Goal: Task Accomplishment & Management: Complete application form

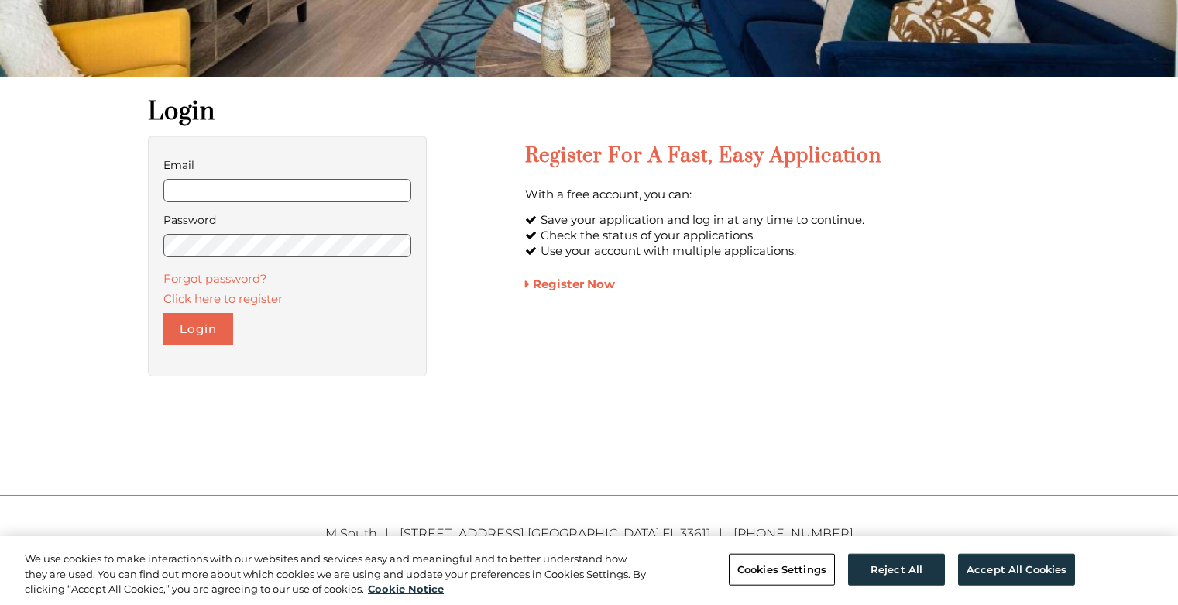
scroll to position [387, 0]
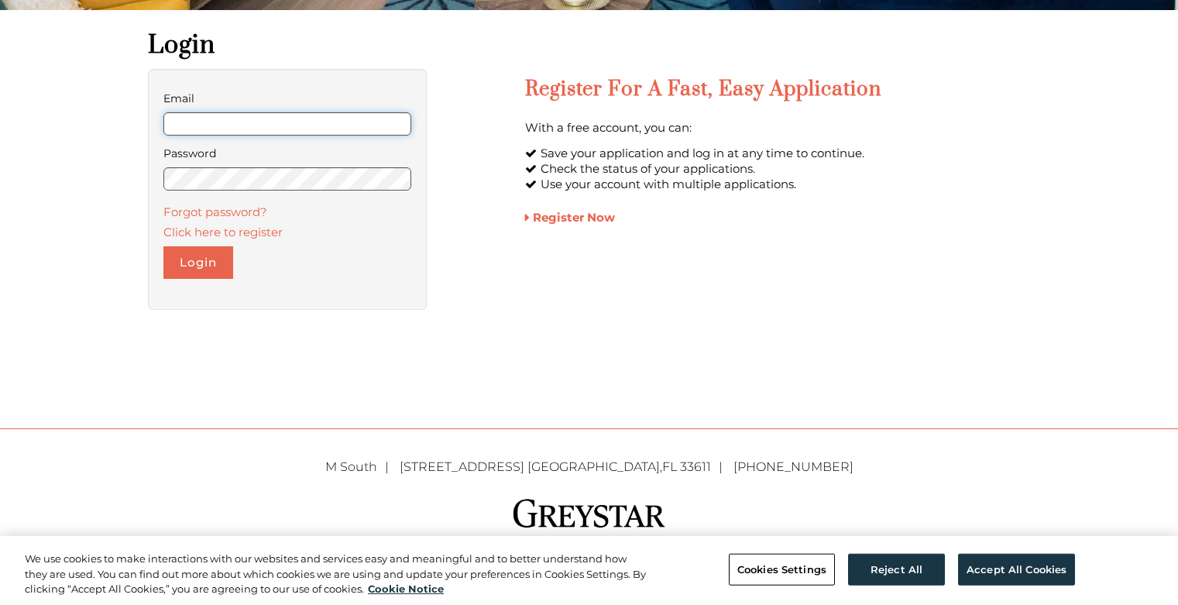
click at [218, 140] on form "Email Password Forgot password? Click here to register Login" at bounding box center [287, 183] width 249 height 191
click at [241, 119] on input "Email" at bounding box center [287, 123] width 249 height 23
click at [242, 129] on input "Email" at bounding box center [287, 123] width 249 height 23
click at [240, 129] on input "Email" at bounding box center [287, 123] width 249 height 23
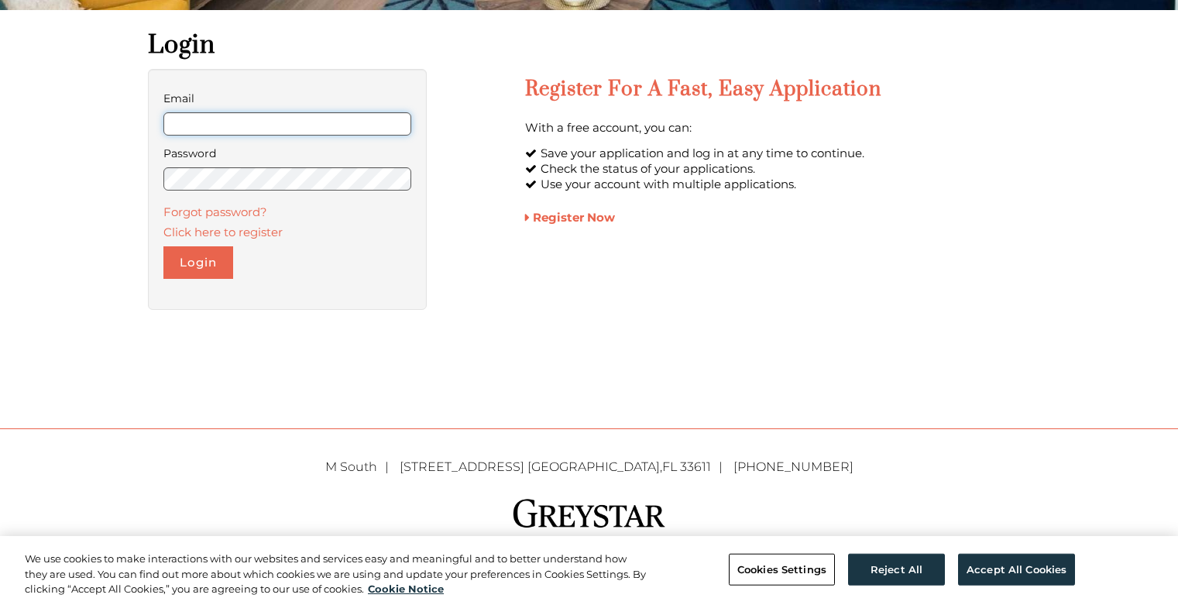
click at [238, 126] on input "Email" at bounding box center [287, 123] width 249 height 23
drag, startPoint x: 339, startPoint y: 128, endPoint x: -28, endPoint y: 181, distance: 371.0
paste input "**********"
type input "**********"
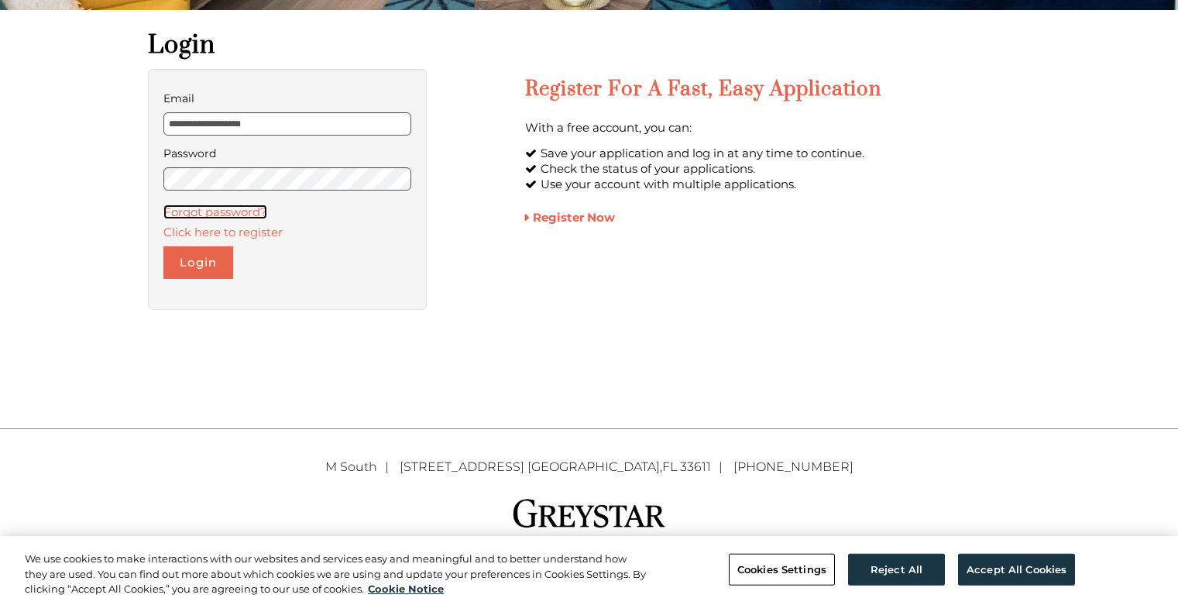
click at [212, 205] on link "Forgot password?" at bounding box center [215, 212] width 104 height 15
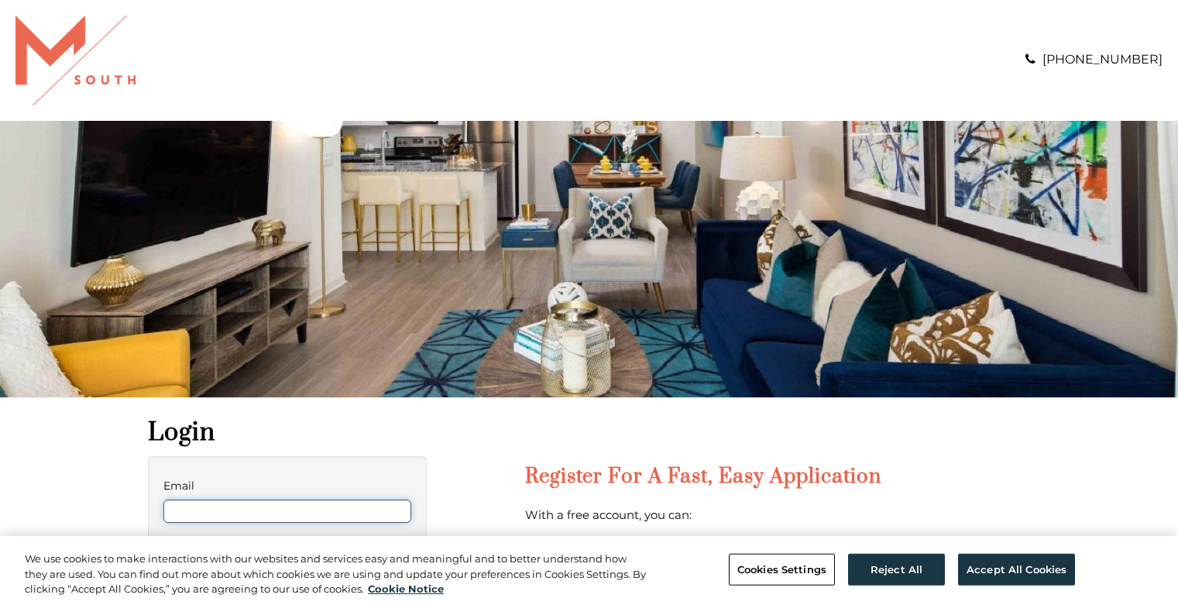
click at [369, 514] on input "Email" at bounding box center [287, 511] width 249 height 23
paste input "**********"
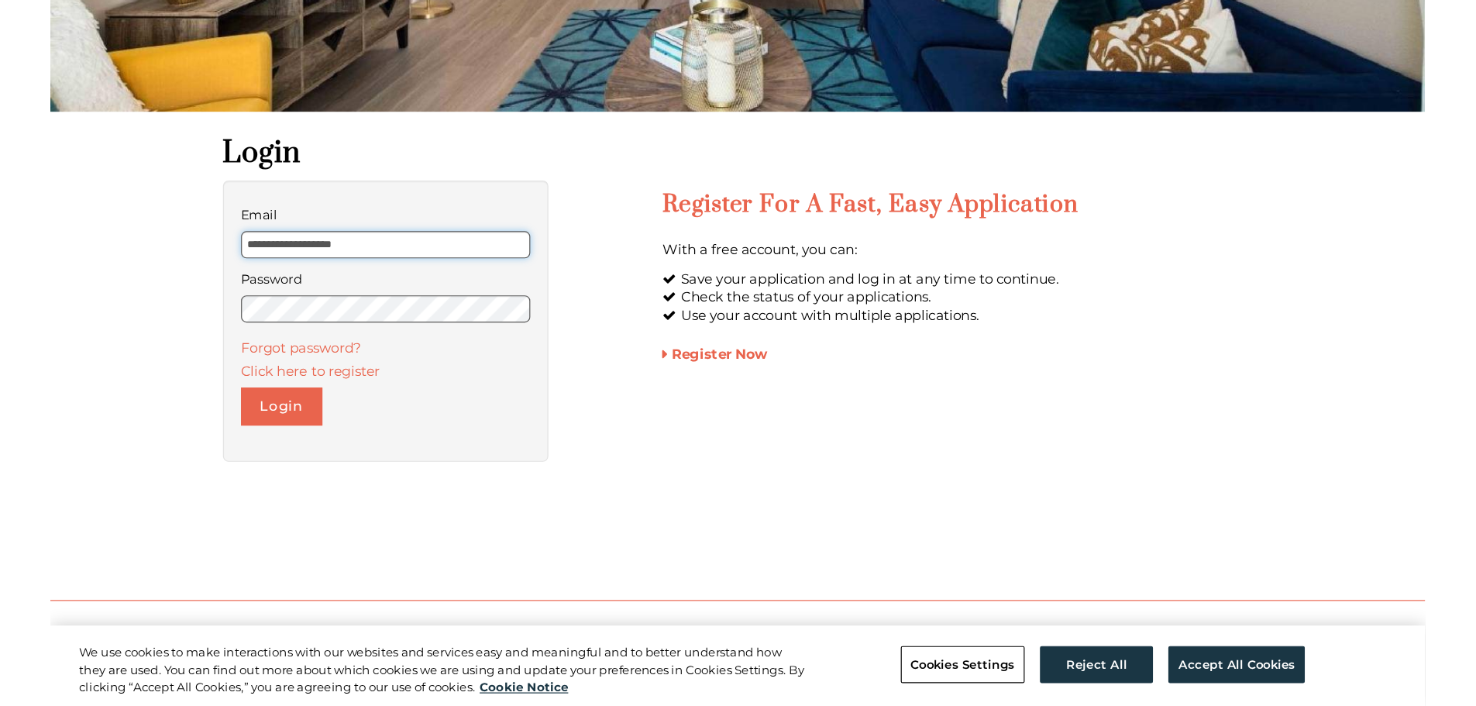
scroll to position [387, 0]
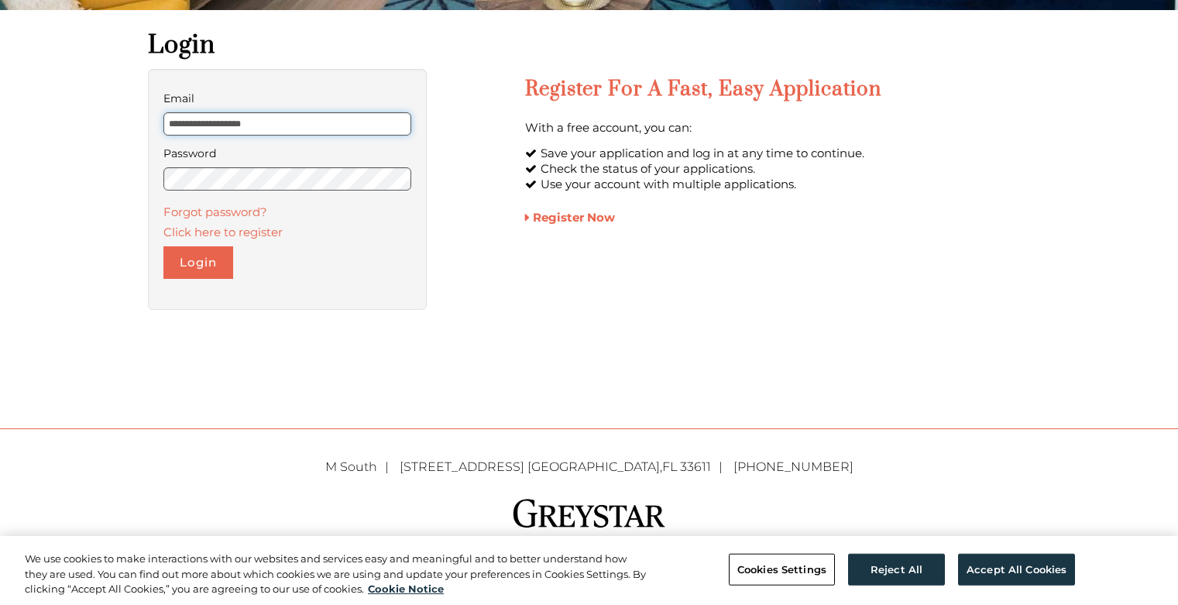
type input "**********"
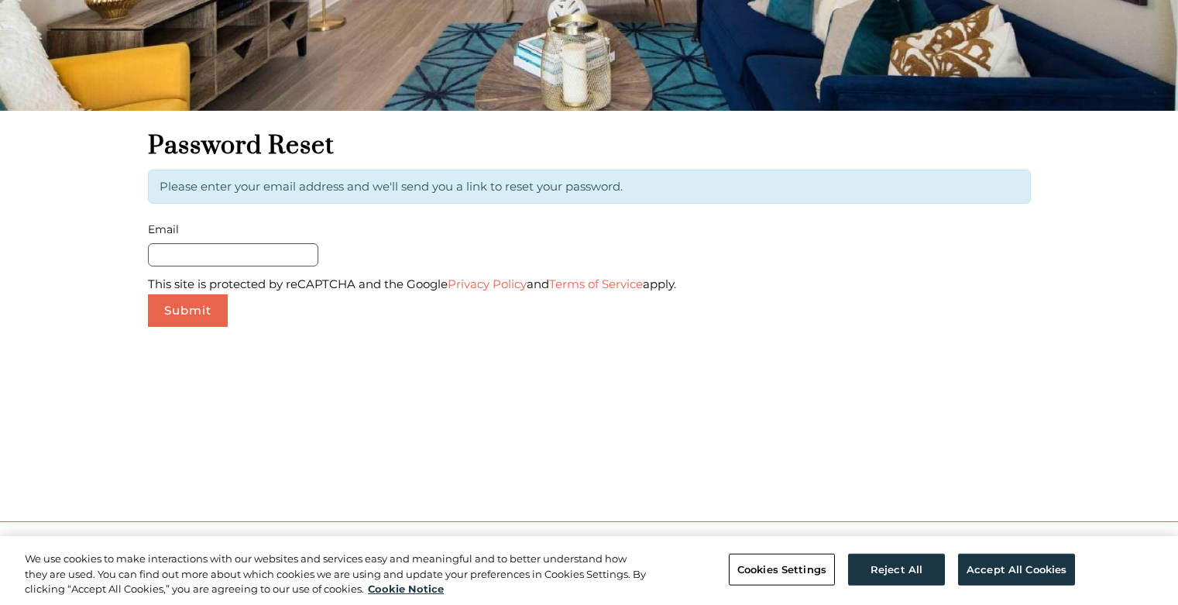
scroll to position [310, 0]
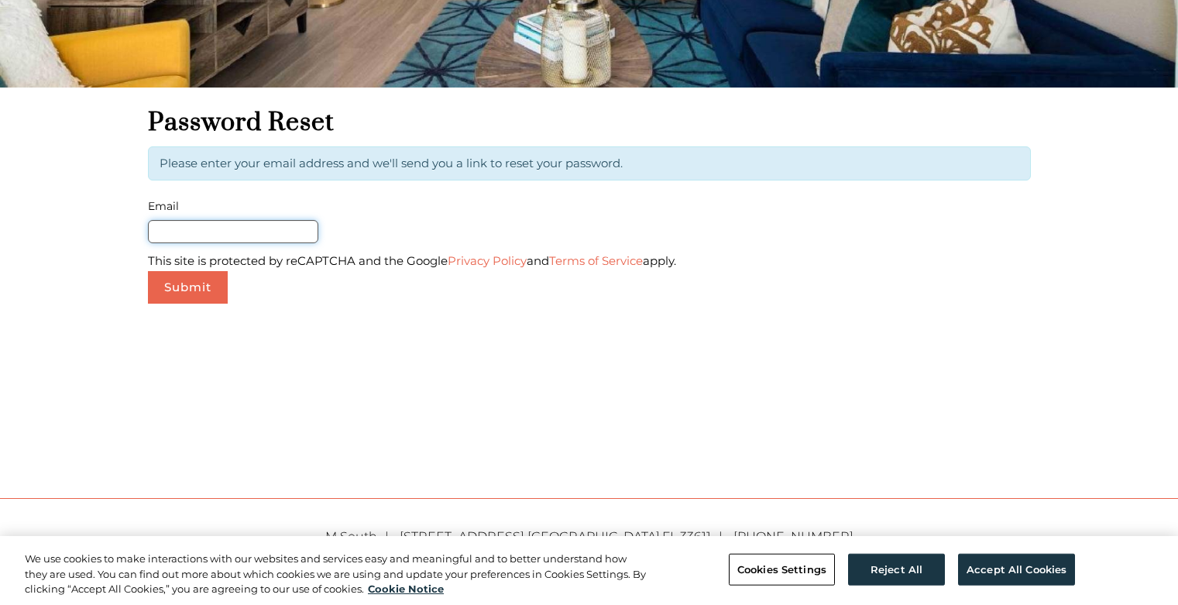
click at [249, 236] on input "Email" at bounding box center [233, 231] width 170 height 23
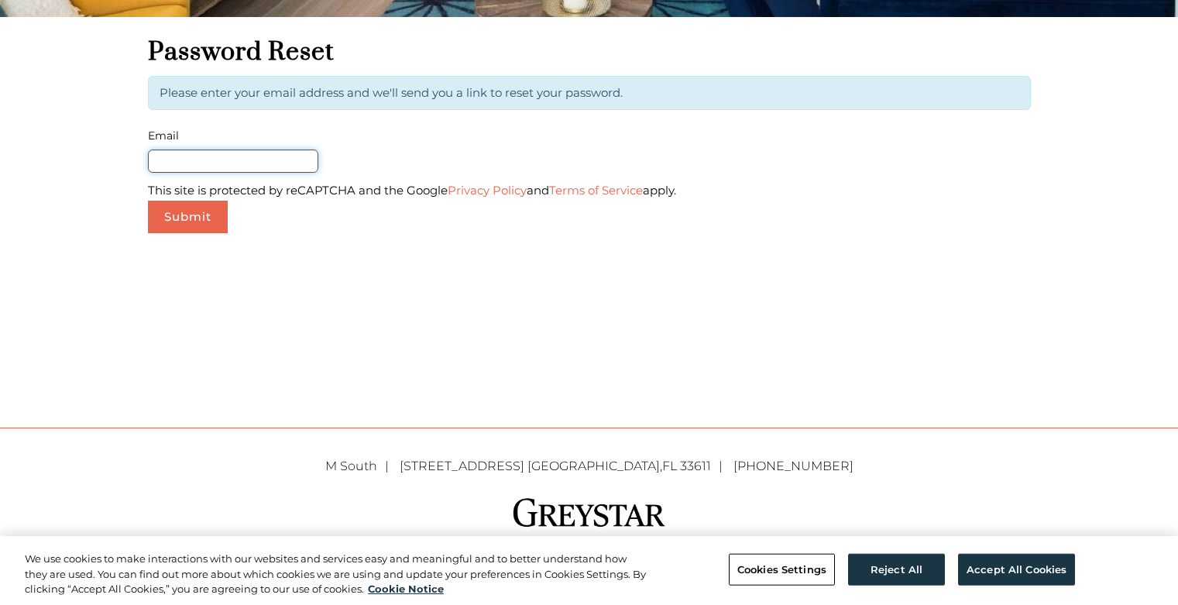
scroll to position [387, 0]
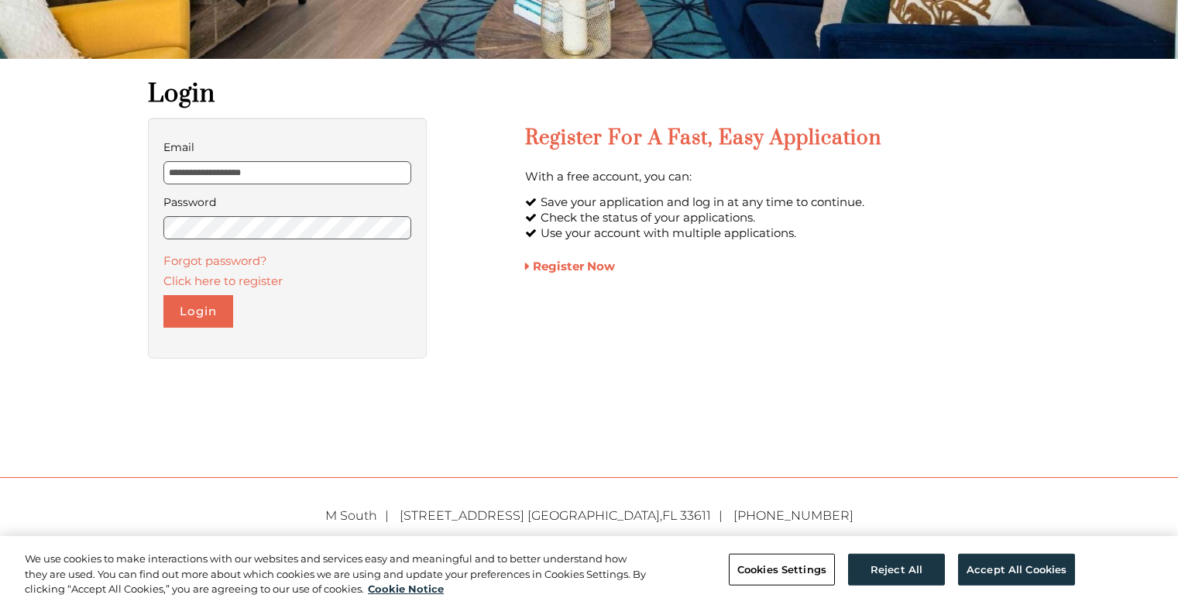
scroll to position [387, 0]
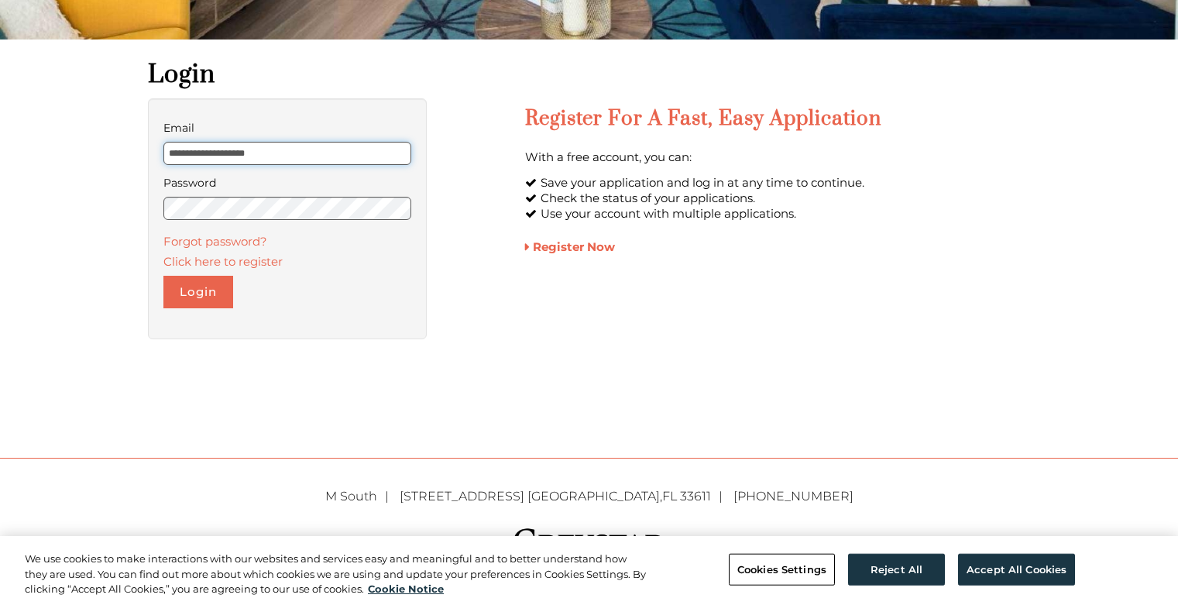
type input "**********"
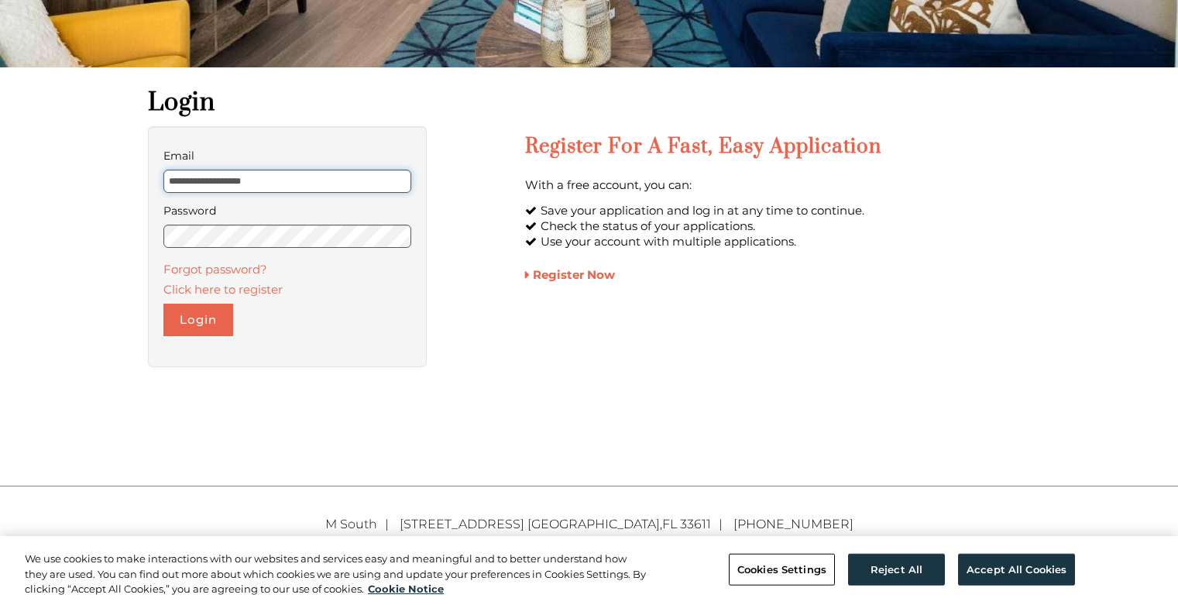
scroll to position [310, 0]
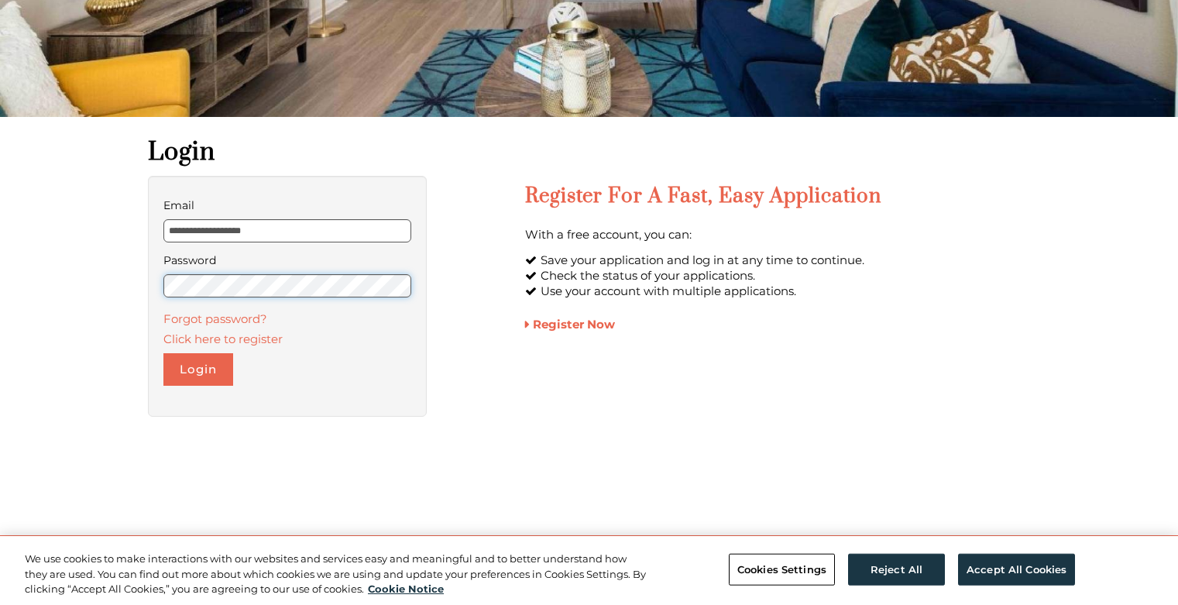
click at [208, 326] on form "**********" at bounding box center [287, 290] width 249 height 191
click at [207, 373] on button "Login" at bounding box center [198, 369] width 70 height 33
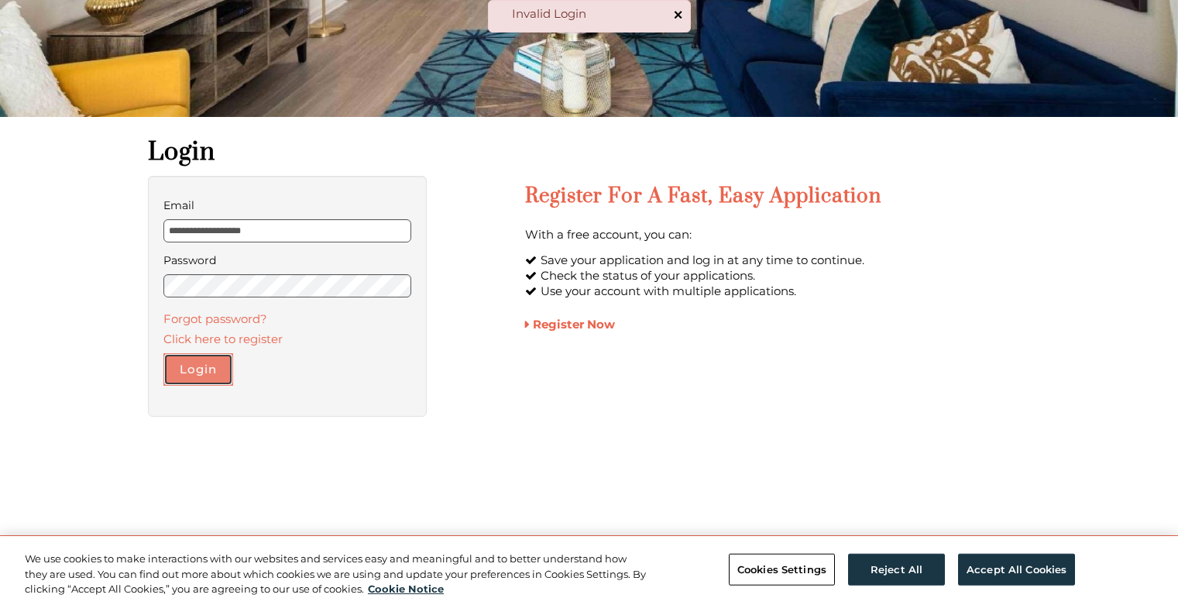
click at [170, 374] on button "Login" at bounding box center [198, 369] width 70 height 33
click at [242, 318] on link "Forgot password?" at bounding box center [215, 318] width 104 height 15
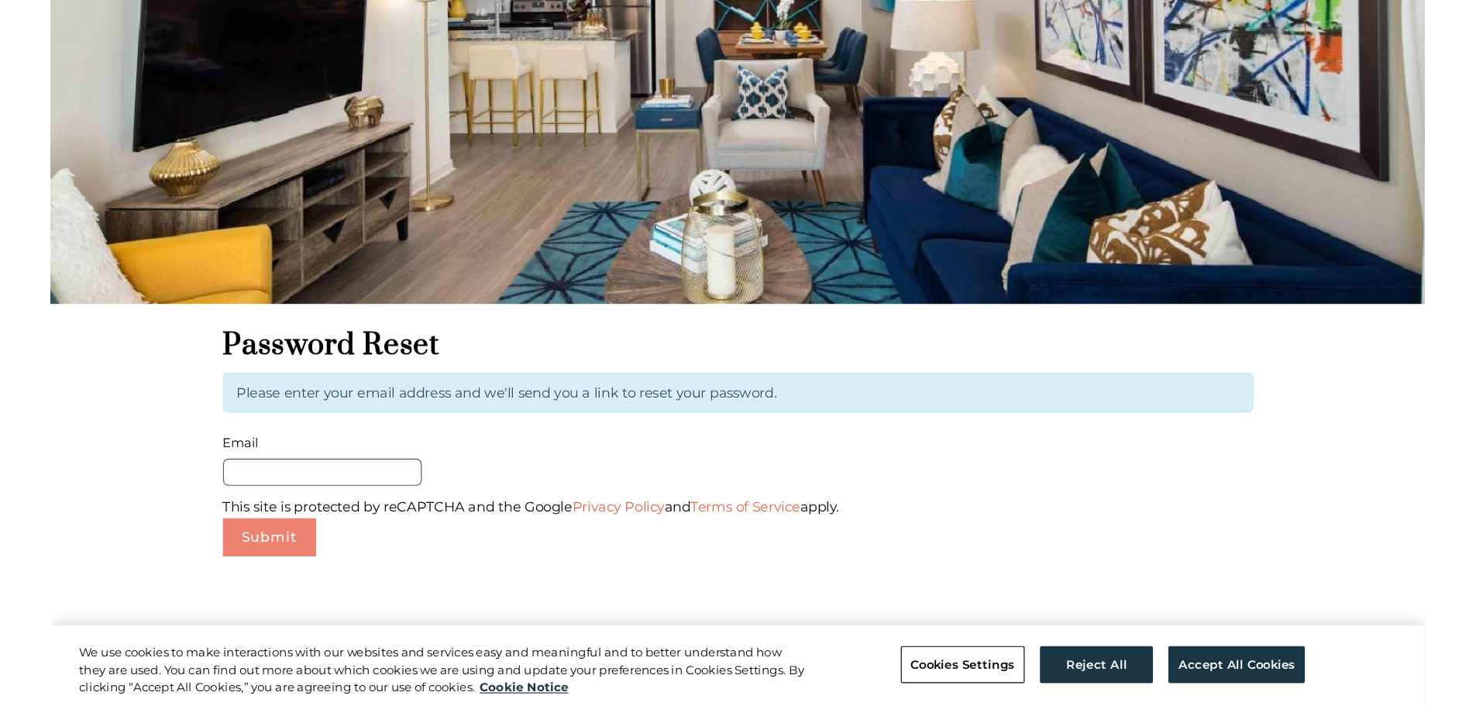
scroll to position [155, 0]
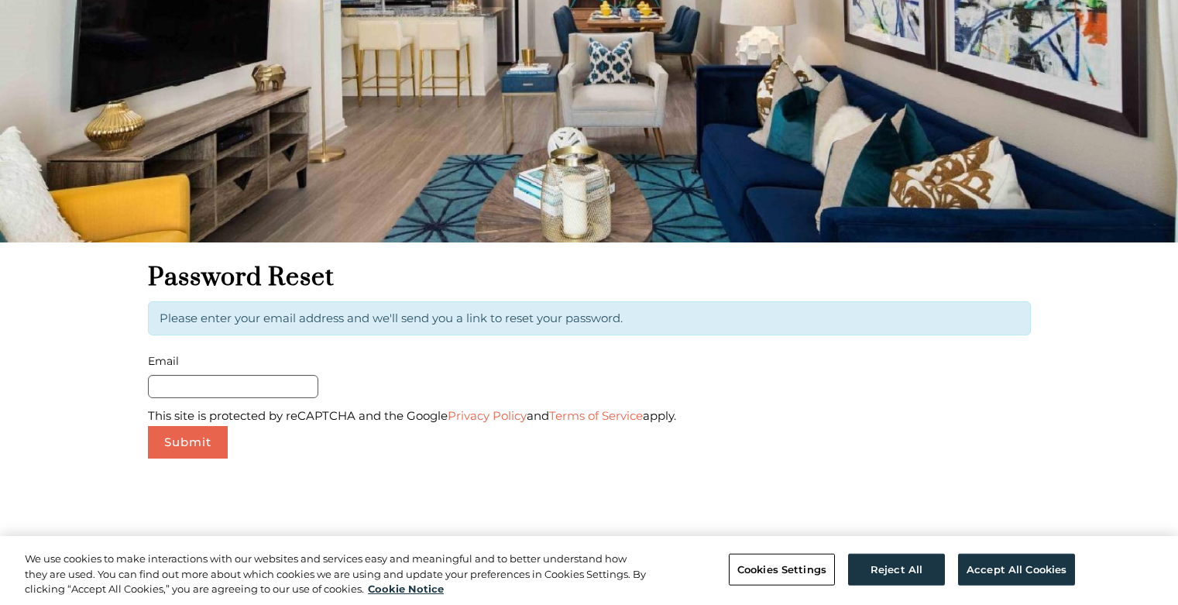
drag, startPoint x: 202, startPoint y: 368, endPoint x: 201, endPoint y: 384, distance: 16.3
click at [202, 373] on form "Password Reset Please enter your email address and we'll send you a link to res…" at bounding box center [589, 360] width 883 height 197
click at [202, 382] on input "Email" at bounding box center [233, 386] width 170 height 23
paste input "**********"
type input "**********"
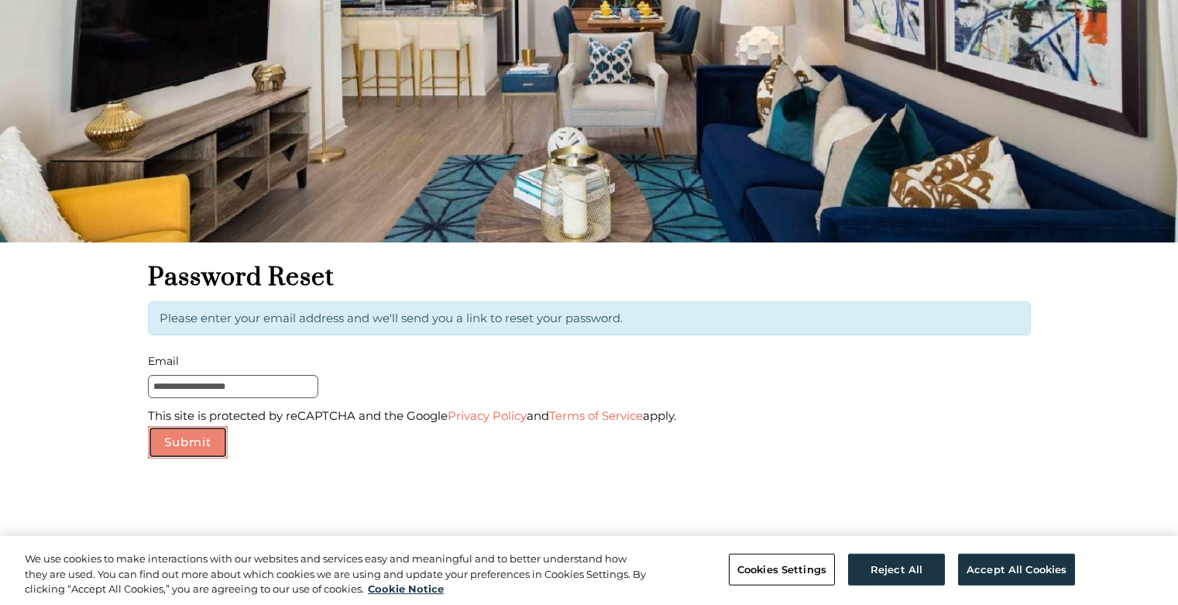
click at [193, 431] on button "Submit" at bounding box center [188, 442] width 80 height 33
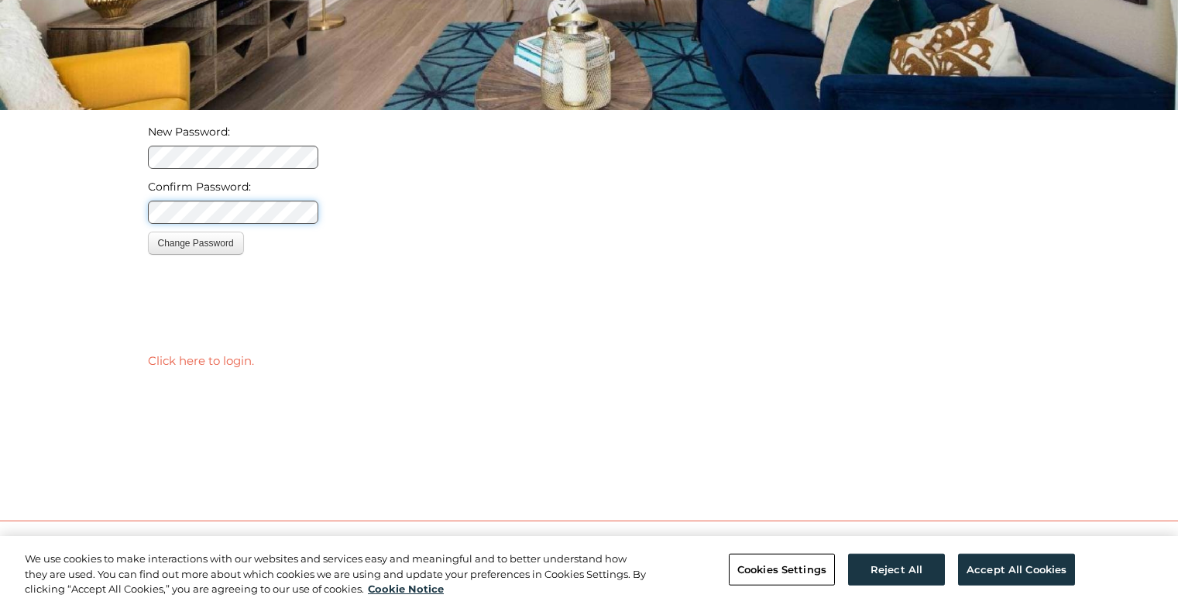
scroll to position [387, 0]
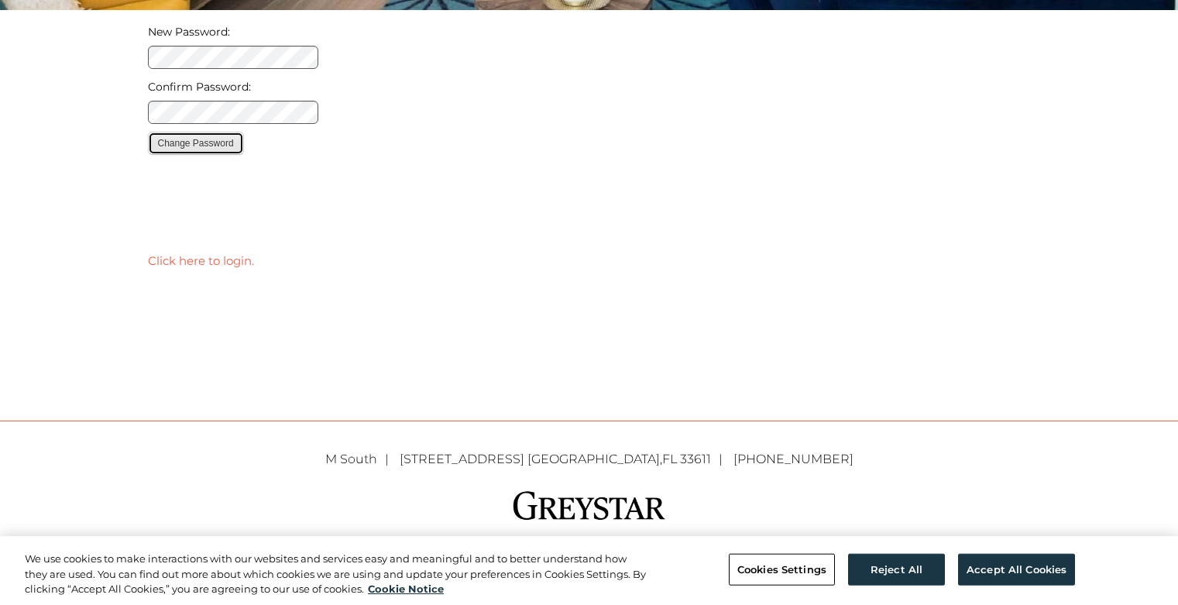
click at [211, 133] on button "Change Password" at bounding box center [196, 143] width 96 height 23
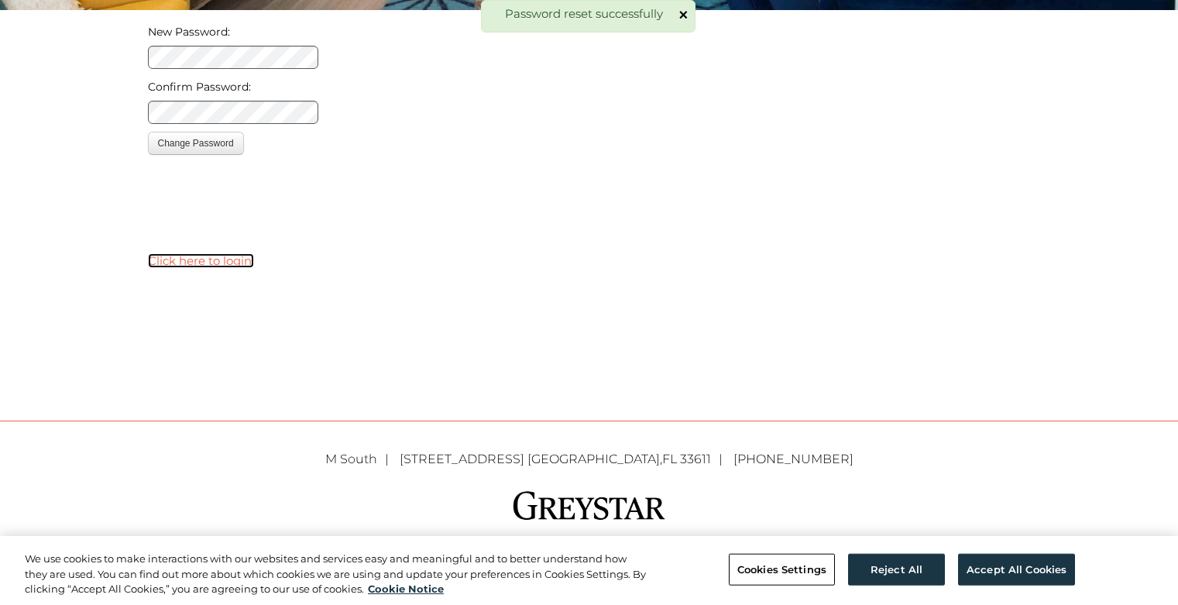
click at [217, 260] on link "Click here to login." at bounding box center [201, 260] width 106 height 15
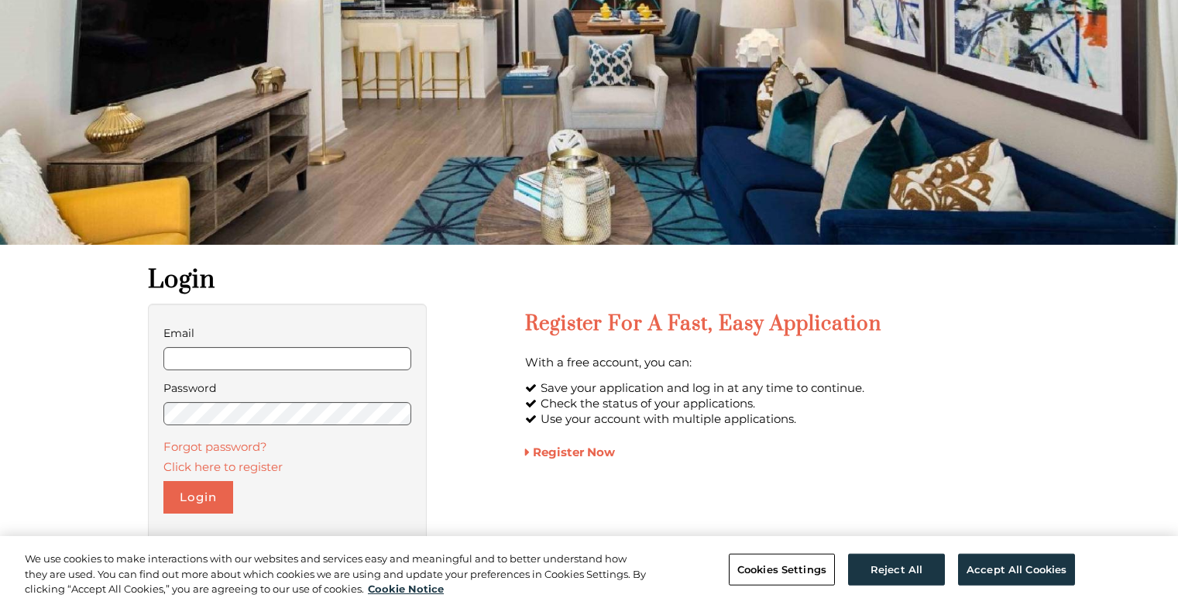
scroll to position [155, 0]
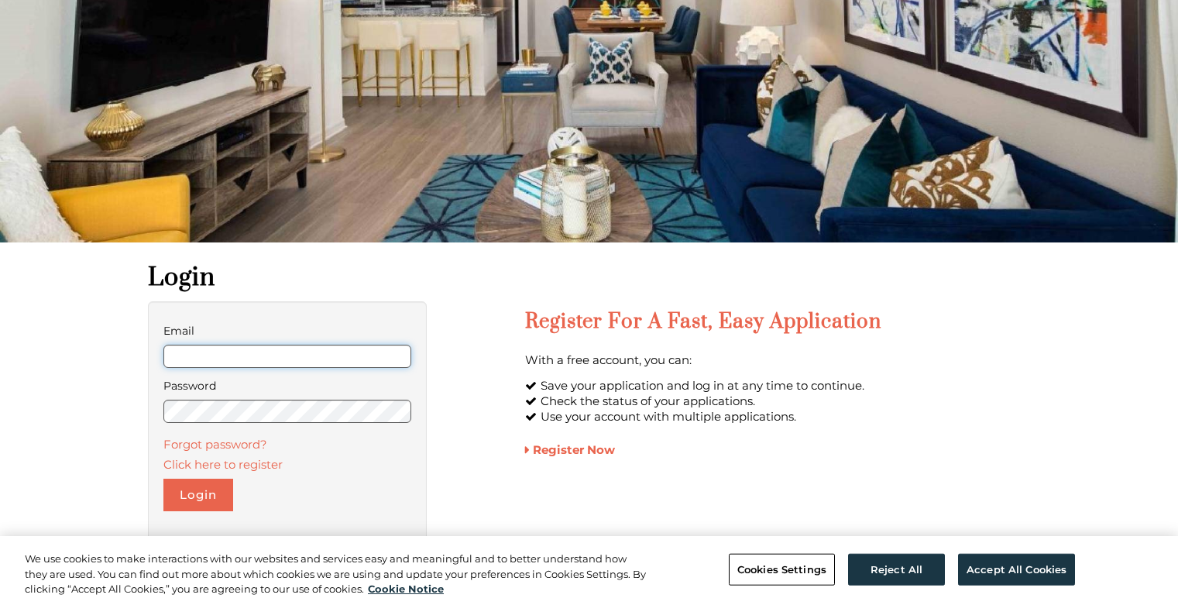
click at [230, 355] on input "Email" at bounding box center [287, 356] width 249 height 23
paste input "**********"
type input "**********"
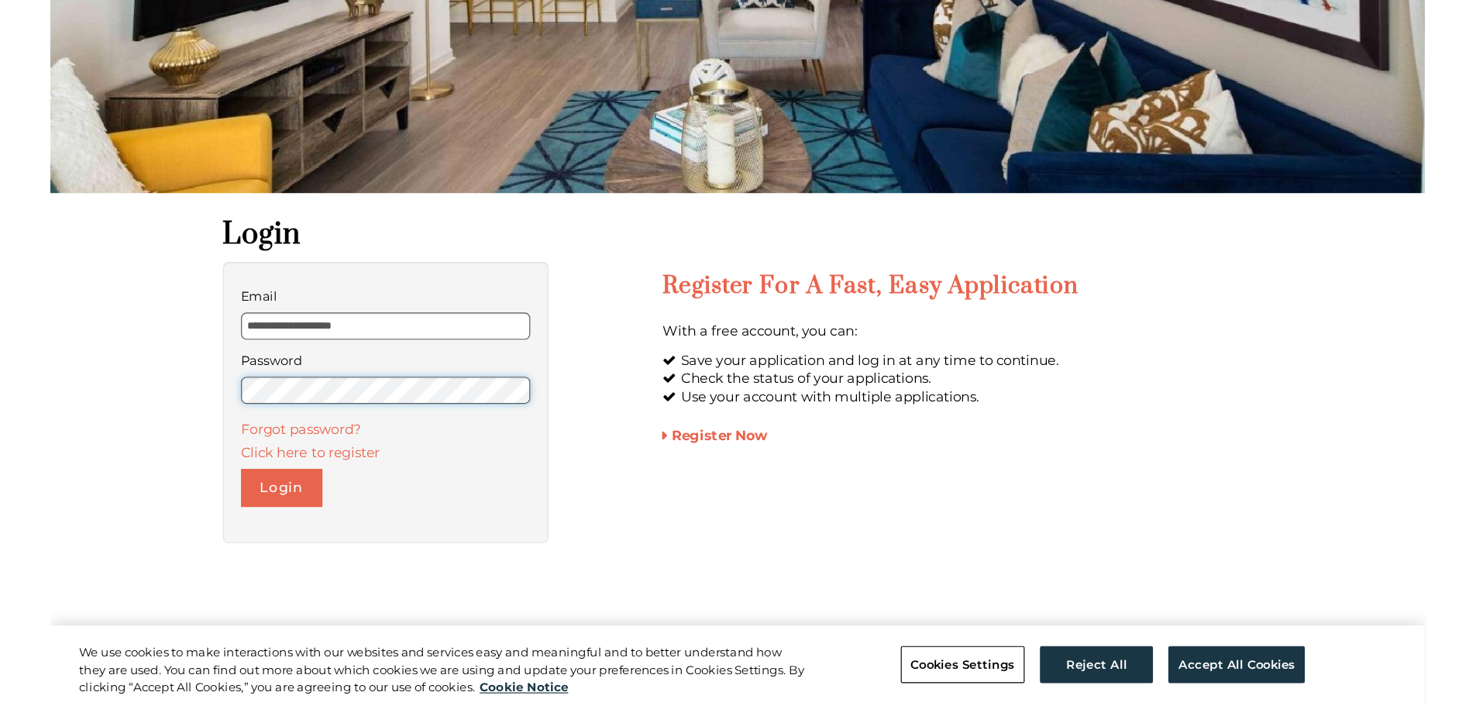
scroll to position [232, 0]
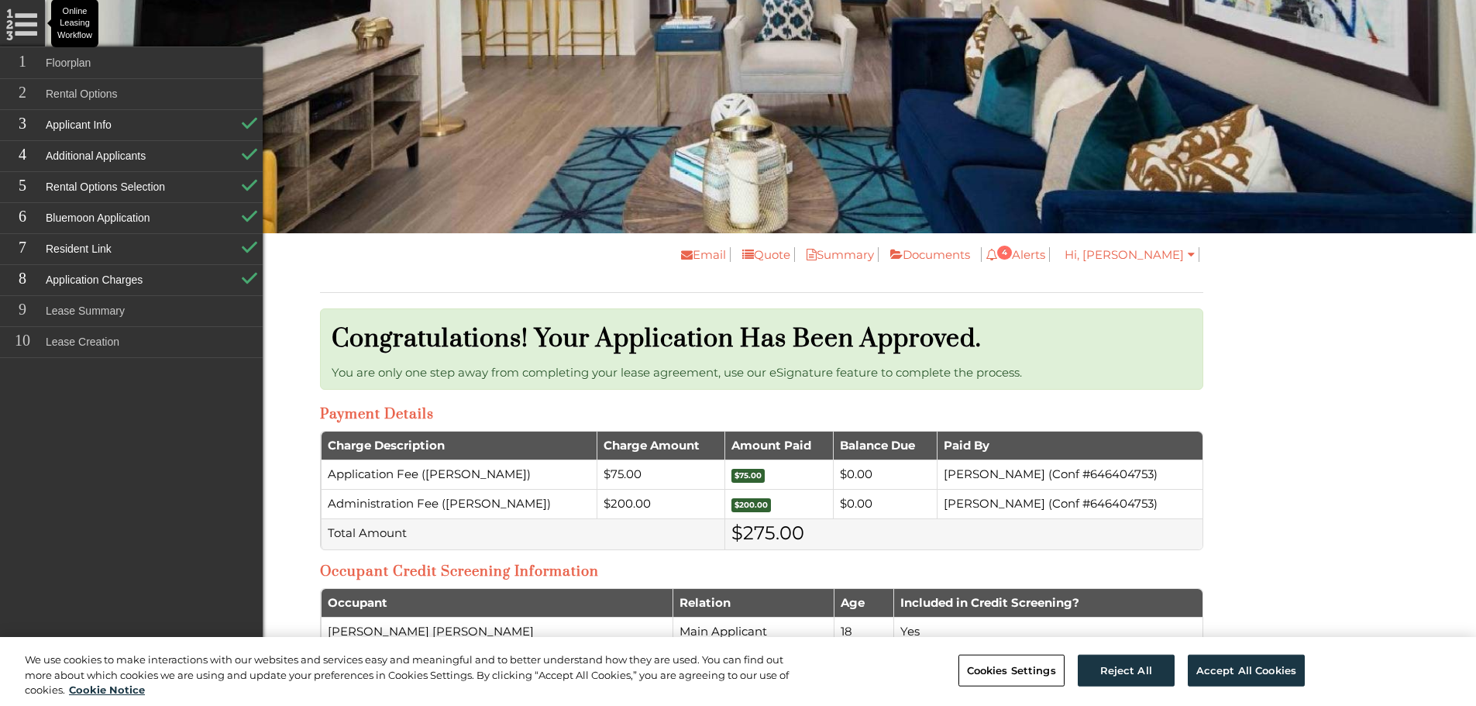
scroll to position [232, 0]
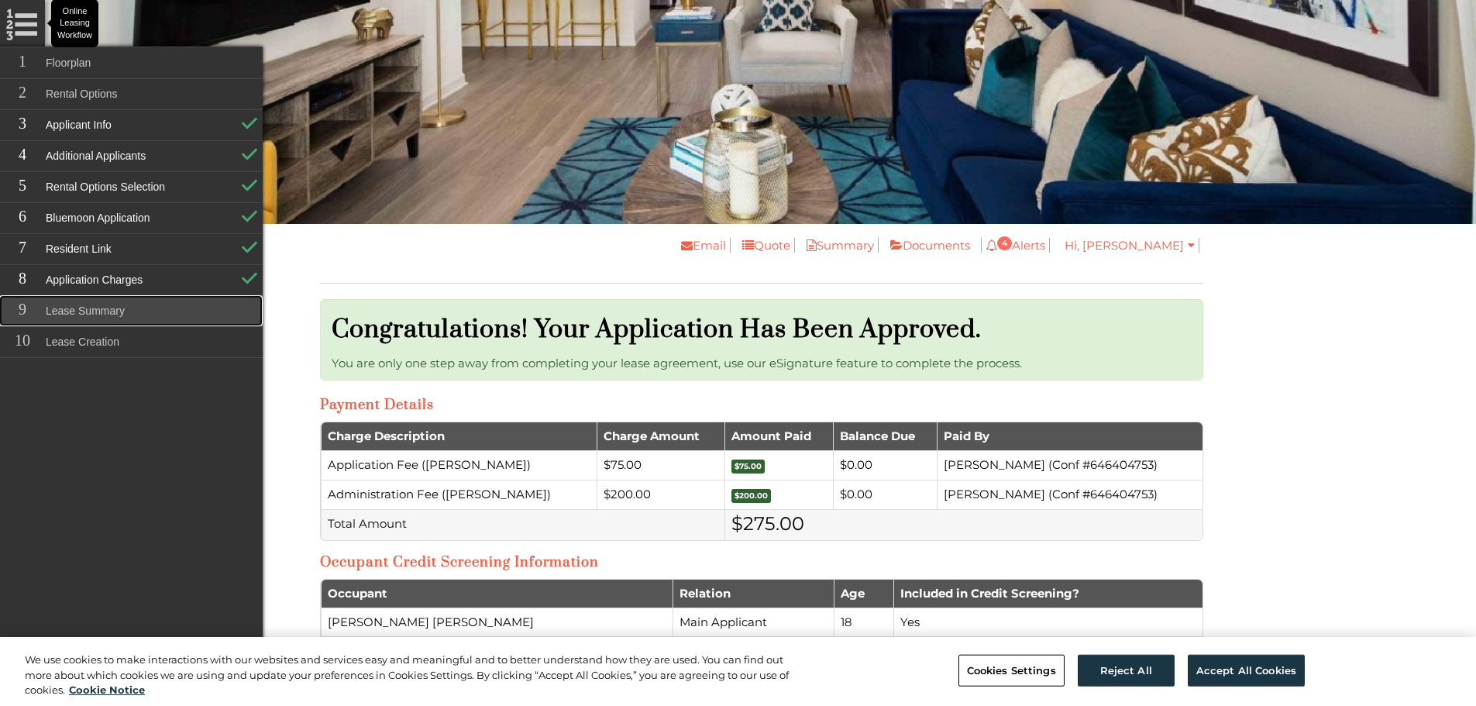
click at [136, 306] on link "Lease Summary" at bounding box center [130, 310] width 263 height 31
click at [78, 308] on link "Lease Summary" at bounding box center [130, 310] width 263 height 31
click at [201, 305] on link "Lease Summary" at bounding box center [130, 310] width 263 height 31
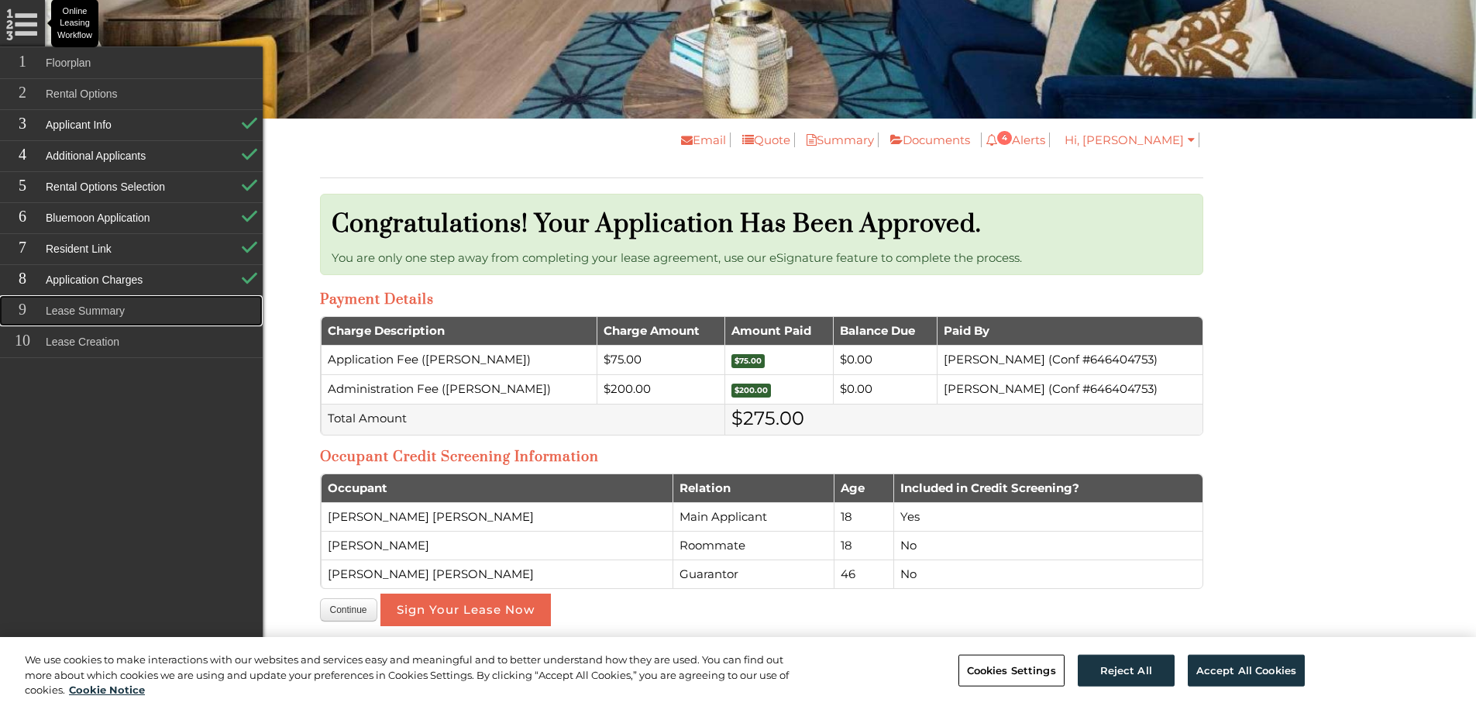
scroll to position [500, 0]
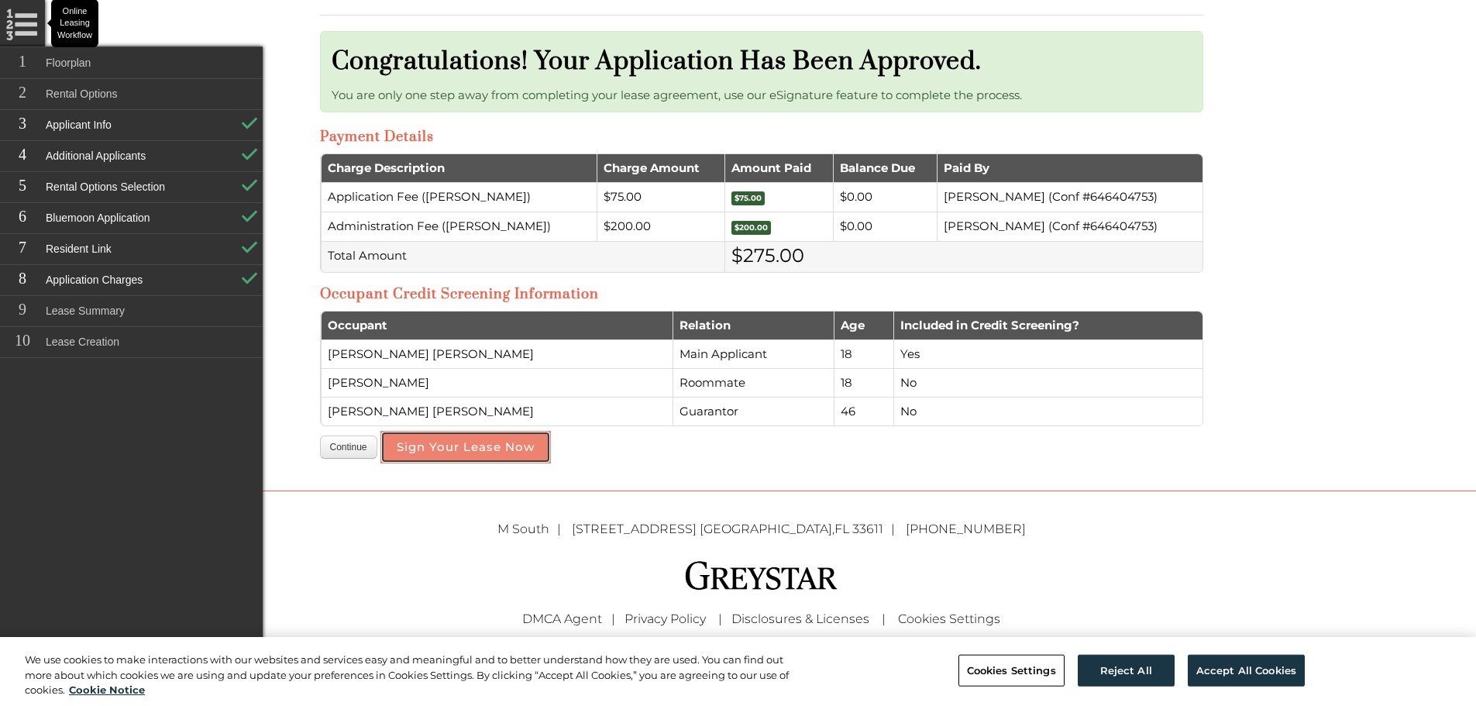
click at [488, 459] on button "Sign Your Lease Now" at bounding box center [465, 447] width 170 height 33
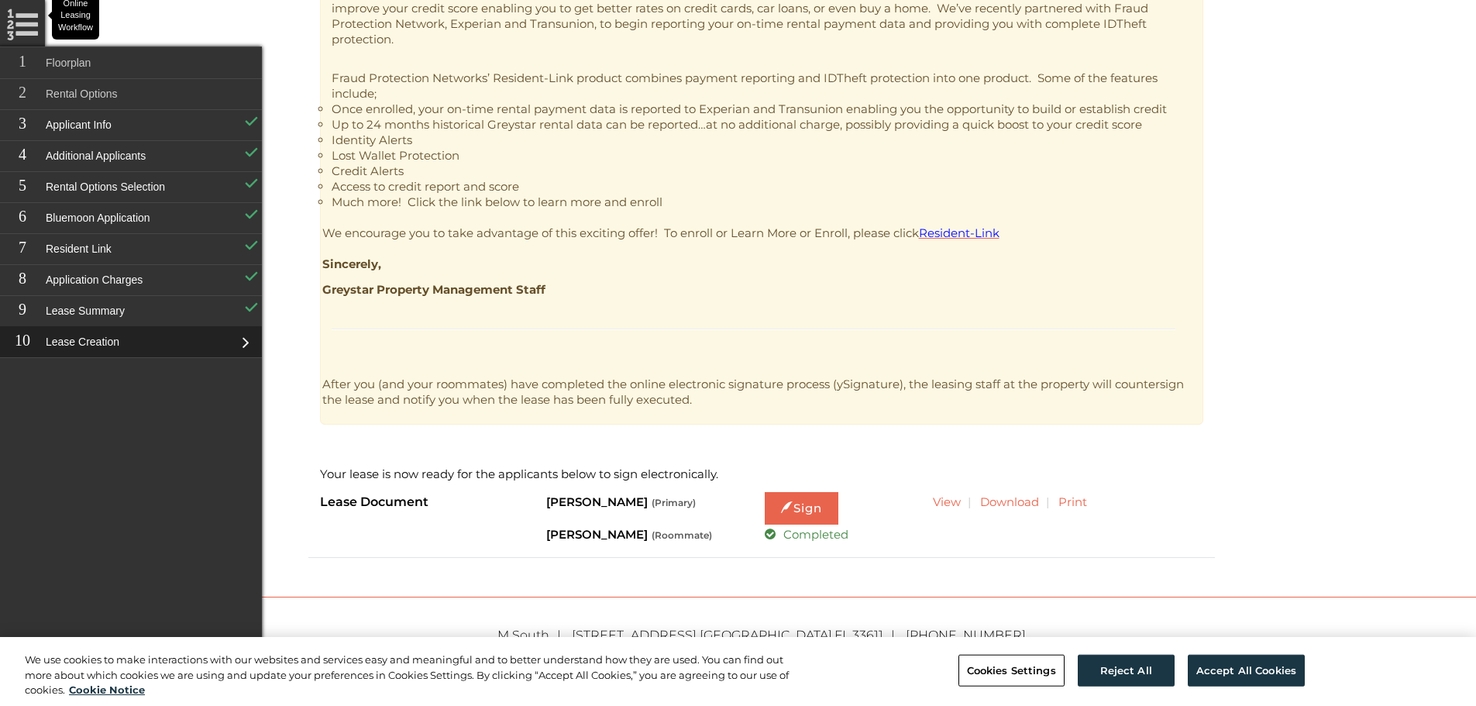
scroll to position [620, 0]
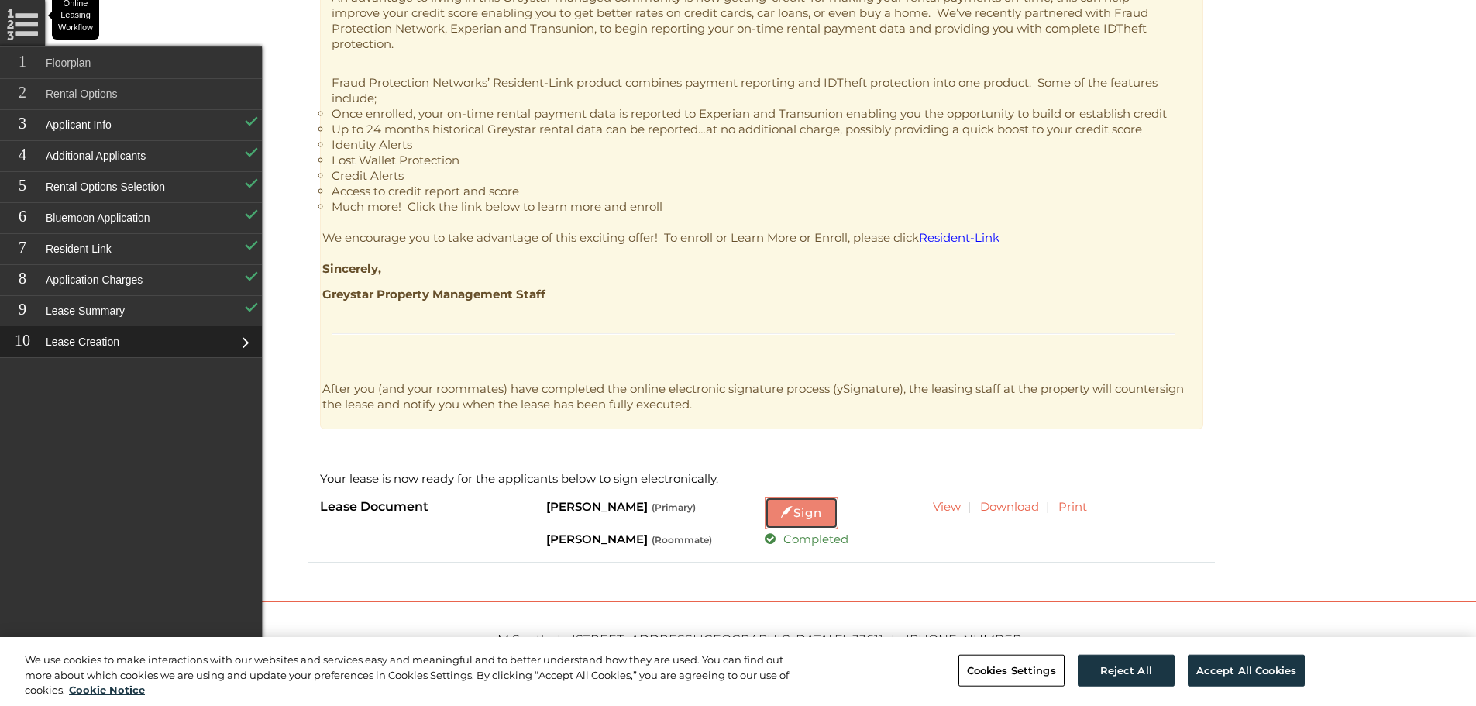
click at [805, 513] on link "Sign" at bounding box center [802, 513] width 74 height 33
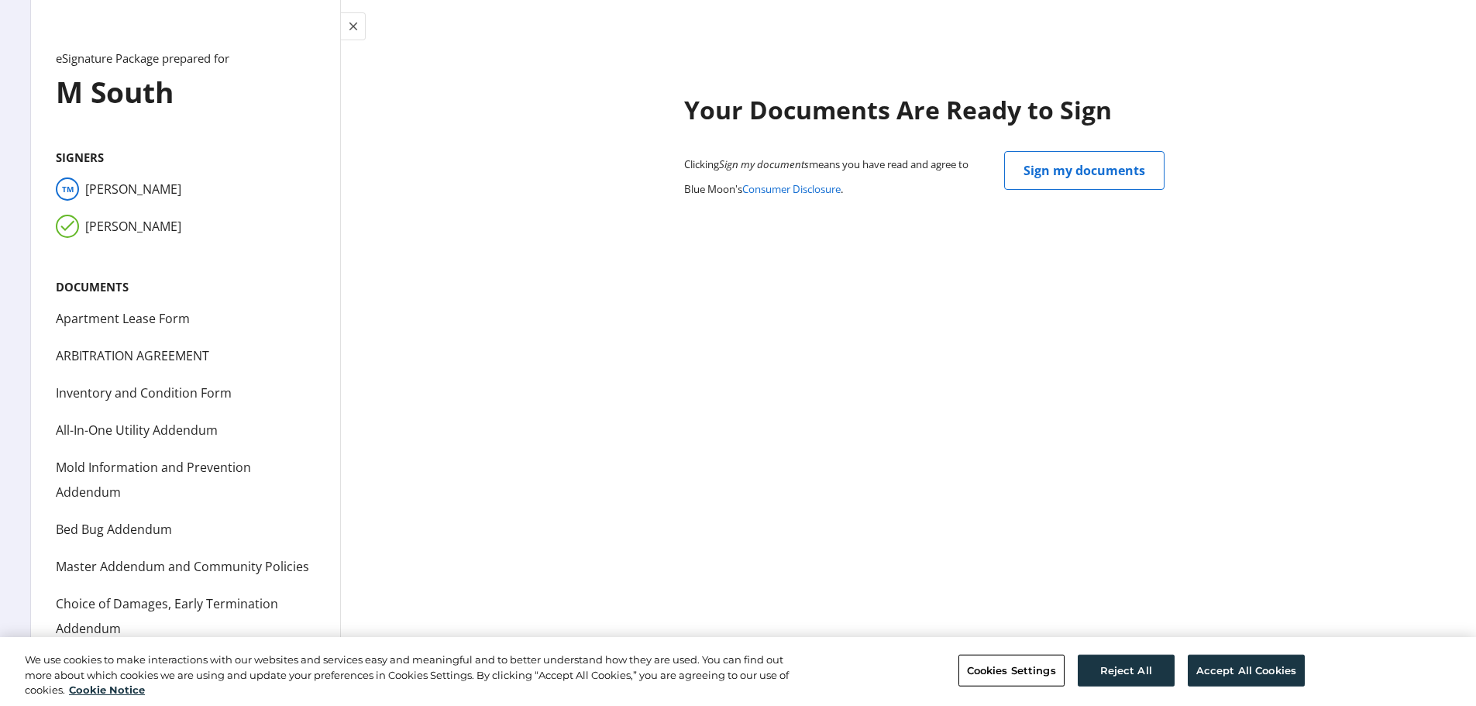
scroll to position [12, 0]
click at [1136, 669] on button "Reject All" at bounding box center [1126, 670] width 97 height 33
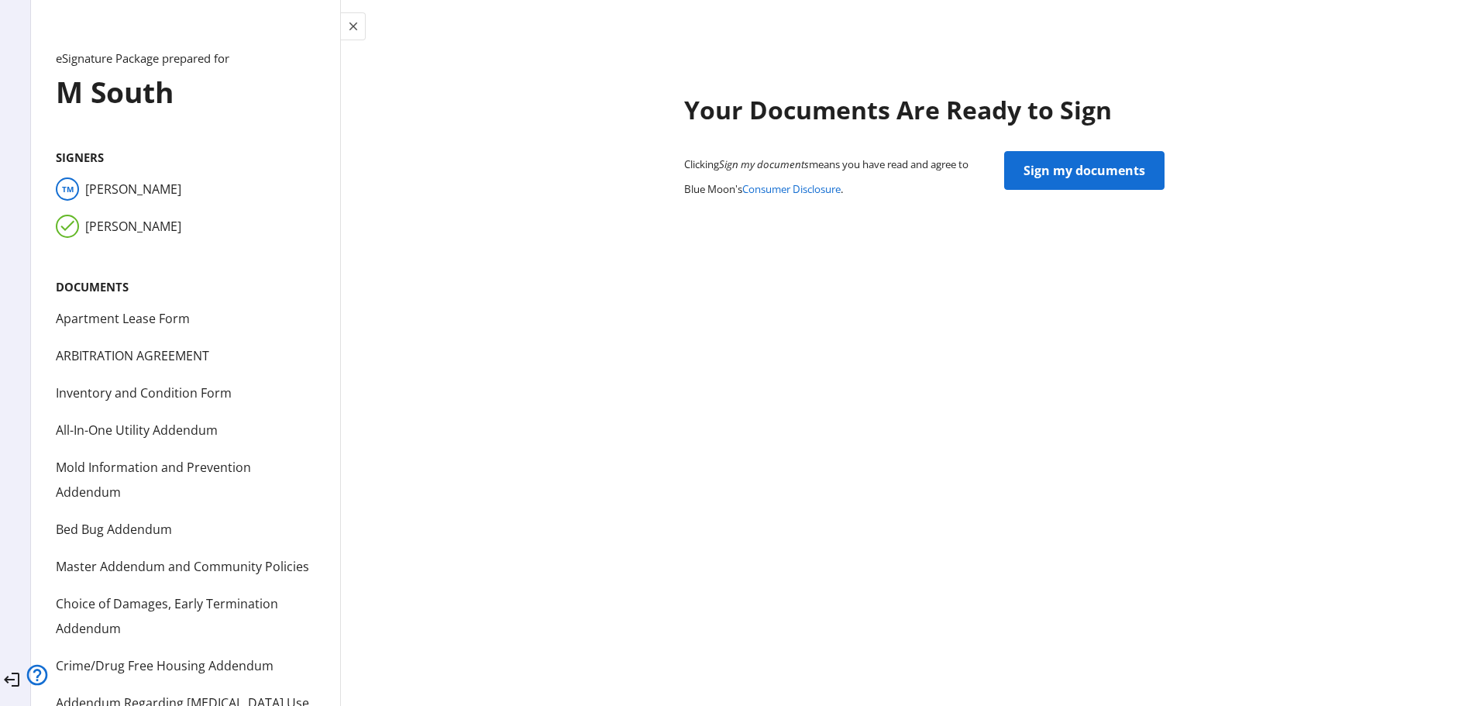
click at [1104, 158] on span "Sign my documents" at bounding box center [1084, 170] width 122 height 37
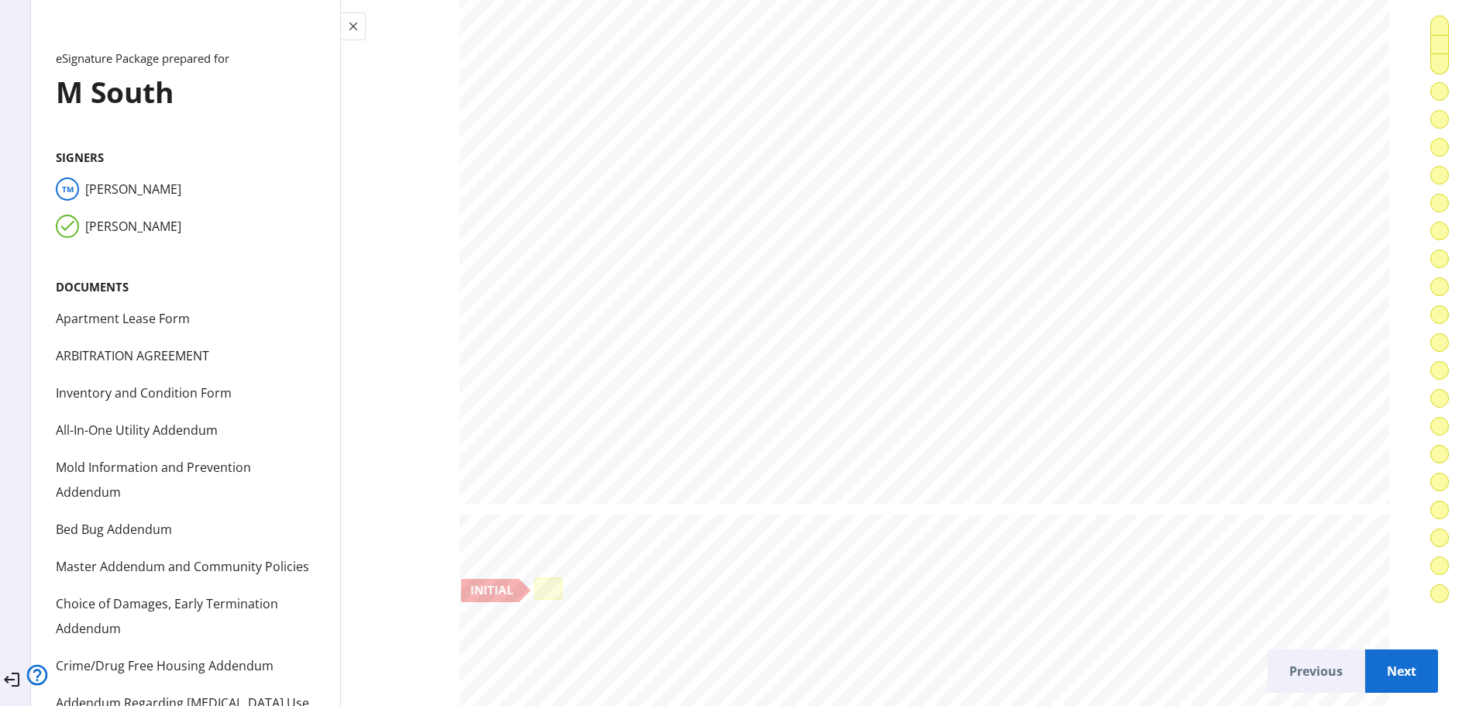
scroll to position [1007, 0]
click at [538, 663] on div at bounding box center [548, 665] width 20 height 15
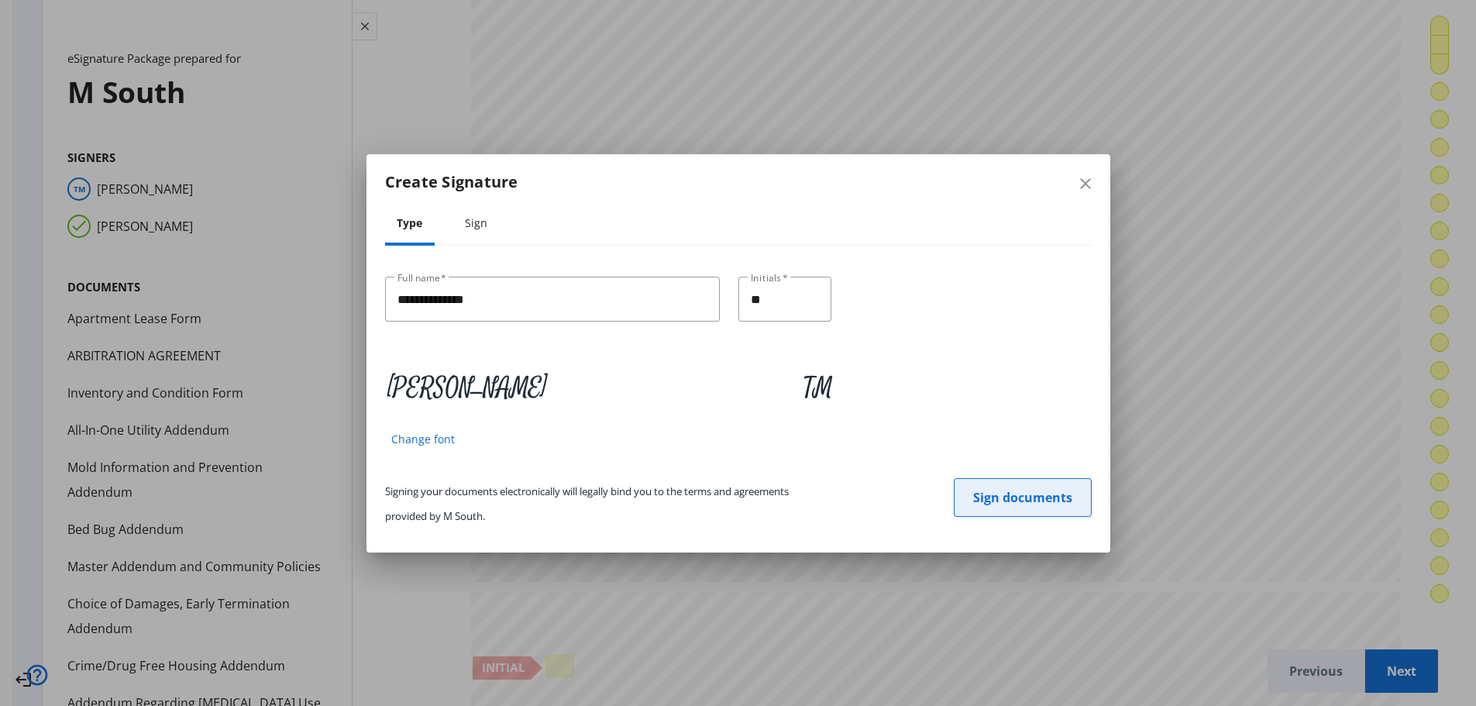
click at [973, 496] on span "Sign documents" at bounding box center [1022, 497] width 99 height 37
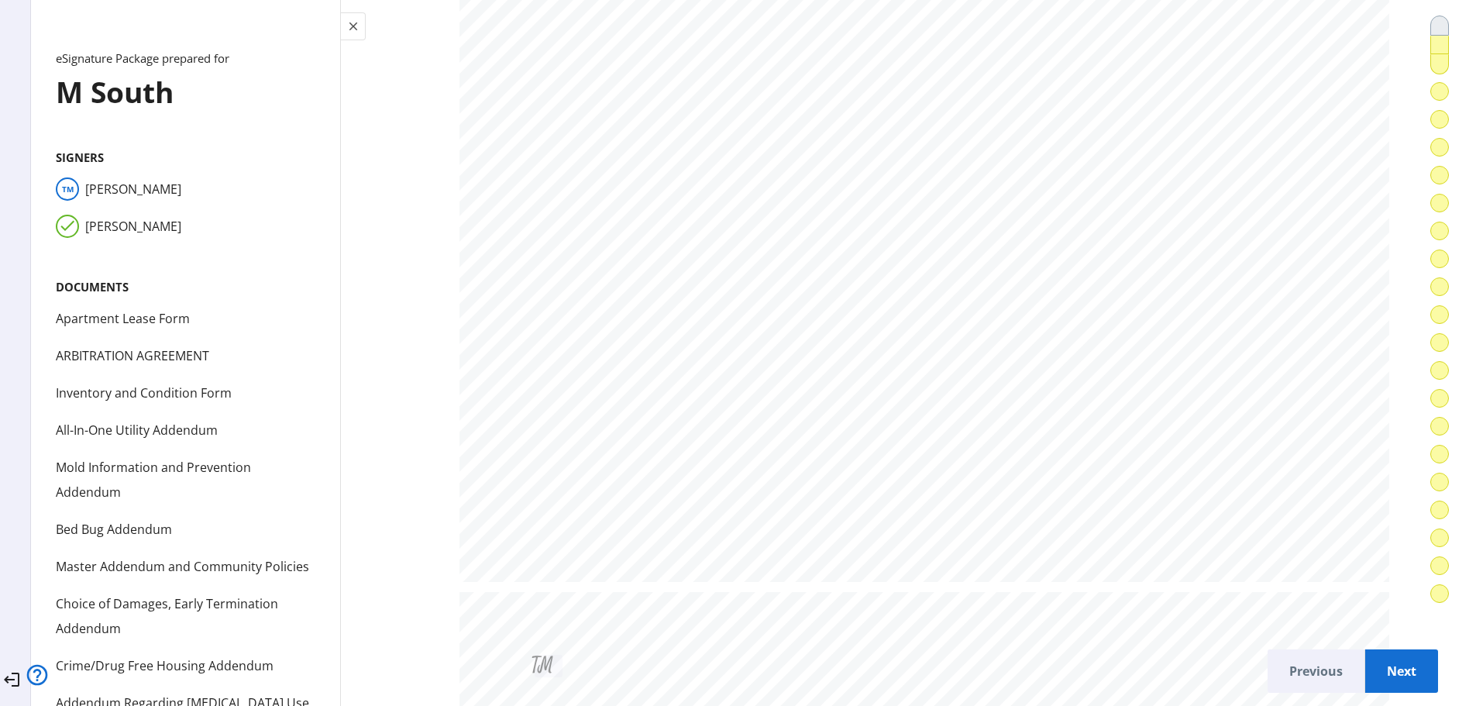
click at [1386, 659] on span "Next" at bounding box center [1401, 670] width 48 height 37
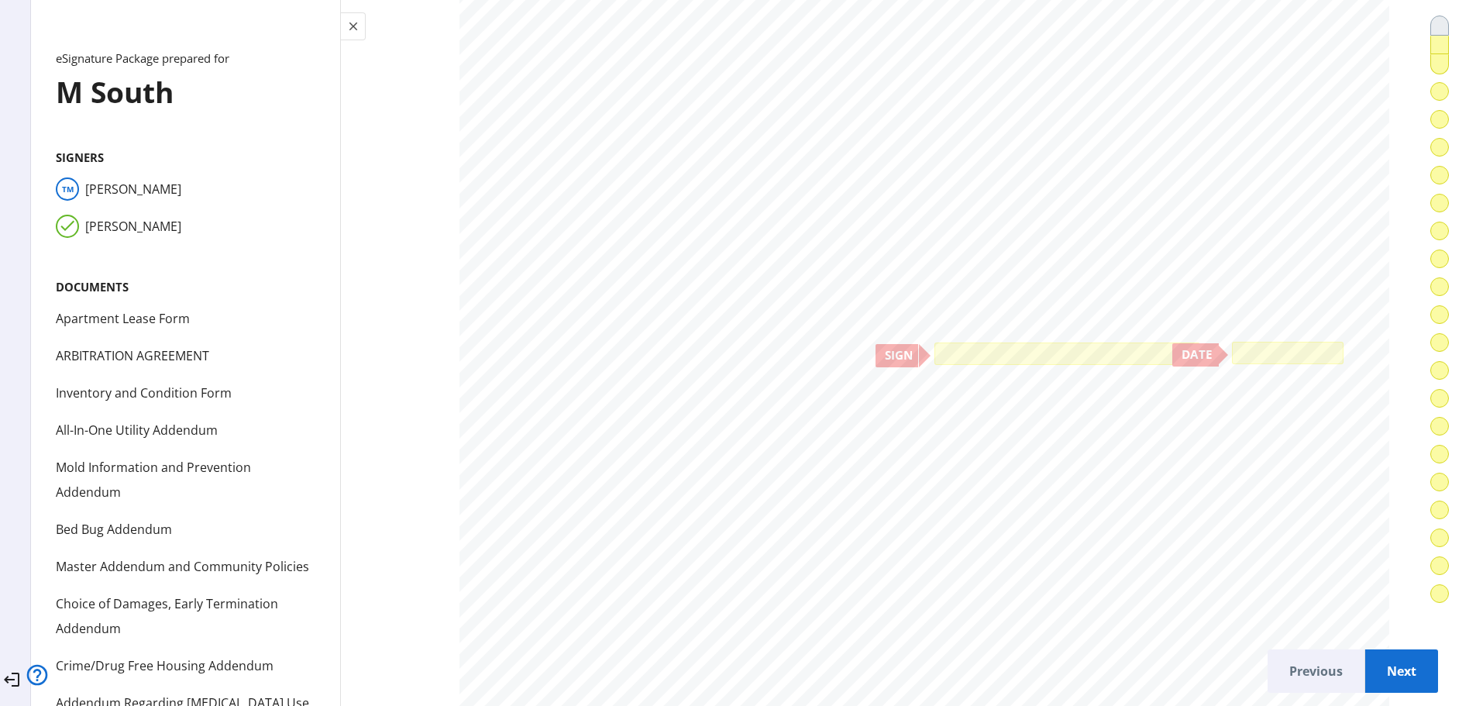
click at [1152, 346] on div at bounding box center [1067, 353] width 258 height 15
click at [1232, 343] on div at bounding box center [1288, 353] width 112 height 22
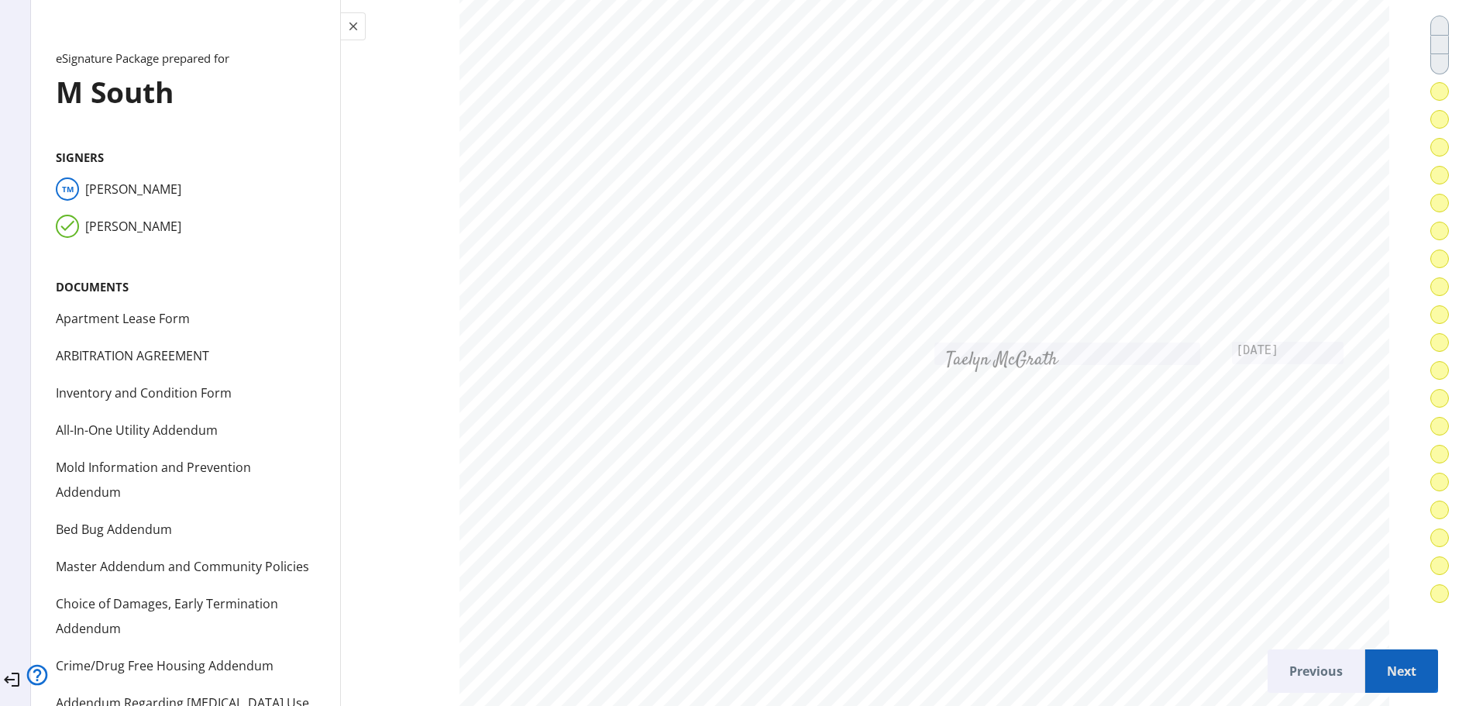
click at [1377, 653] on span "Next" at bounding box center [1401, 670] width 48 height 37
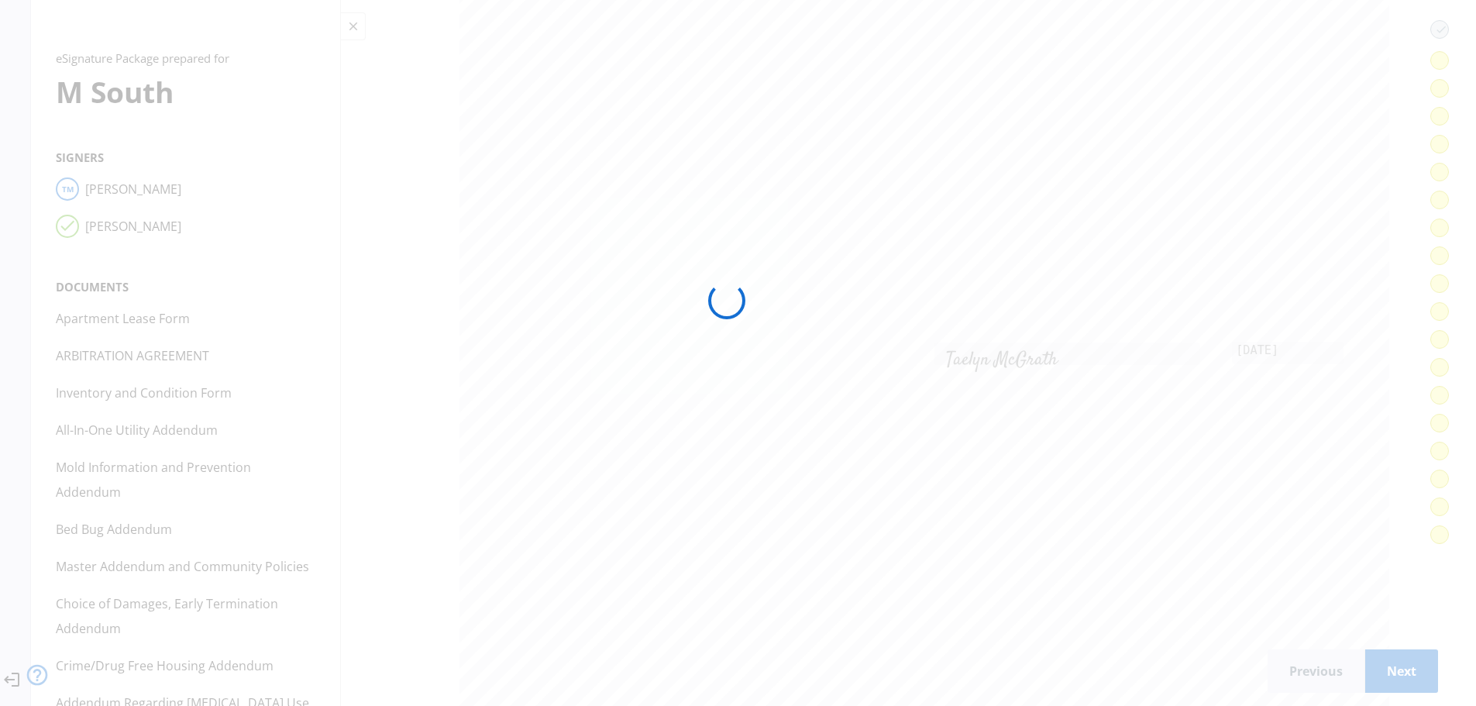
scroll to position [20913, 0]
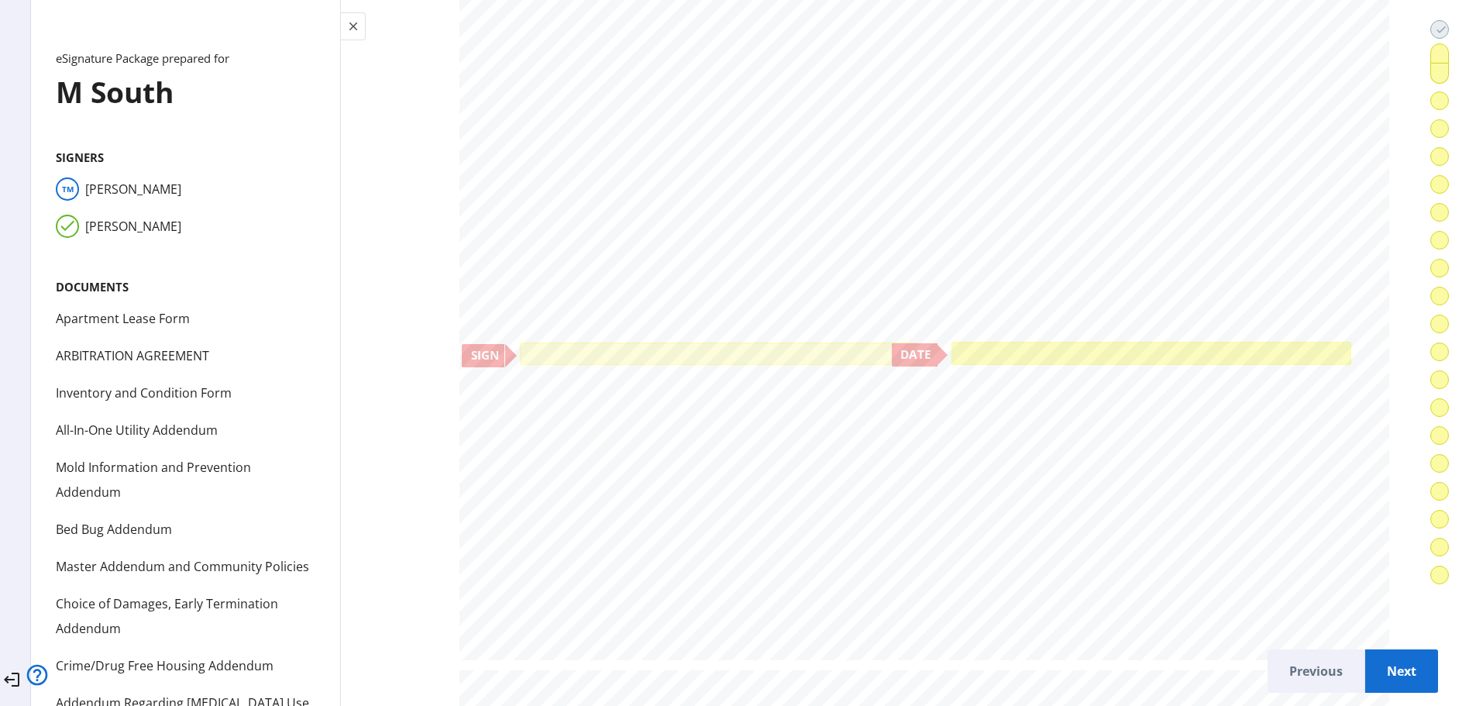
click at [951, 349] on div at bounding box center [1151, 353] width 400 height 23
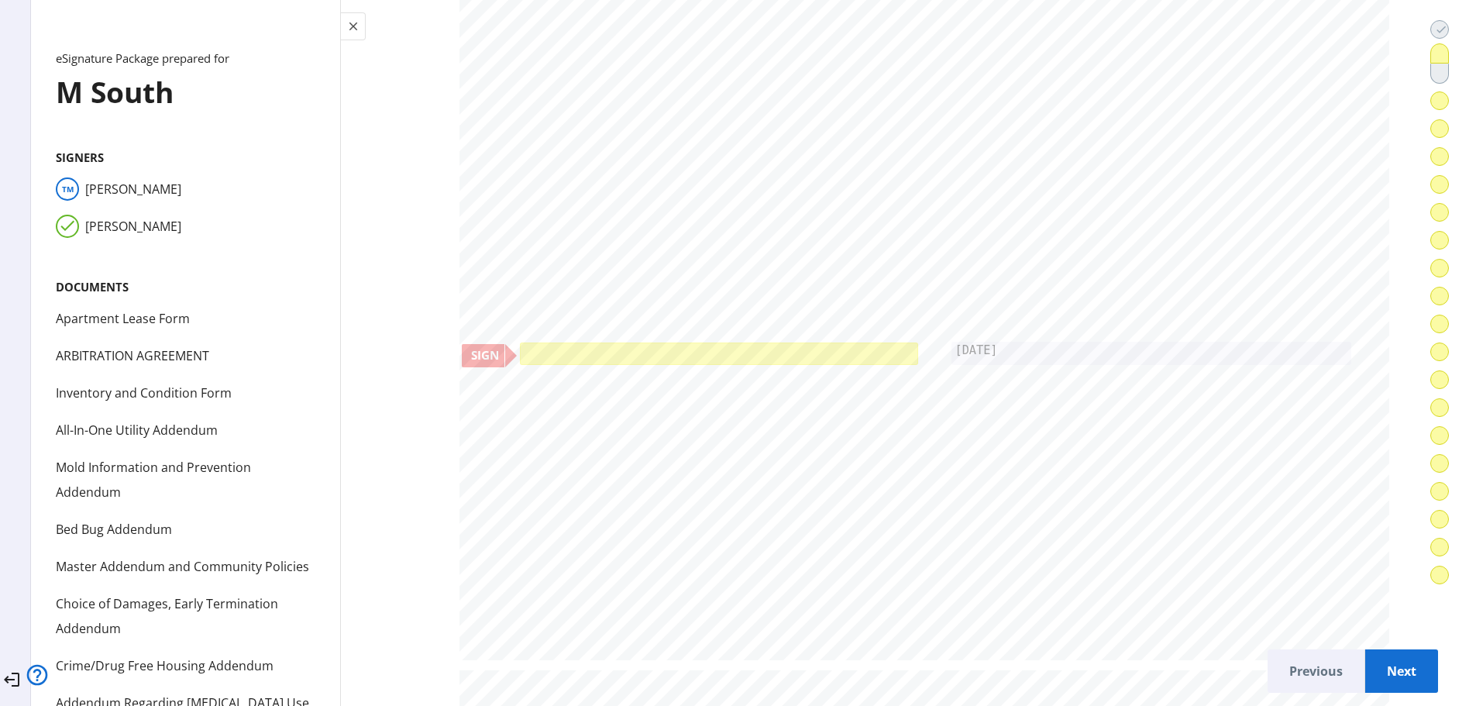
click at [520, 345] on div at bounding box center [718, 353] width 397 height 22
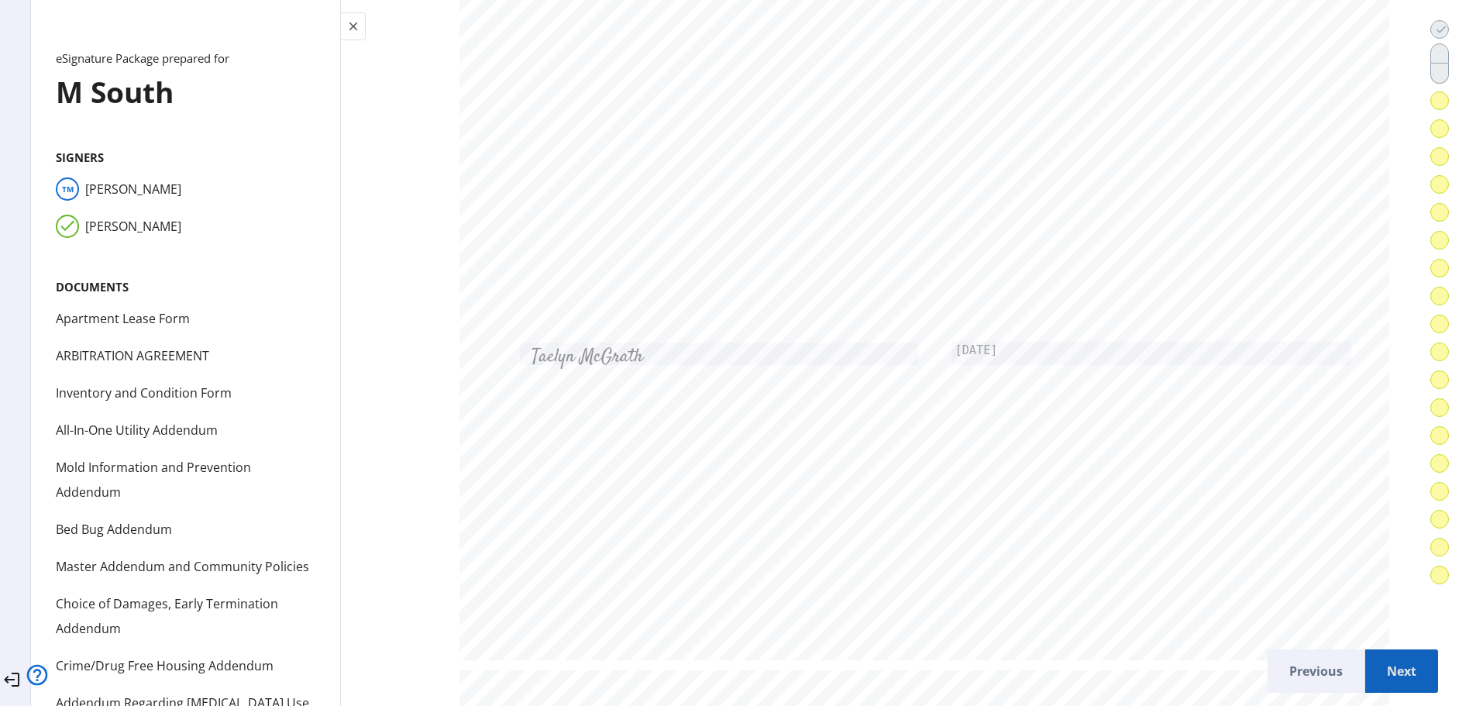
drag, startPoint x: 1399, startPoint y: 665, endPoint x: 1385, endPoint y: 661, distance: 14.5
click at [1388, 663] on span "Next" at bounding box center [1401, 670] width 48 height 37
click at [1387, 652] on span "Next" at bounding box center [1401, 670] width 48 height 37
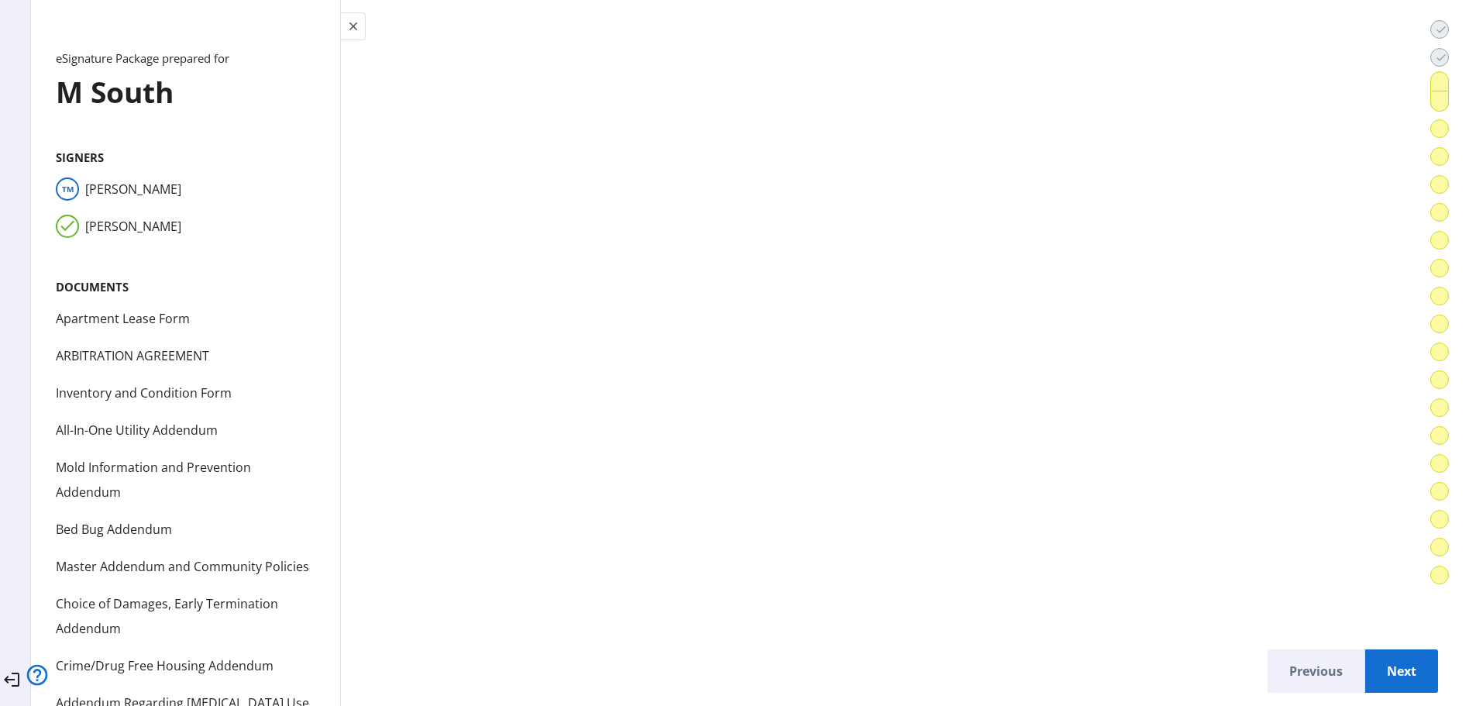
scroll to position [24822, 0]
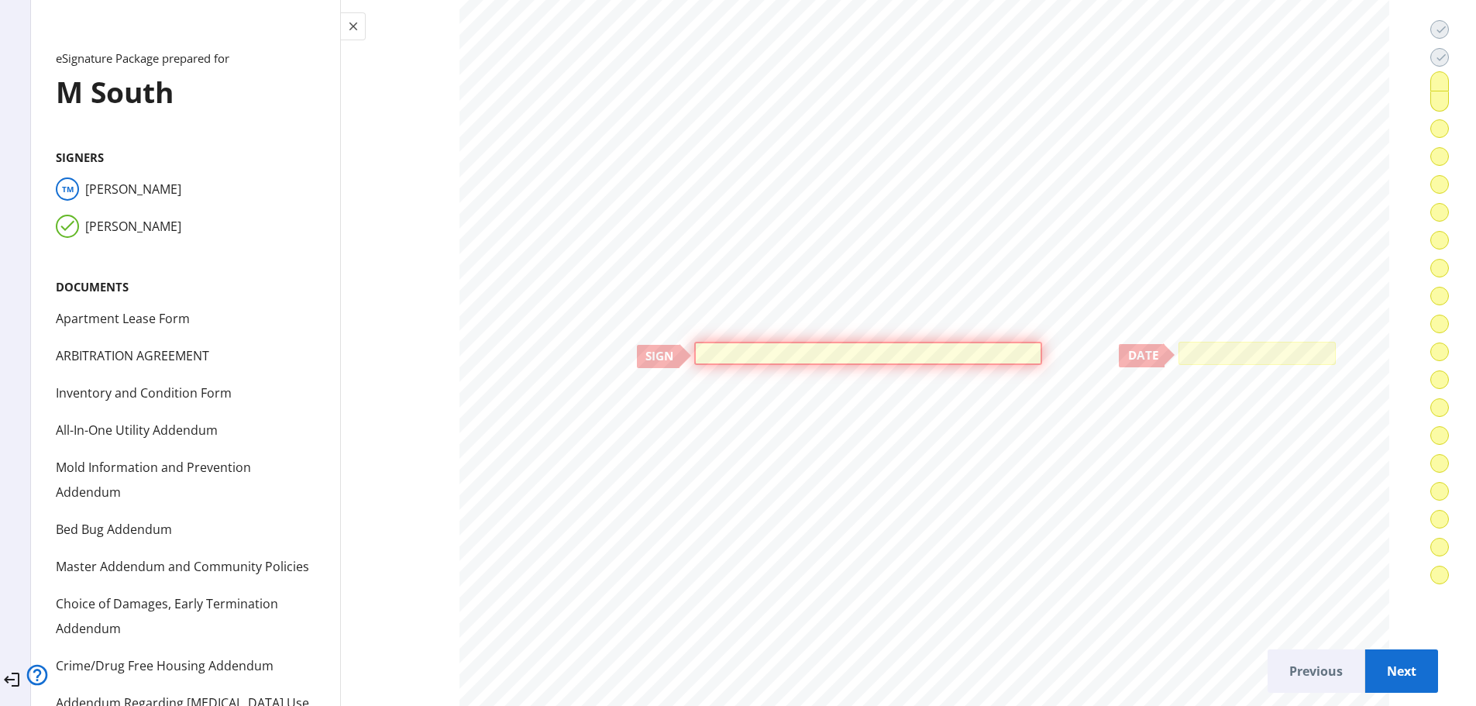
click at [998, 346] on div at bounding box center [868, 352] width 339 height 13
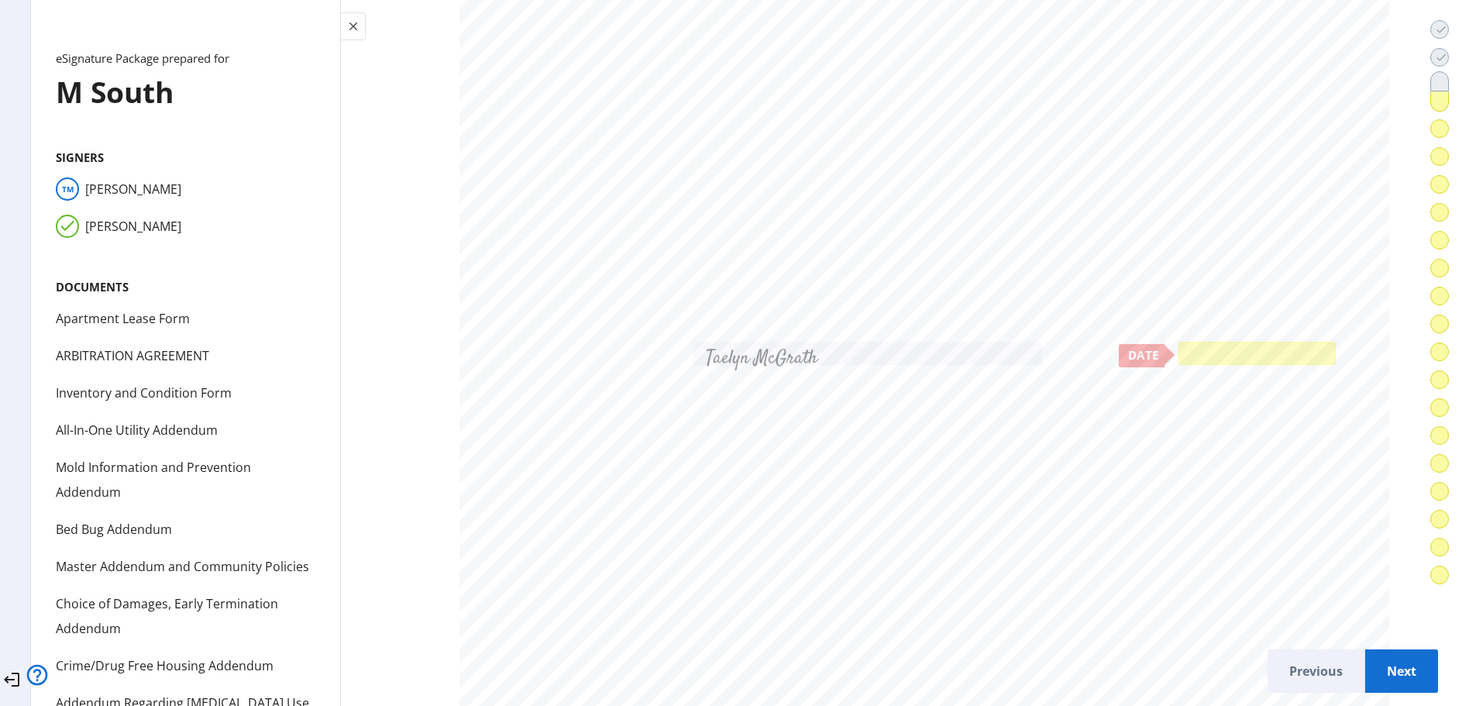
click at [1178, 343] on div at bounding box center [1256, 353] width 157 height 22
click at [1383, 652] on span "Next" at bounding box center [1401, 670] width 48 height 37
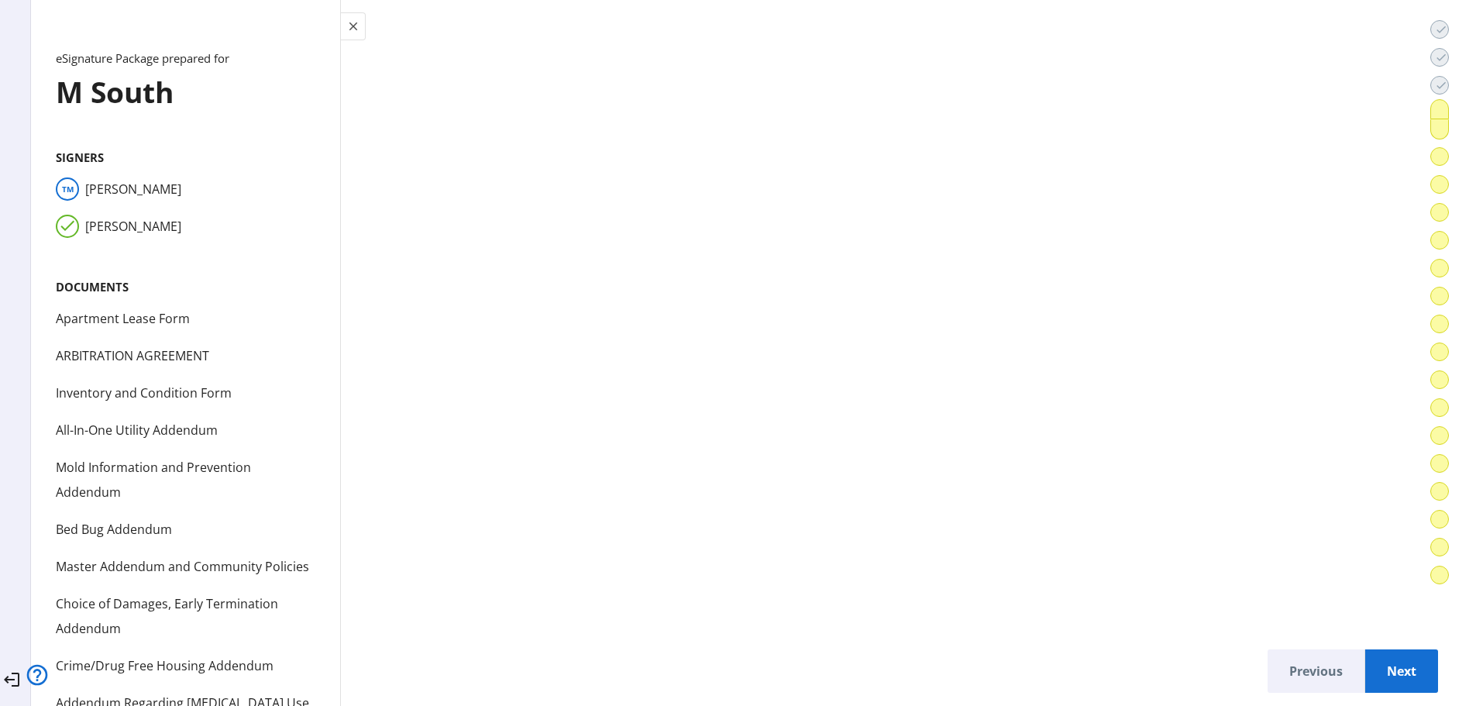
scroll to position [29171, 0]
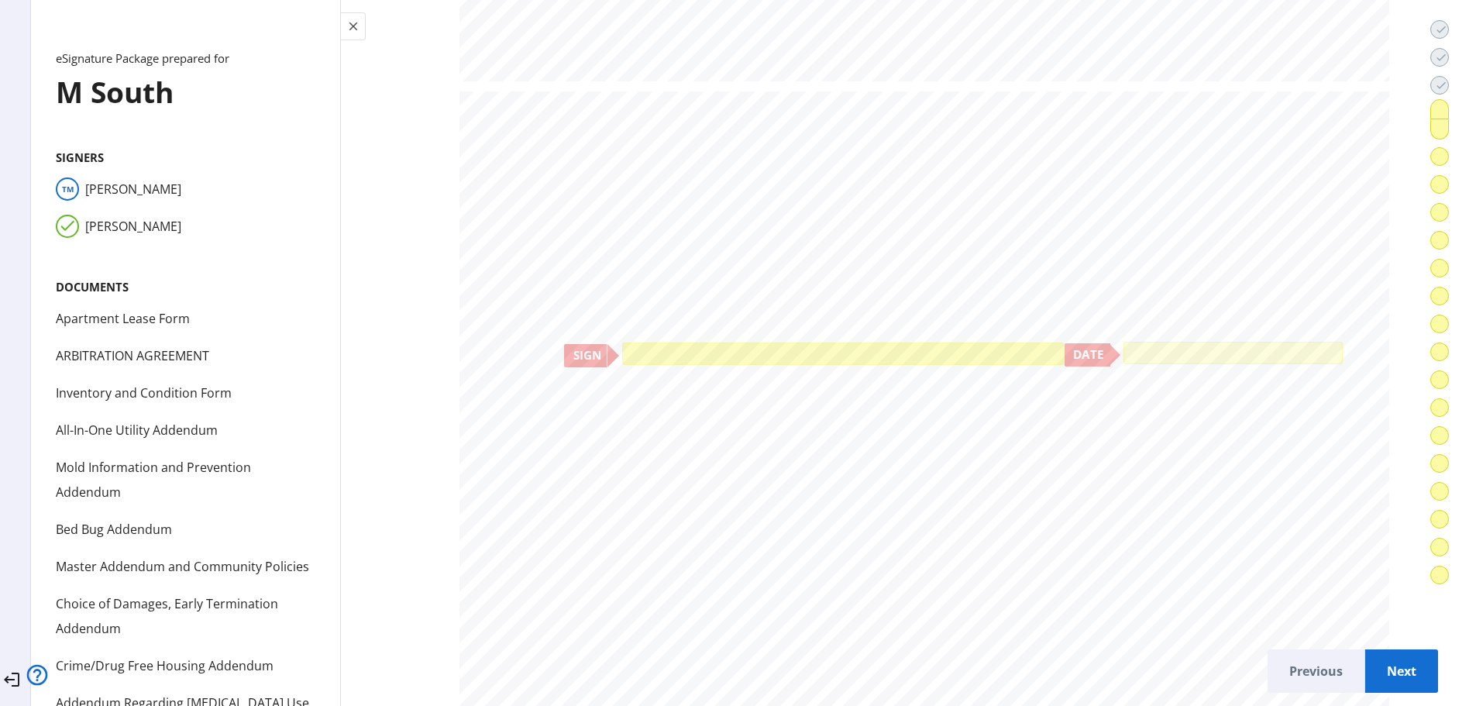
click at [622, 344] on div at bounding box center [842, 353] width 441 height 22
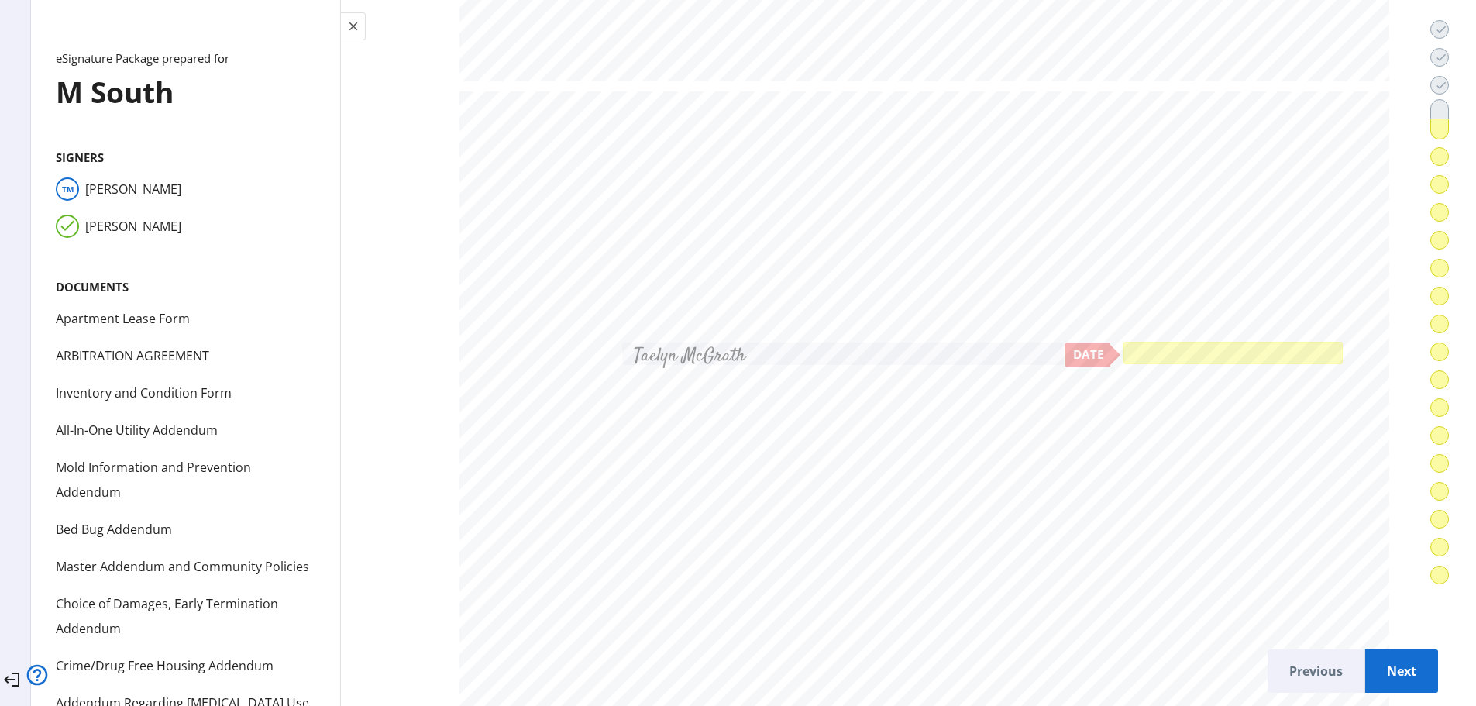
click at [1123, 354] on div at bounding box center [1232, 353] width 219 height 22
click at [1377, 655] on span "Next" at bounding box center [1401, 670] width 48 height 37
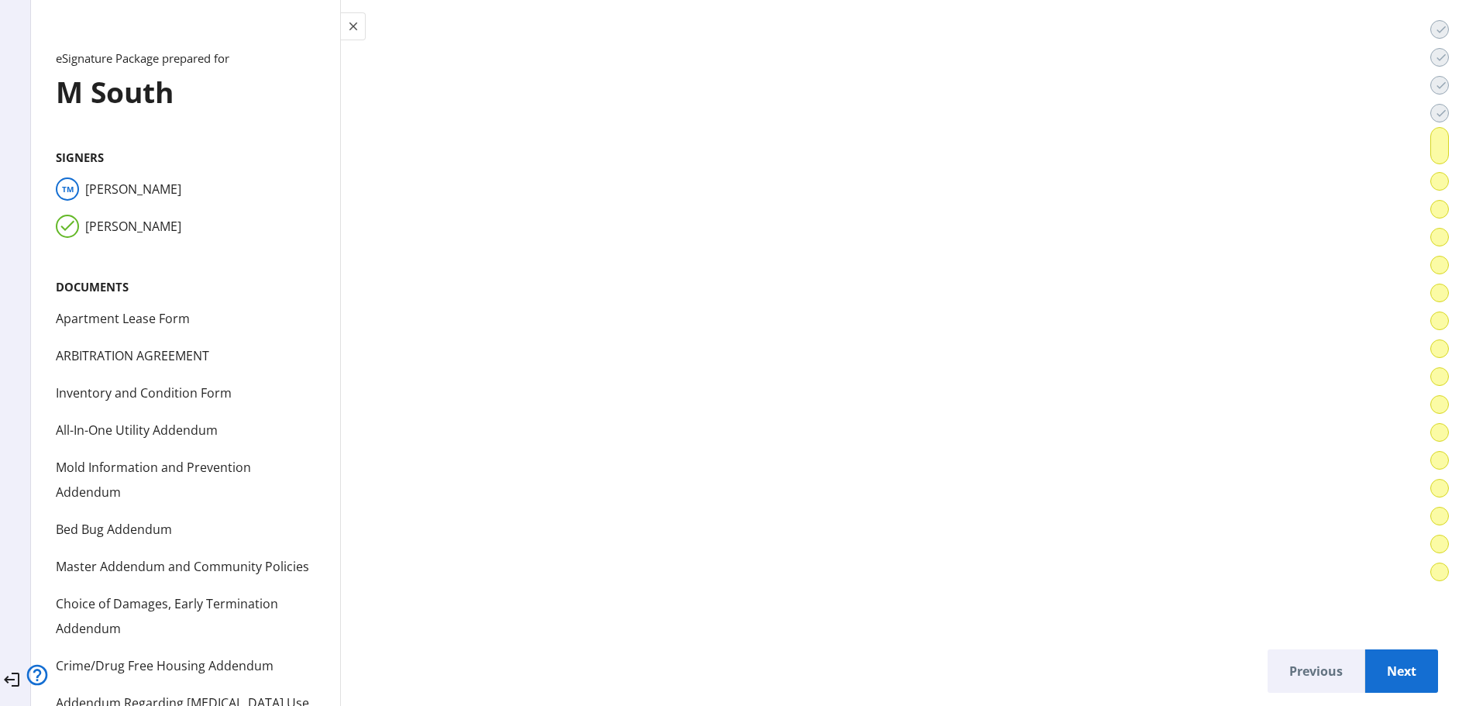
scroll to position [32860, 0]
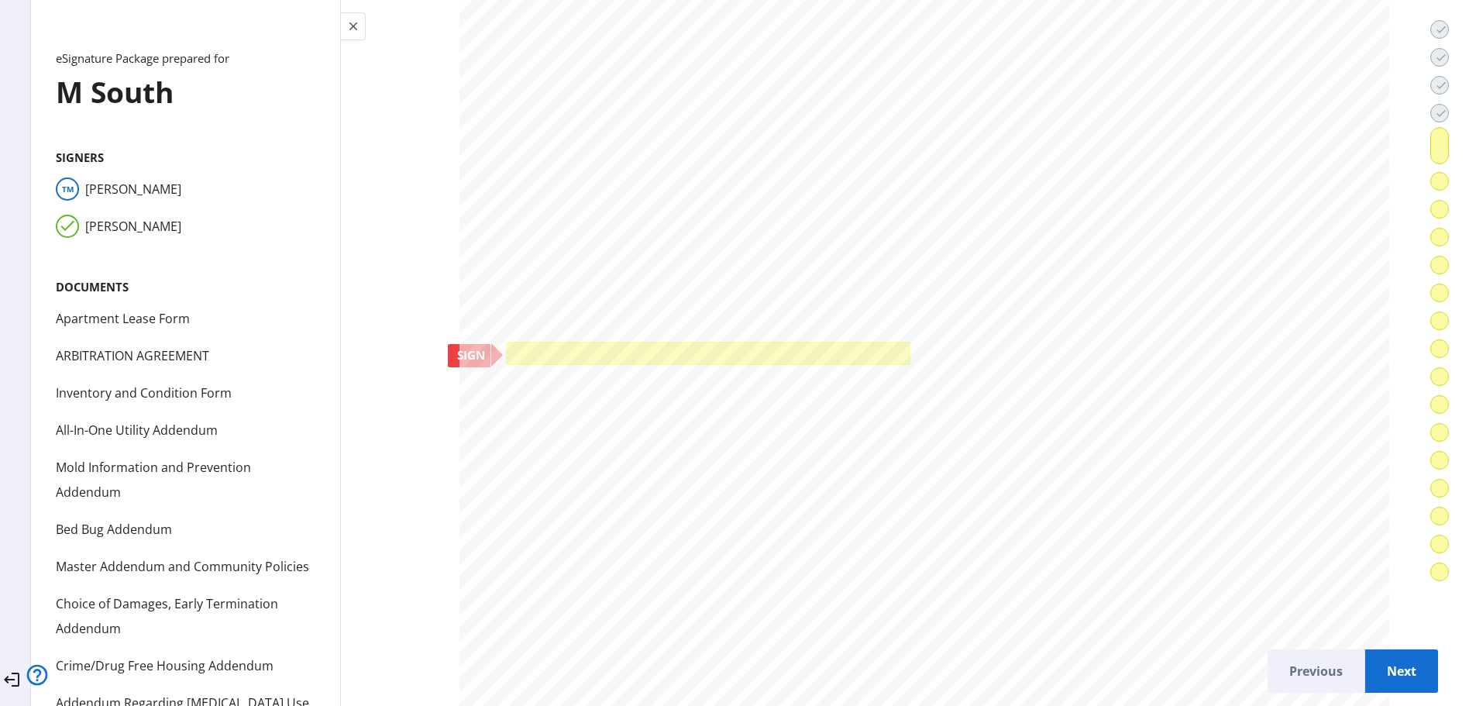
click at [506, 352] on div at bounding box center [708, 353] width 404 height 22
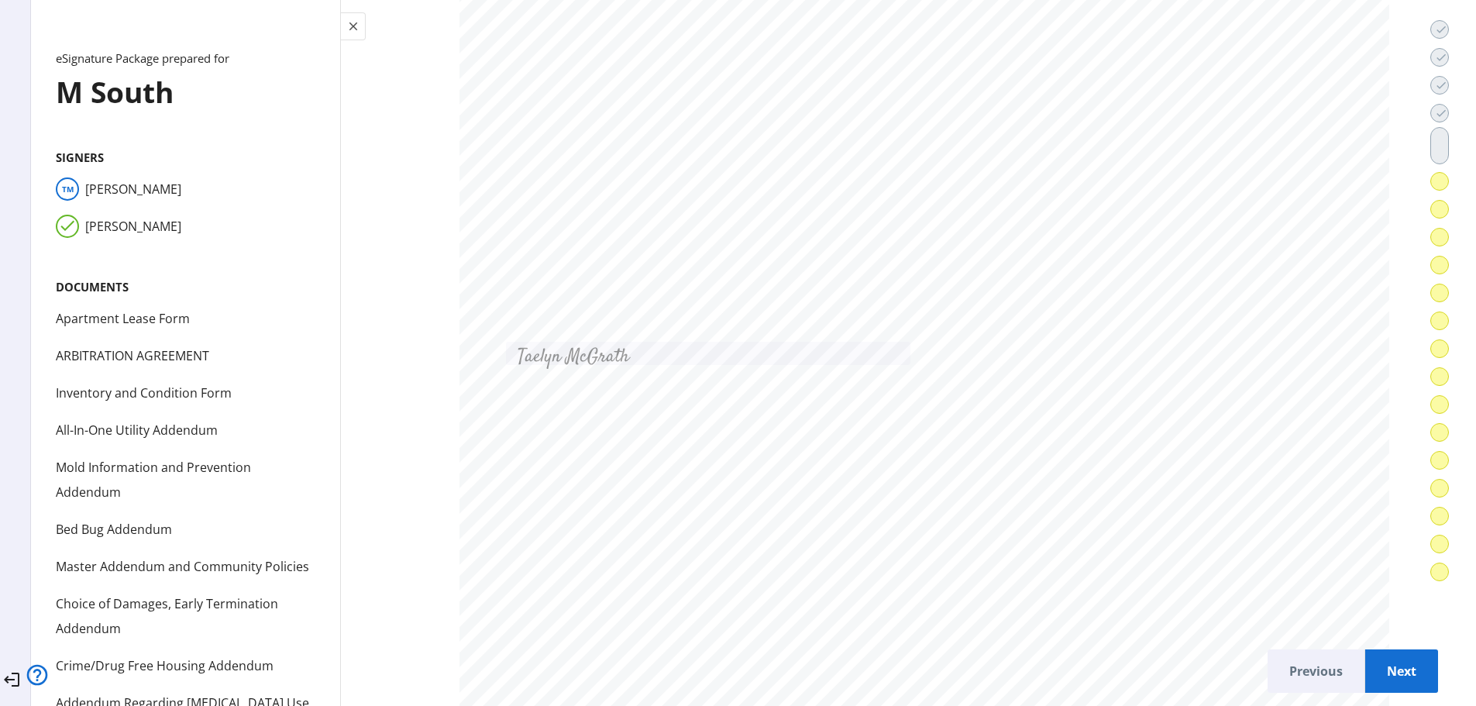
drag, startPoint x: 1383, startPoint y: 662, endPoint x: 1370, endPoint y: 655, distance: 14.6
click at [1377, 656] on span "Next" at bounding box center [1401, 670] width 48 height 37
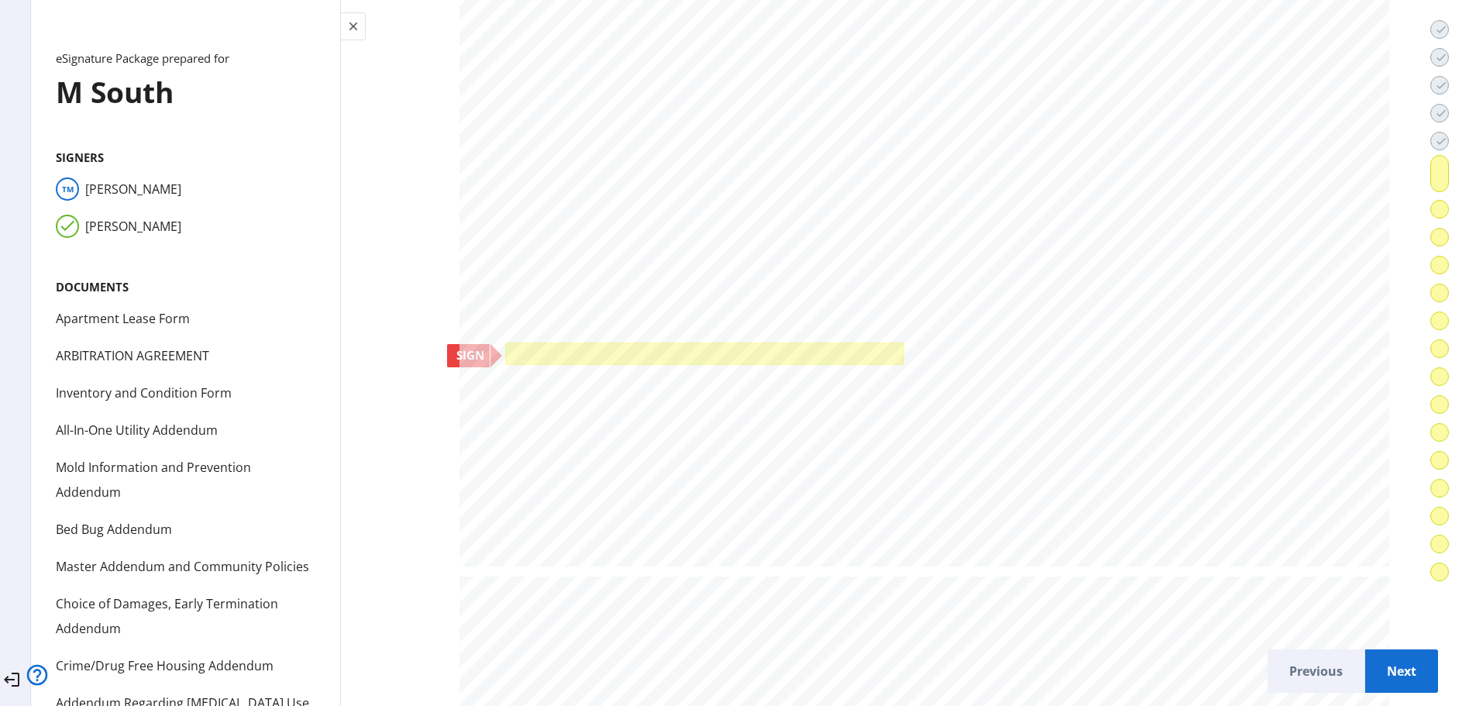
click at [505, 348] on div at bounding box center [704, 353] width 399 height 22
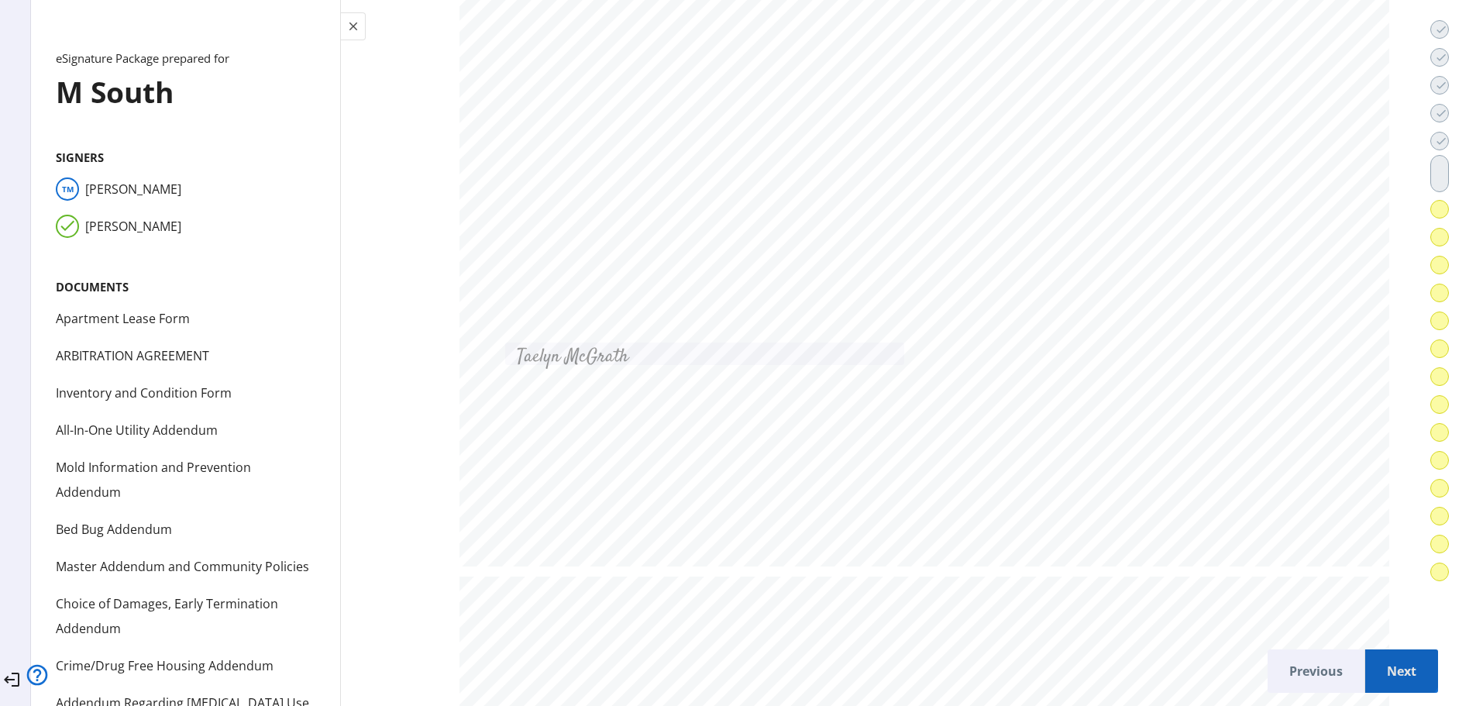
click at [1377, 656] on span "Next" at bounding box center [1401, 670] width 48 height 37
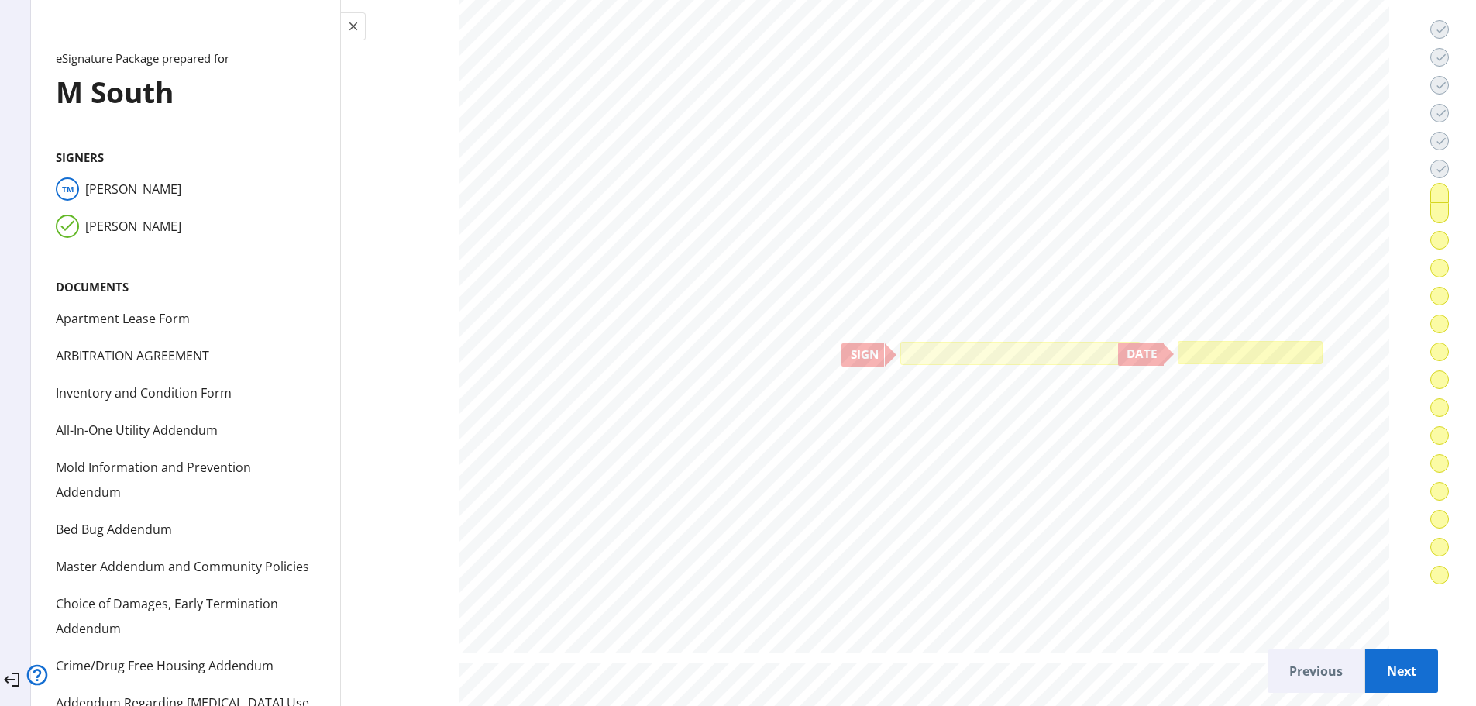
click at [1177, 352] on div at bounding box center [1249, 352] width 145 height 23
click at [900, 345] on div at bounding box center [1020, 353] width 240 height 23
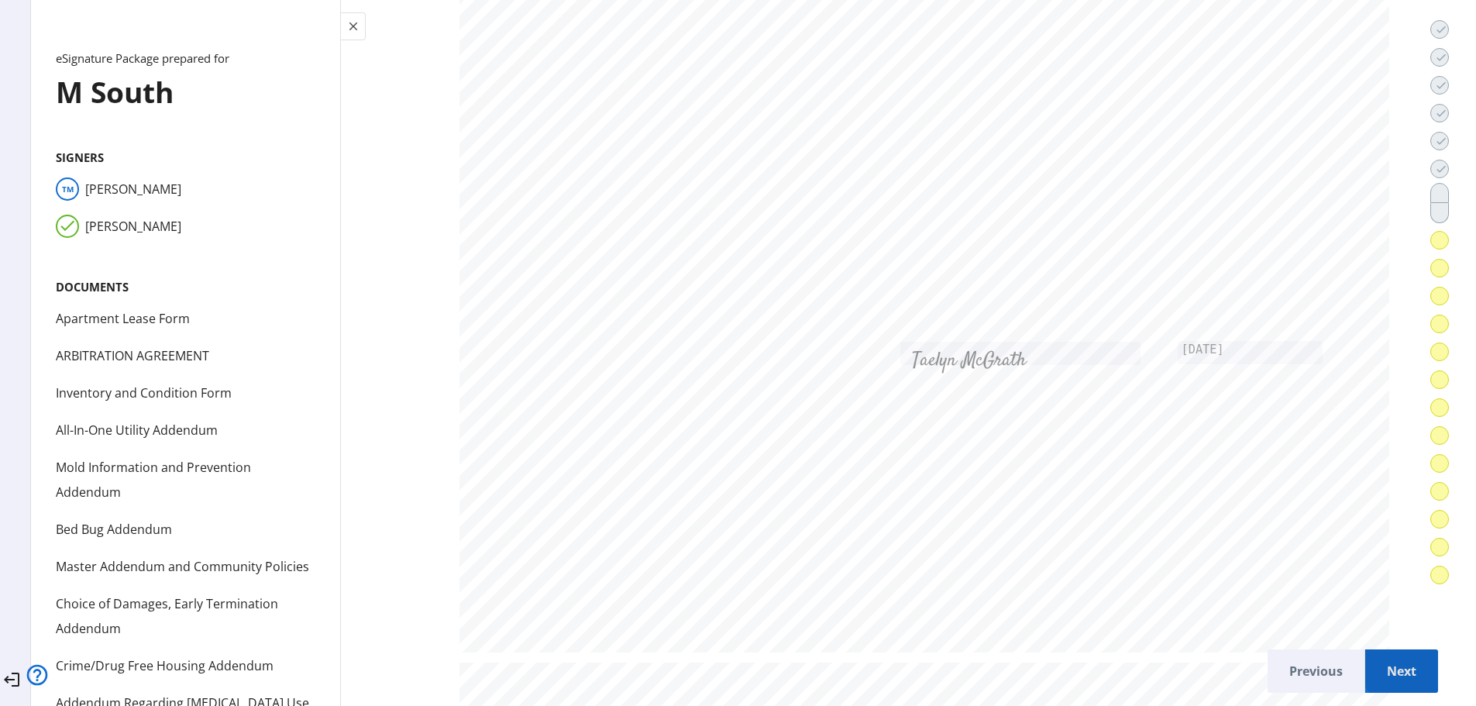
click at [1389, 653] on span "Next" at bounding box center [1401, 670] width 48 height 37
click at [1395, 660] on span "Next" at bounding box center [1401, 670] width 48 height 37
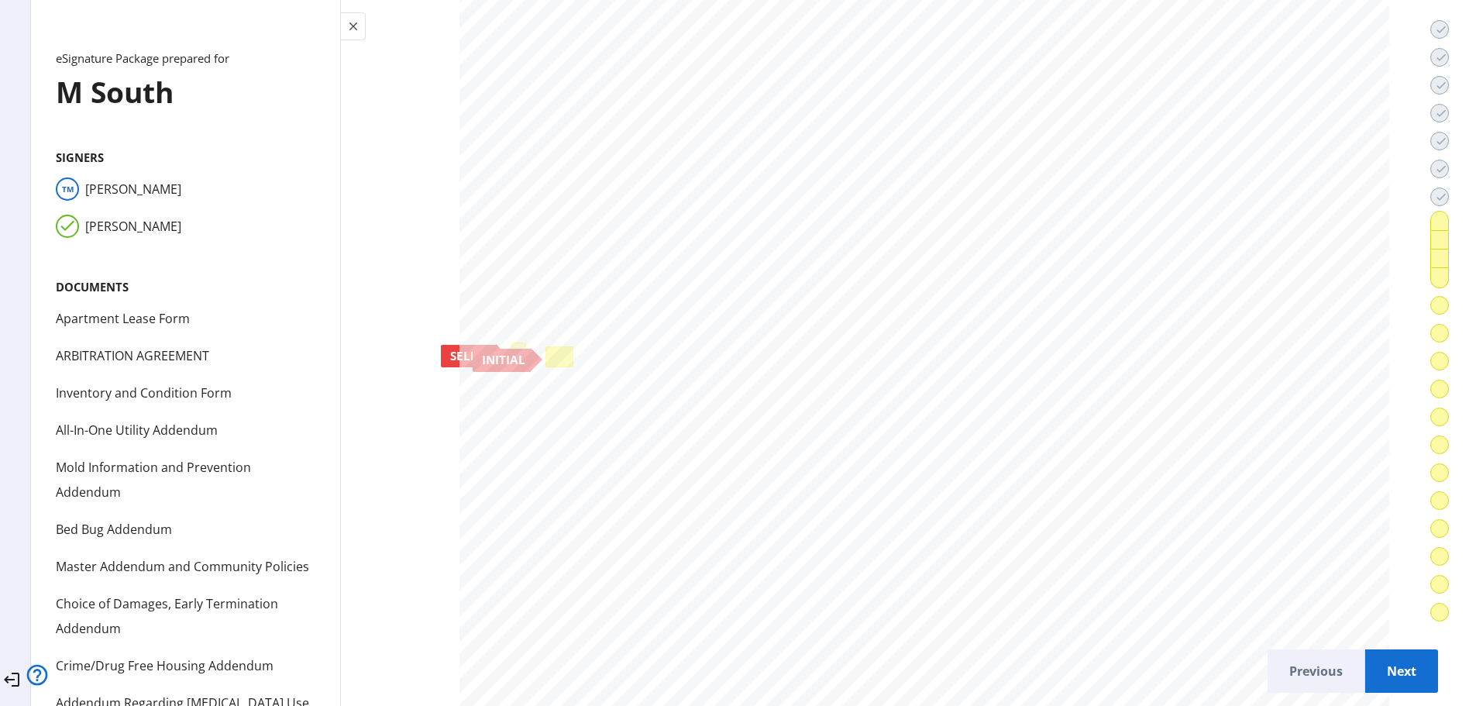
click at [545, 347] on div at bounding box center [559, 356] width 28 height 21
click at [511, 344] on div at bounding box center [518, 352] width 15 height 21
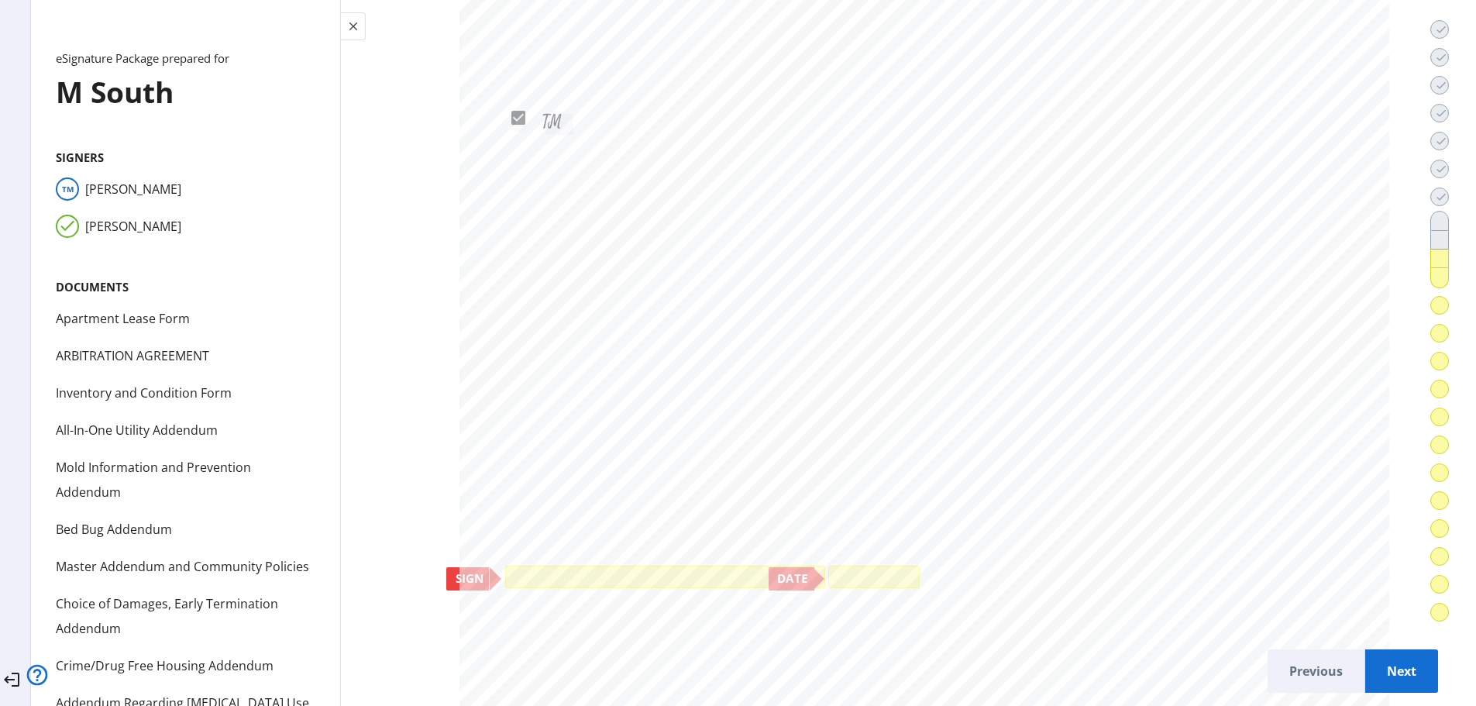
scroll to position [49947, 0]
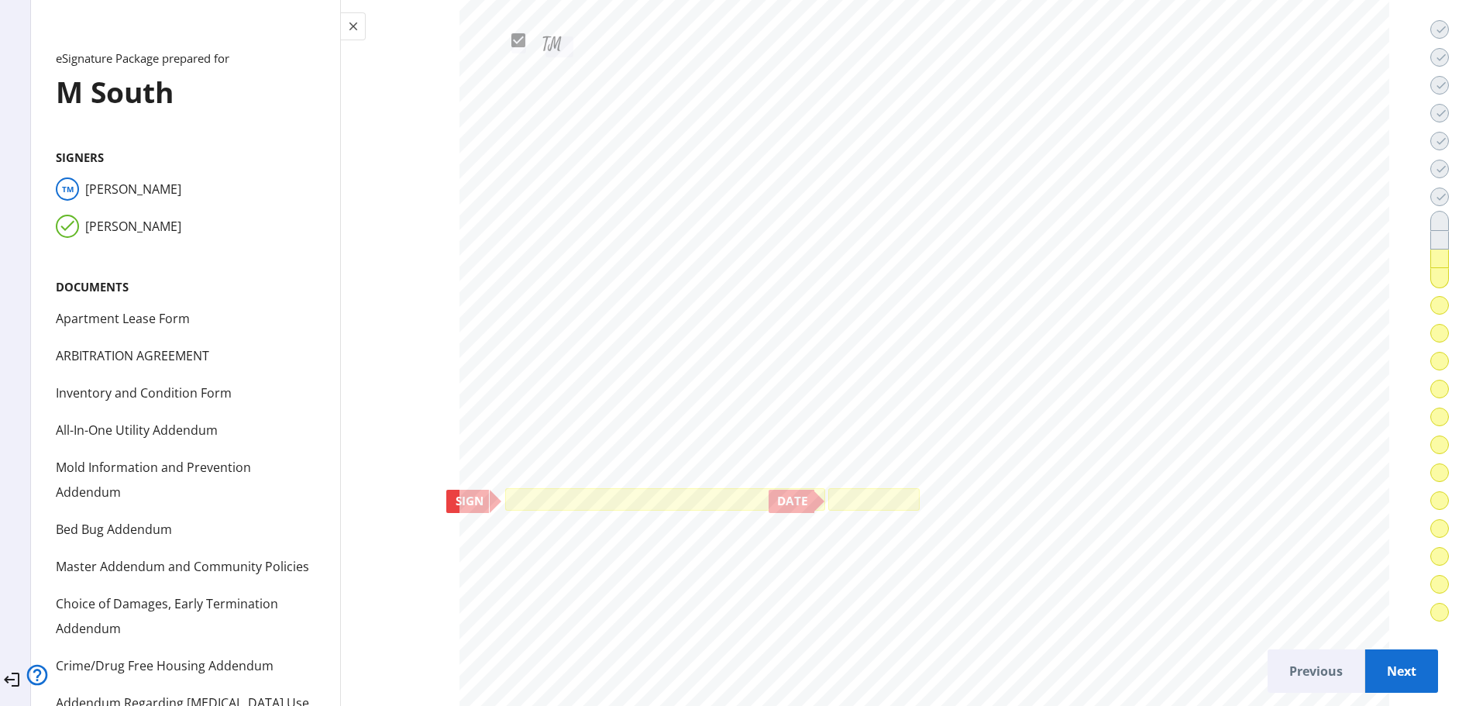
click at [505, 497] on div at bounding box center [665, 499] width 320 height 22
click at [828, 497] on div at bounding box center [873, 499] width 91 height 22
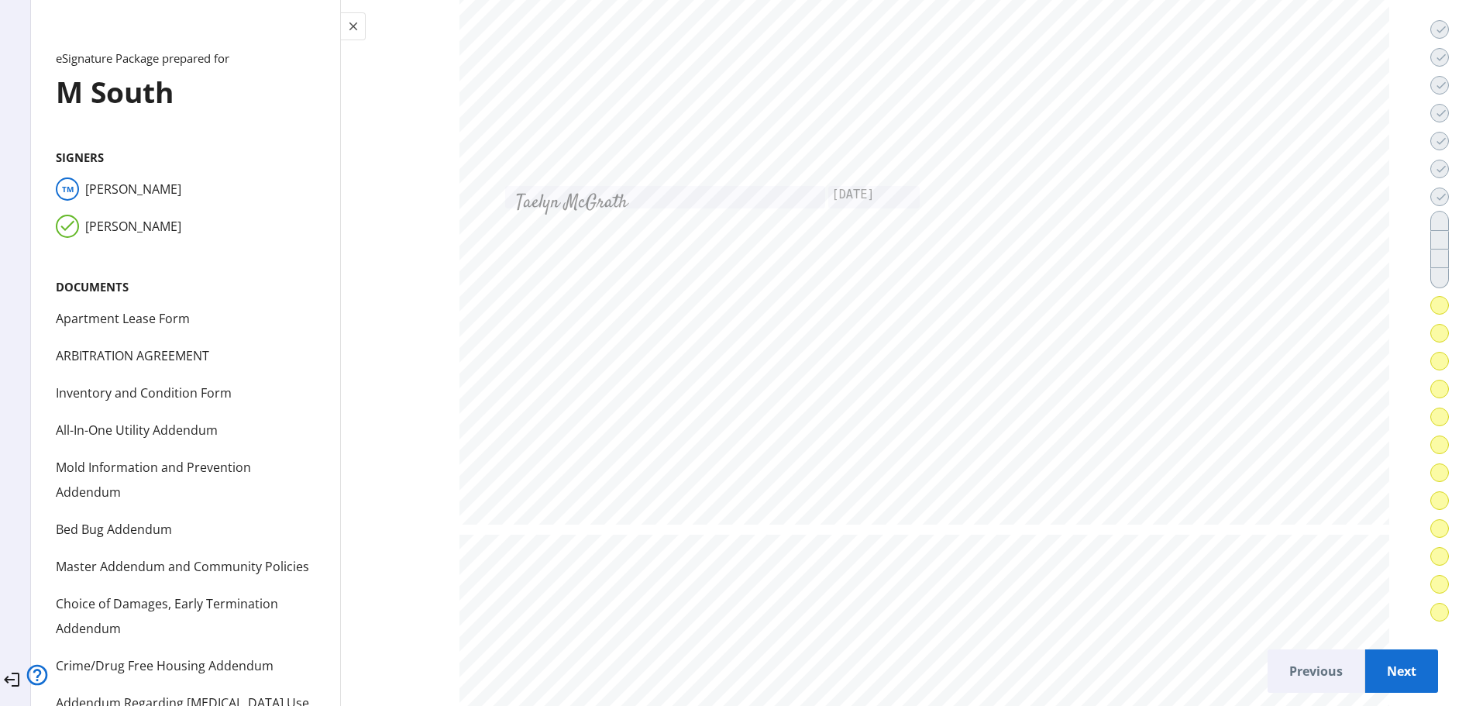
scroll to position [50257, 0]
click at [1377, 655] on span "Next" at bounding box center [1401, 670] width 48 height 37
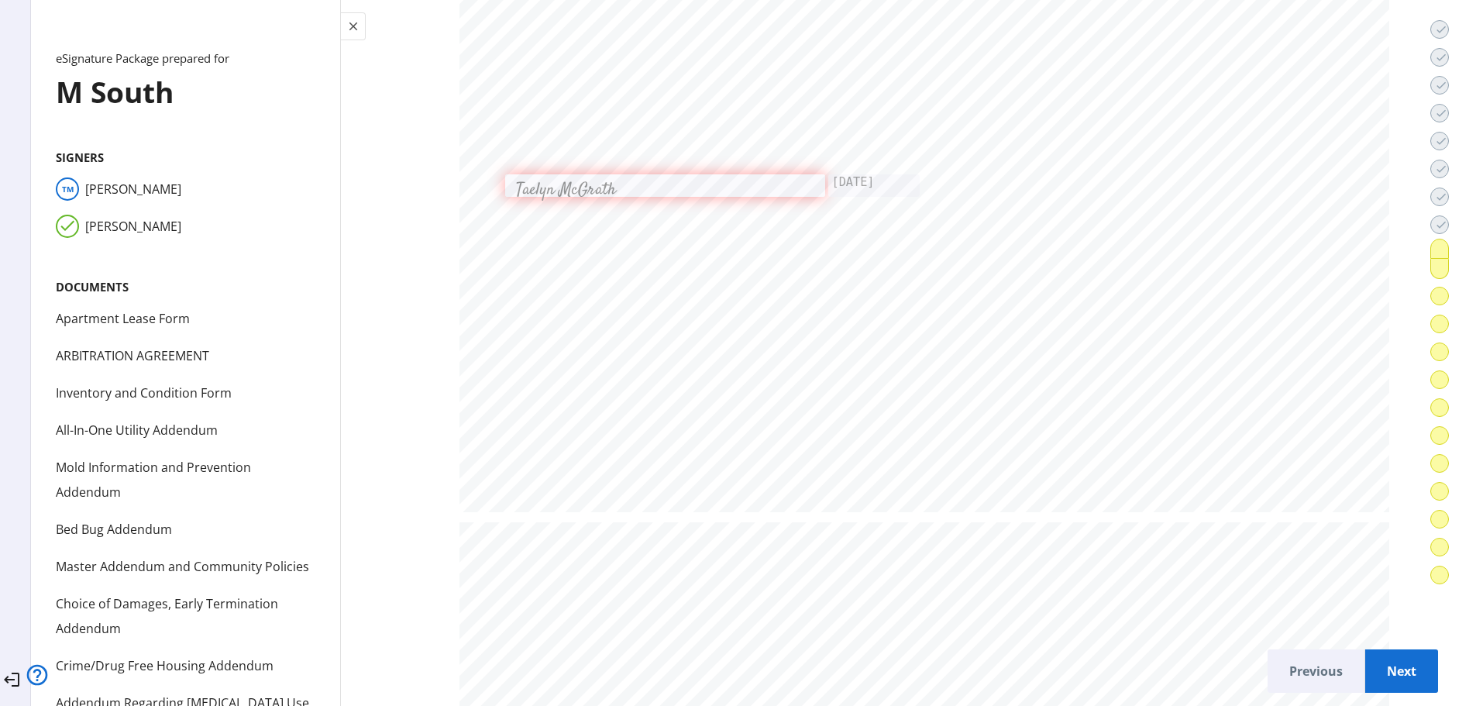
scroll to position [51691, 0]
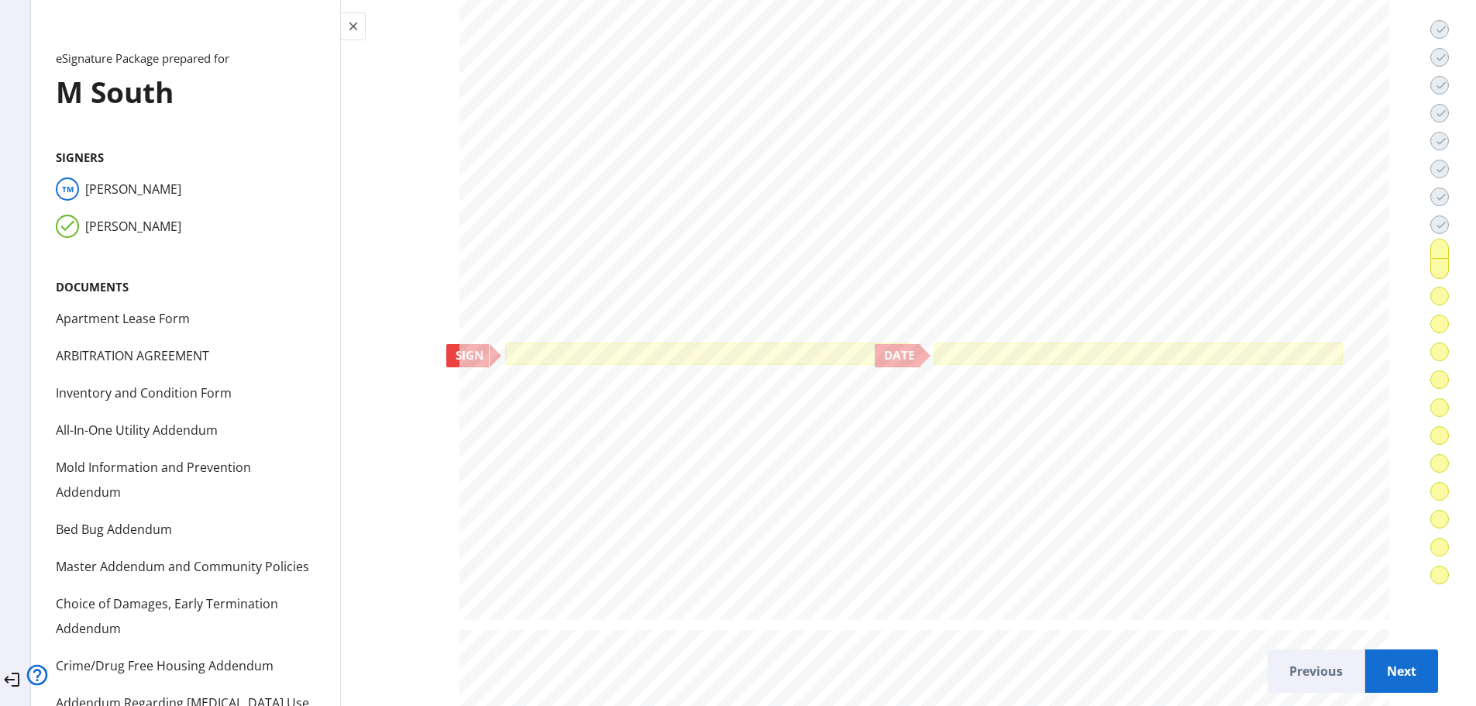
click at [505, 346] on div at bounding box center [707, 353] width 405 height 22
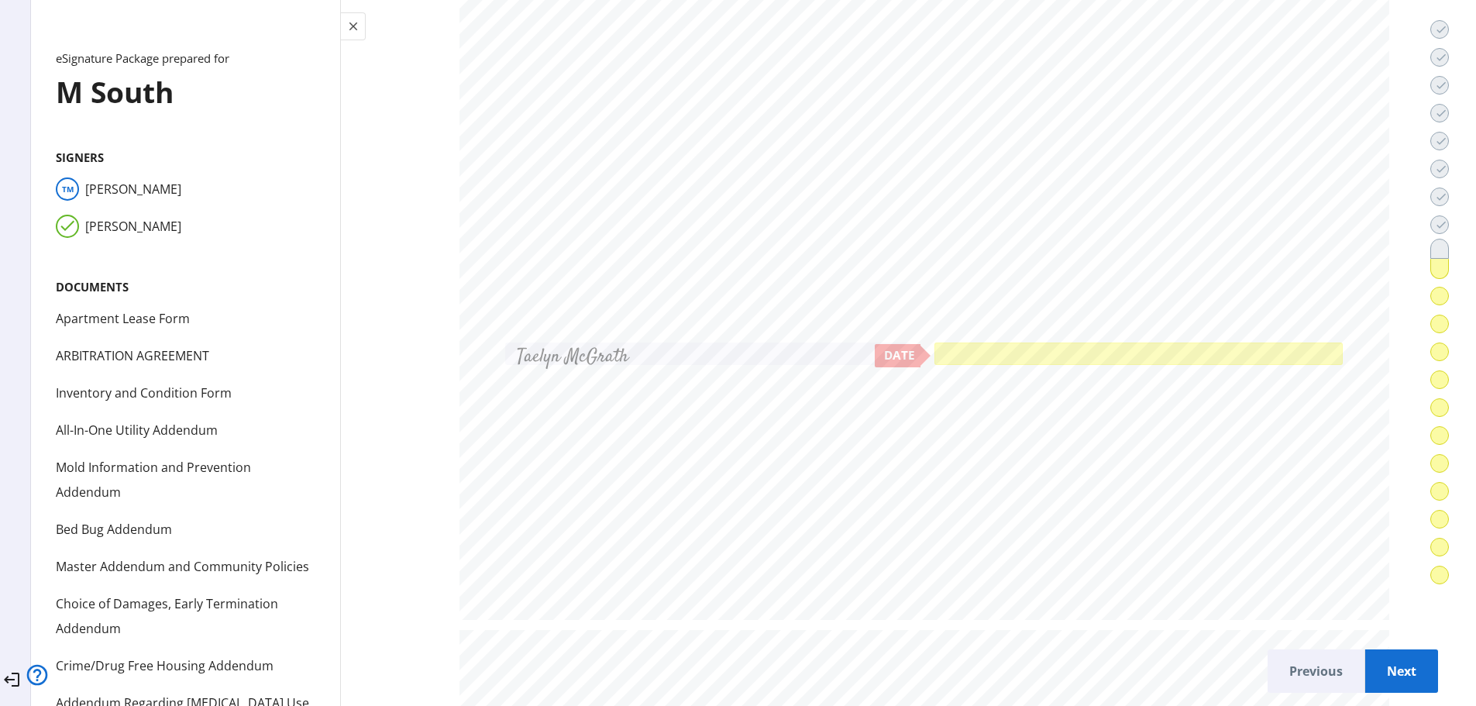
click at [934, 352] on div at bounding box center [1138, 353] width 408 height 22
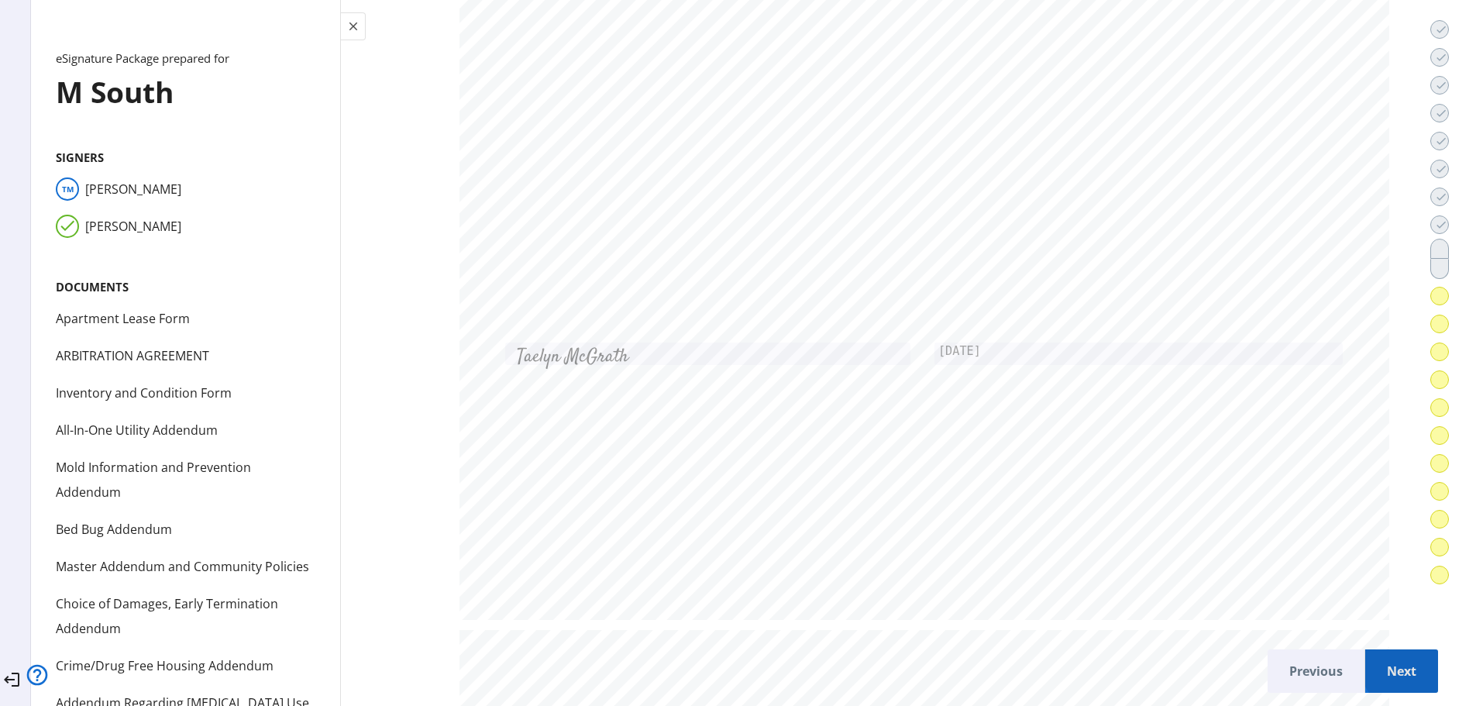
click at [1390, 654] on span "Next" at bounding box center [1401, 670] width 48 height 37
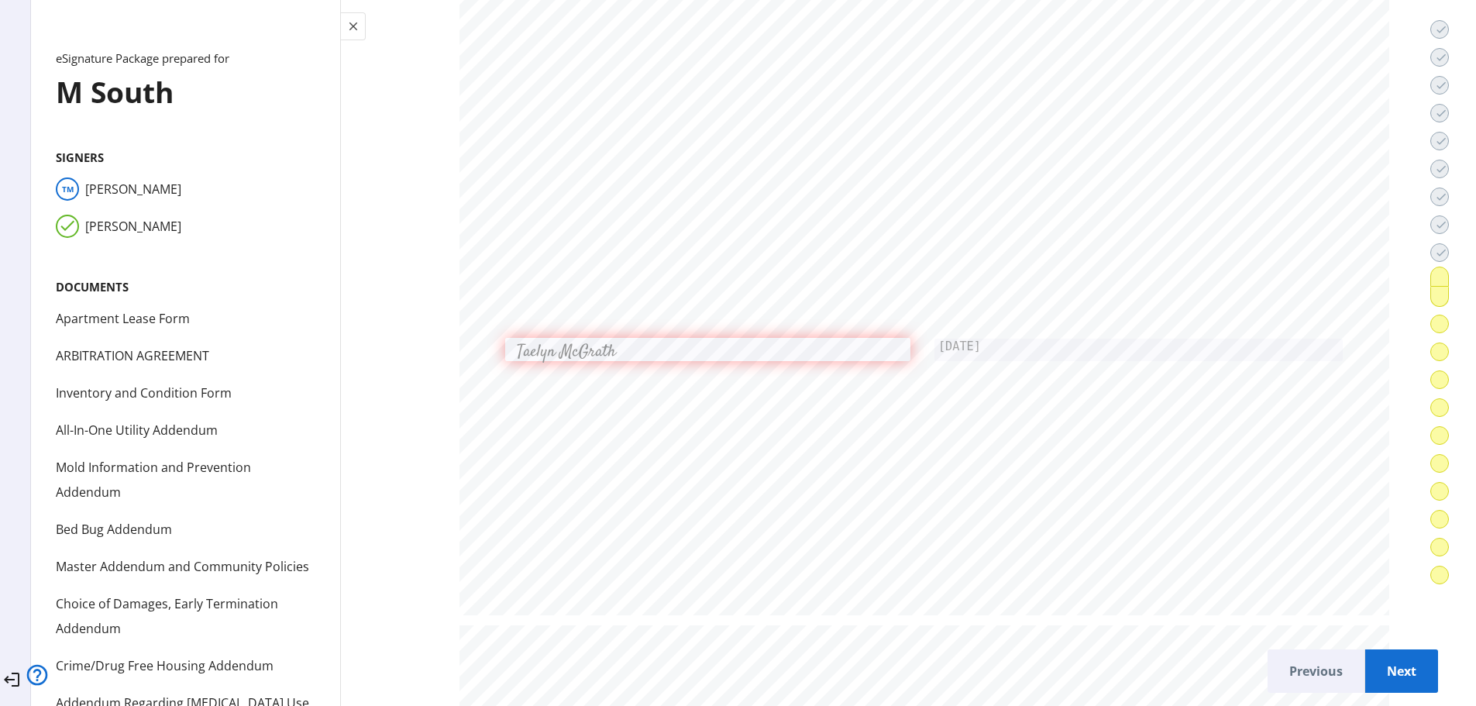
scroll to position [53193, 0]
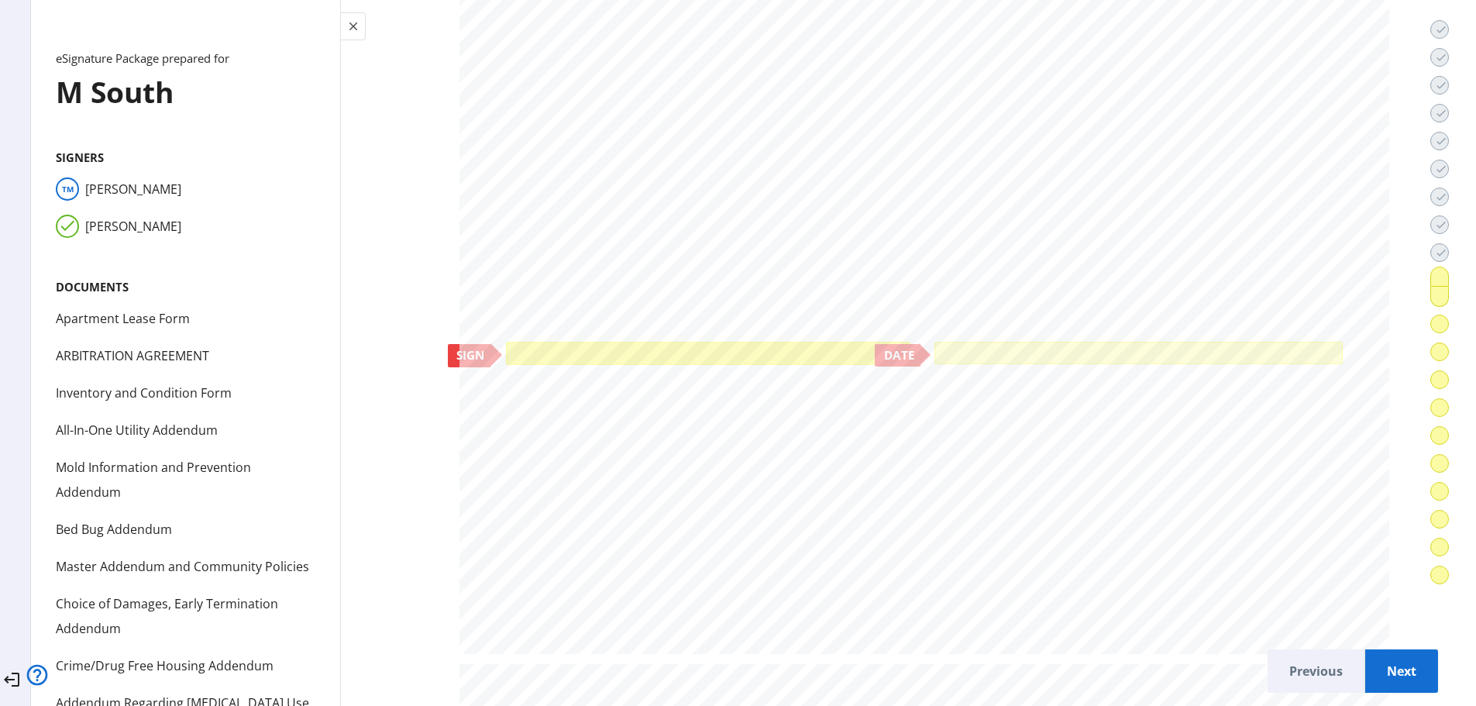
click at [506, 345] on div at bounding box center [708, 353] width 404 height 22
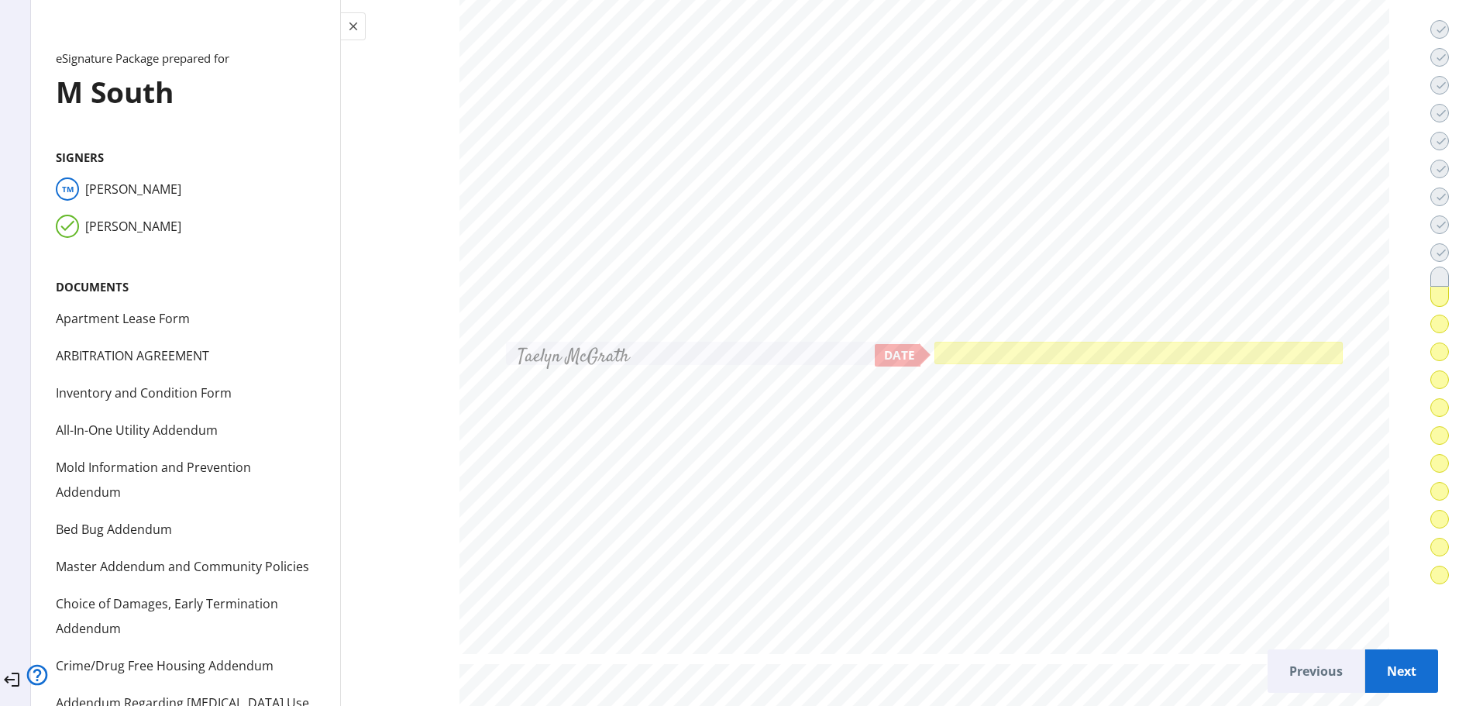
click at [934, 346] on div at bounding box center [1138, 353] width 408 height 22
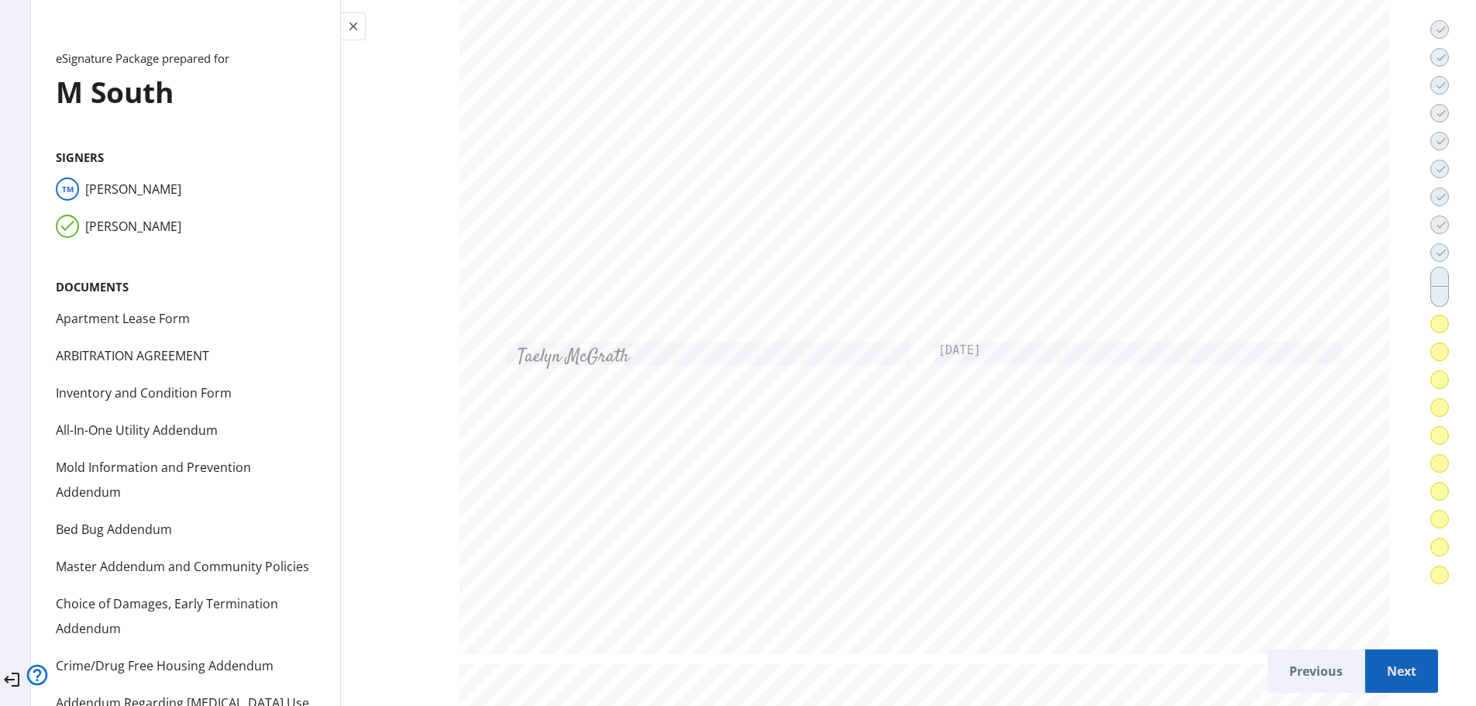
click at [1383, 660] on span "Next" at bounding box center [1401, 670] width 48 height 37
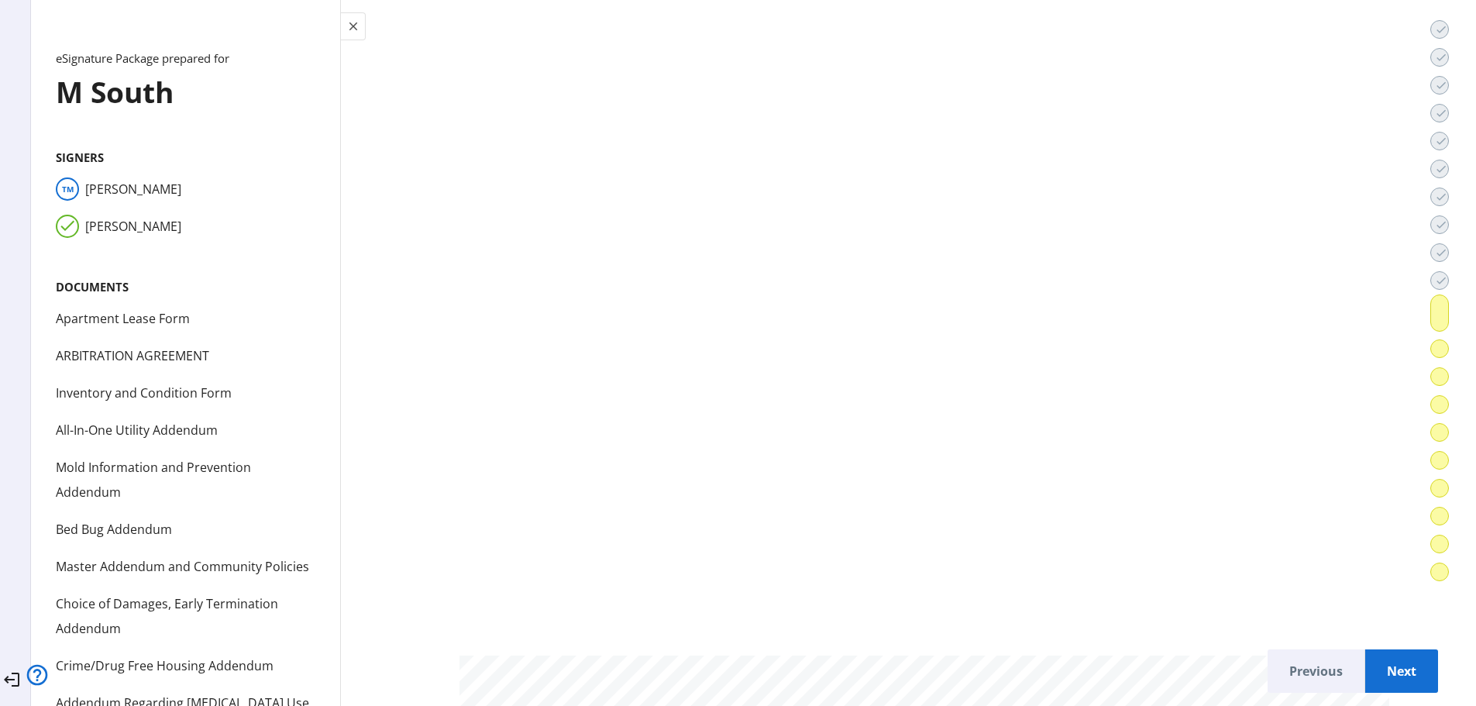
scroll to position [55598, 0]
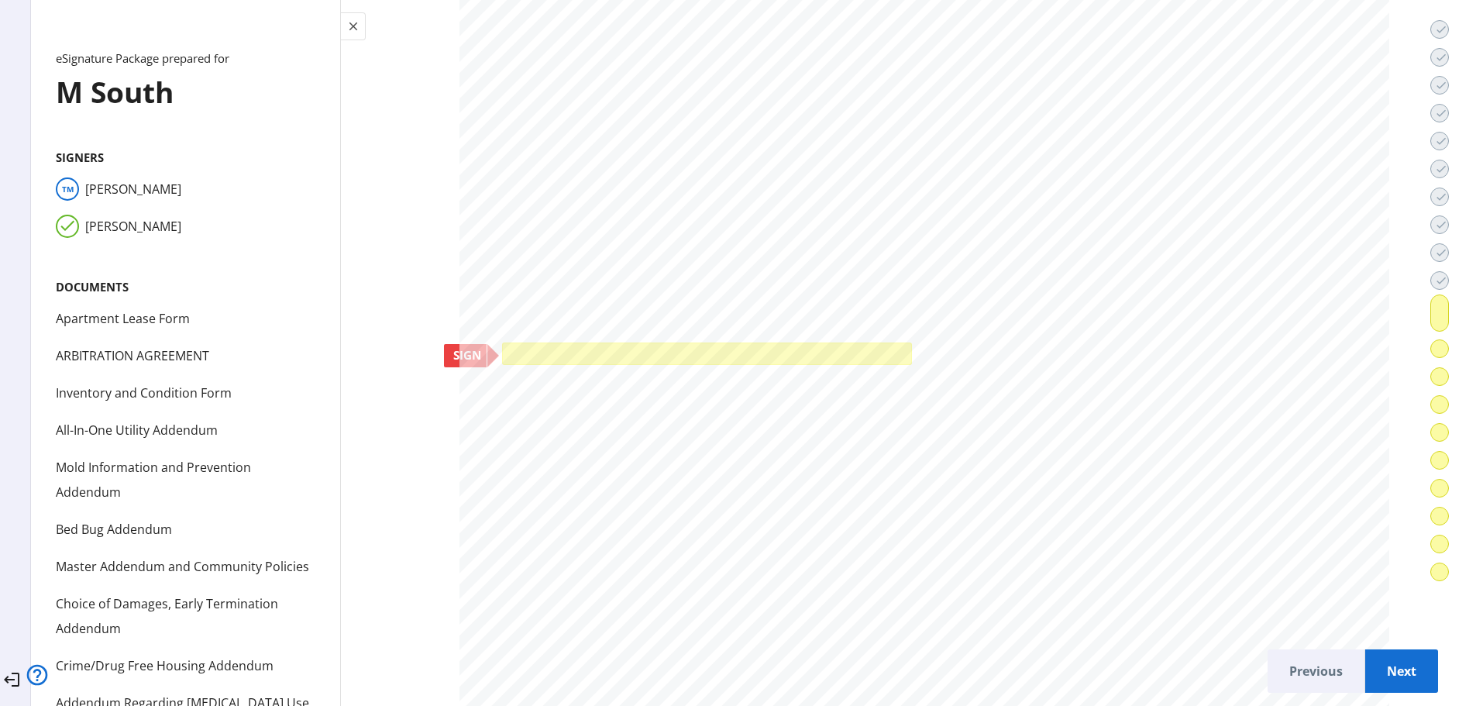
click at [502, 344] on div at bounding box center [707, 353] width 410 height 22
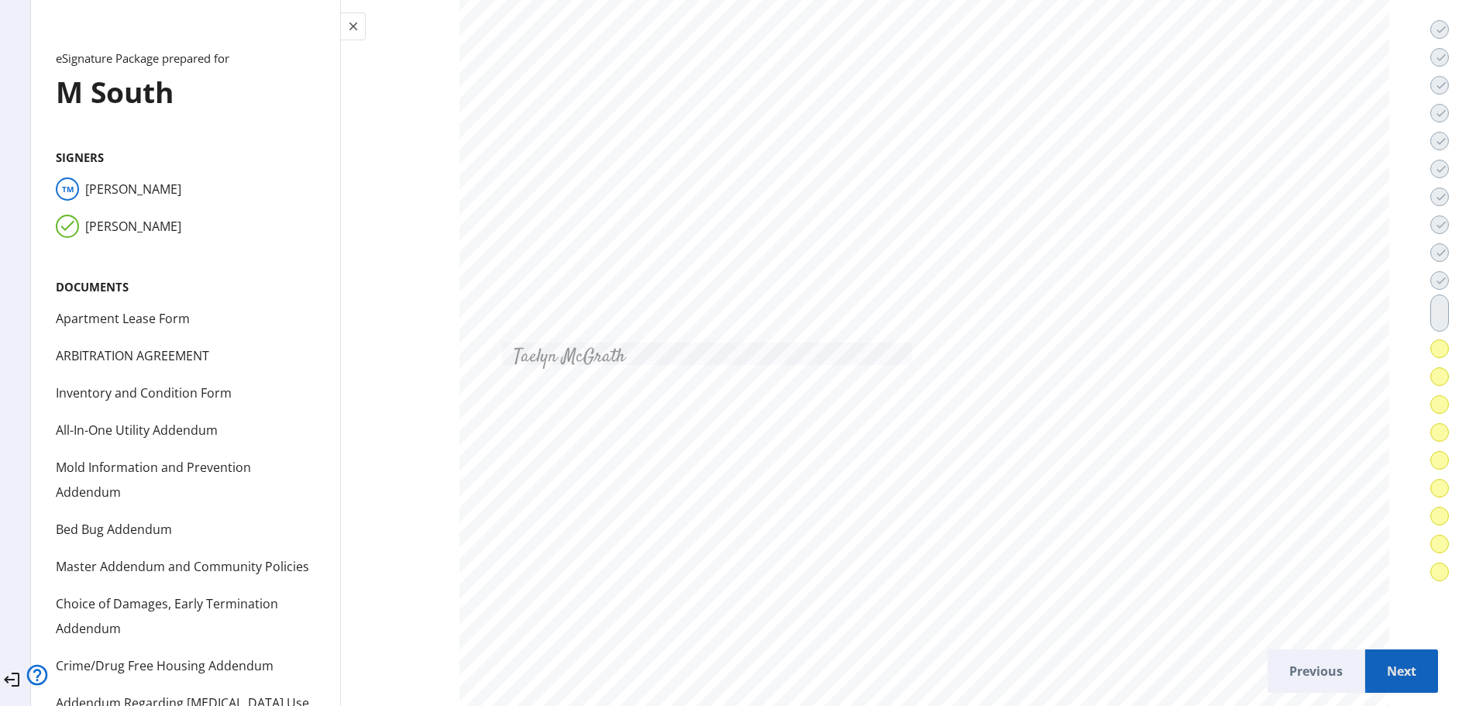
click at [1387, 658] on span "Next" at bounding box center [1401, 670] width 48 height 37
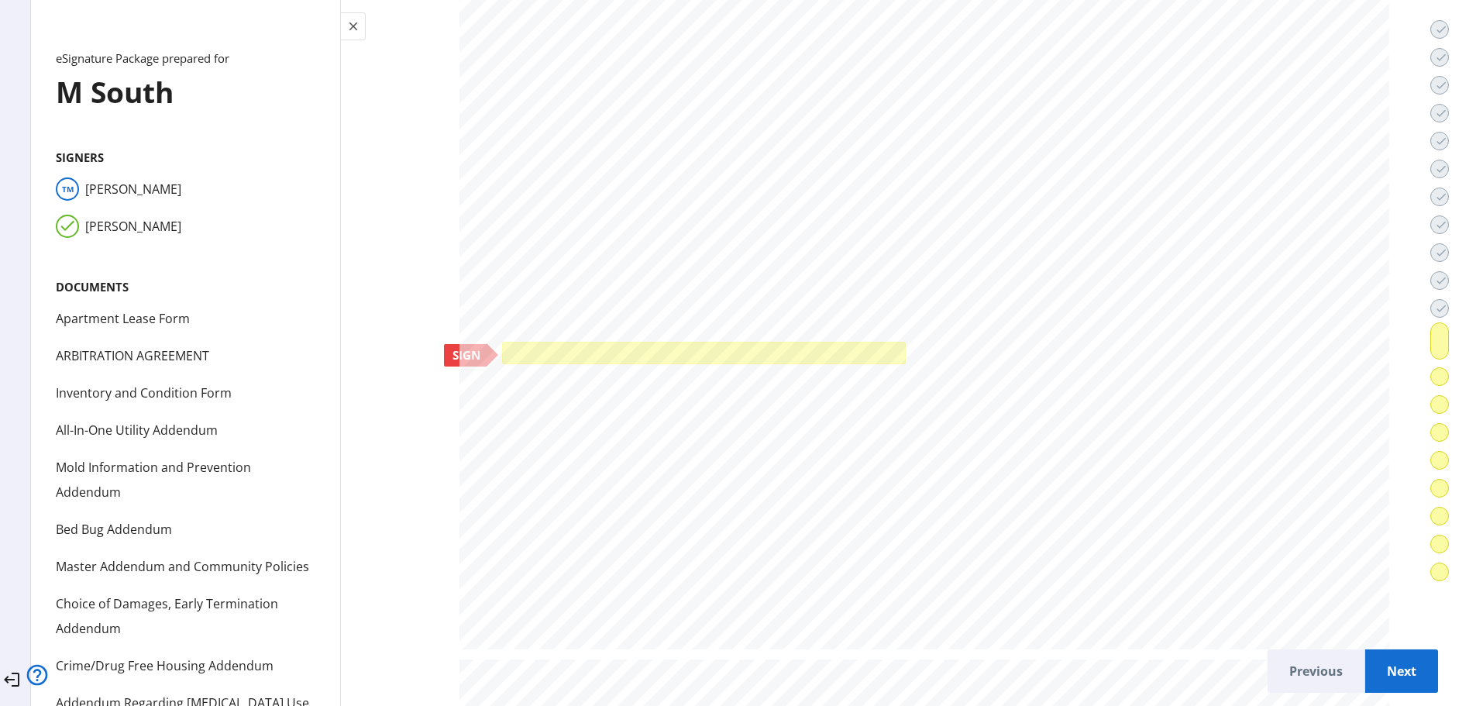
click at [502, 351] on div at bounding box center [704, 353] width 404 height 22
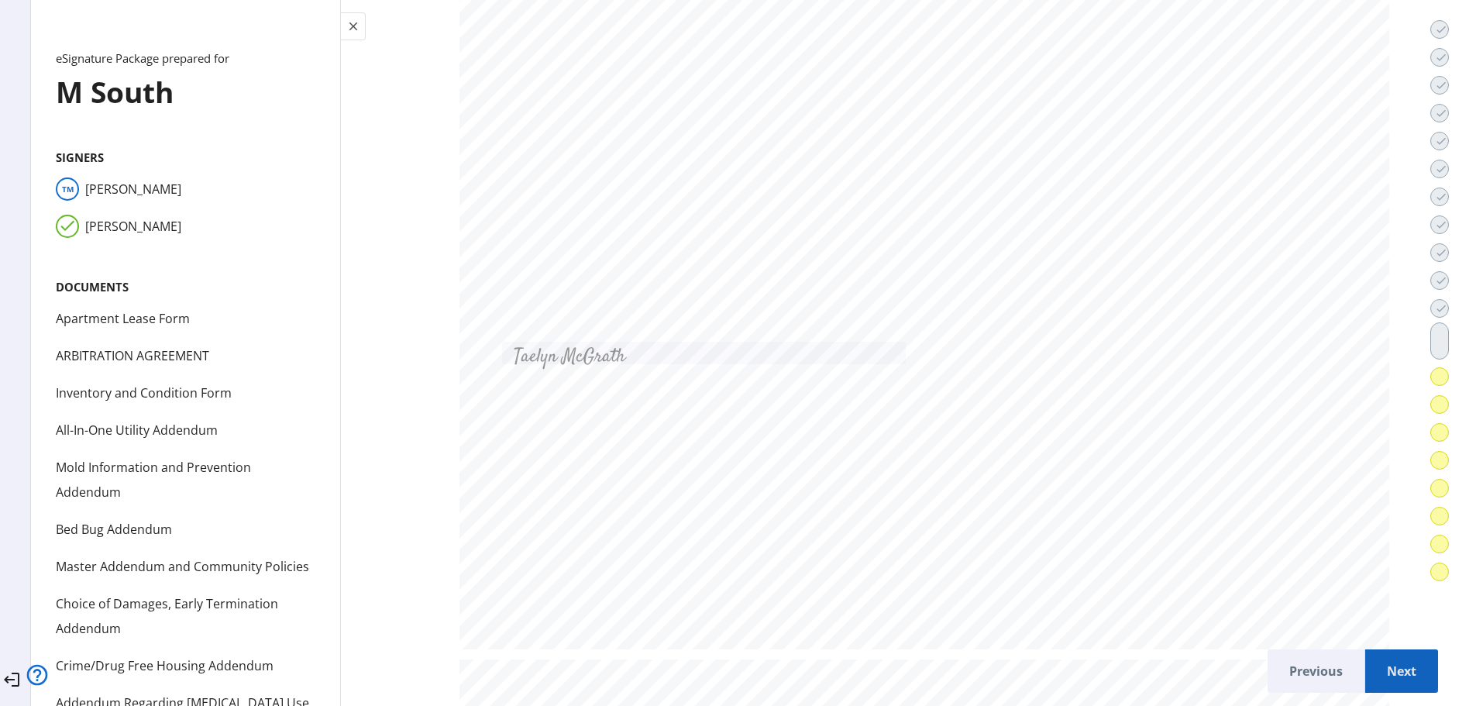
click at [1377, 660] on span "Next" at bounding box center [1401, 670] width 48 height 37
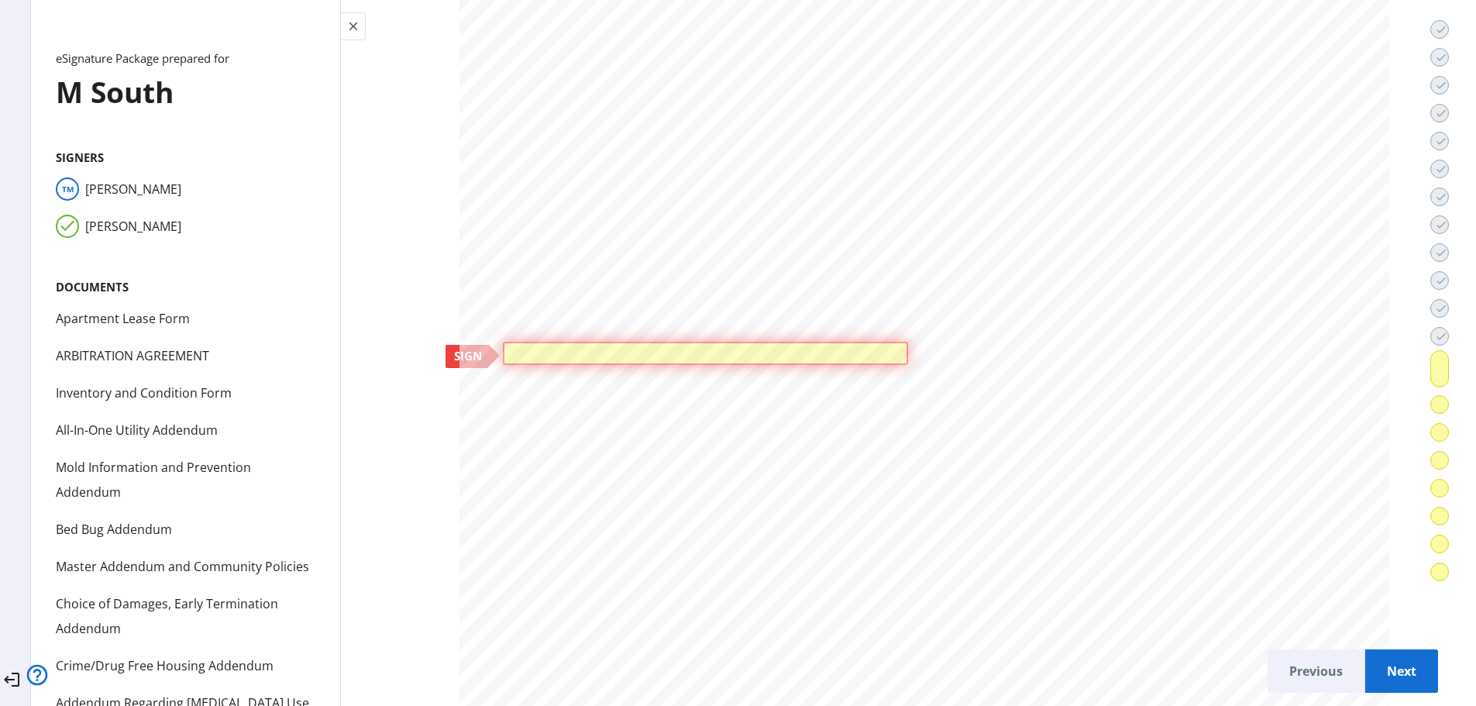
click at [503, 342] on div at bounding box center [706, 353] width 406 height 22
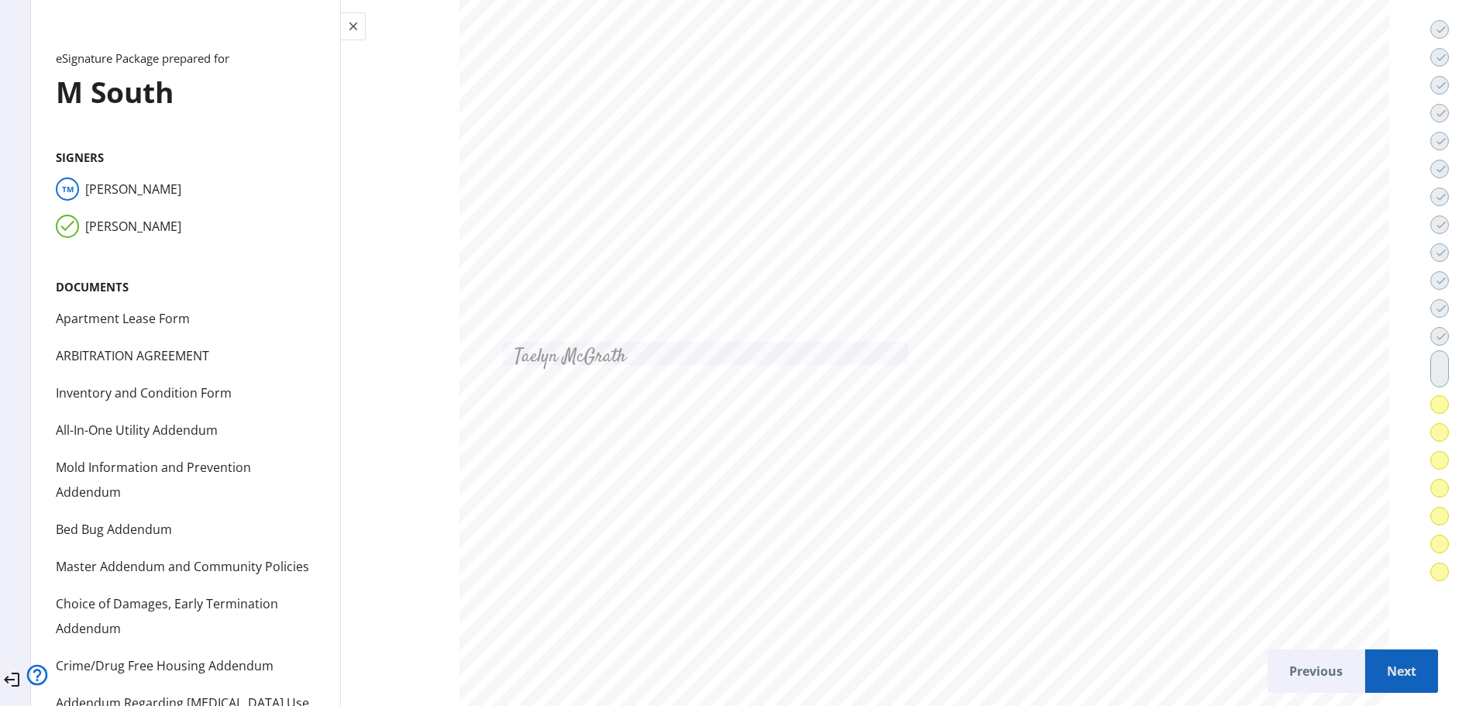
click at [1377, 667] on span "Next" at bounding box center [1401, 670] width 48 height 37
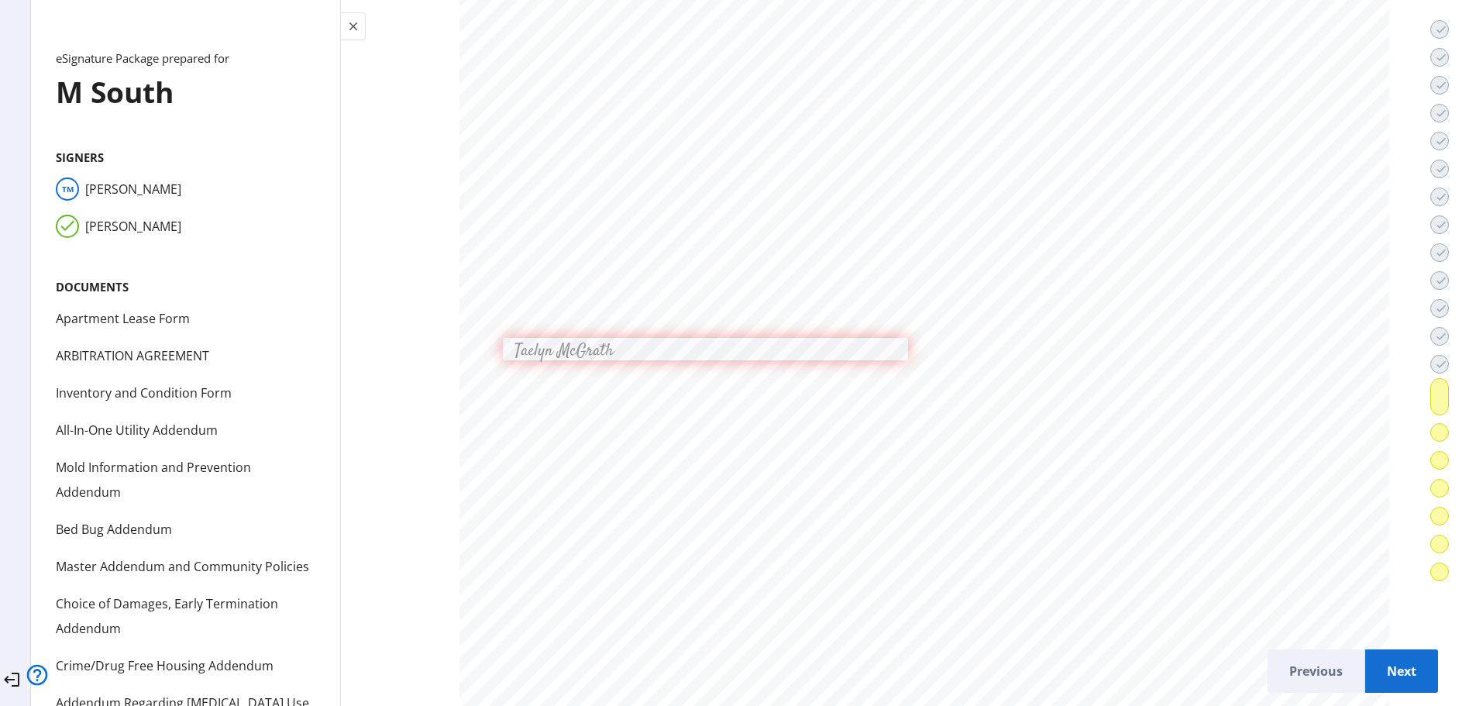
scroll to position [64038, 0]
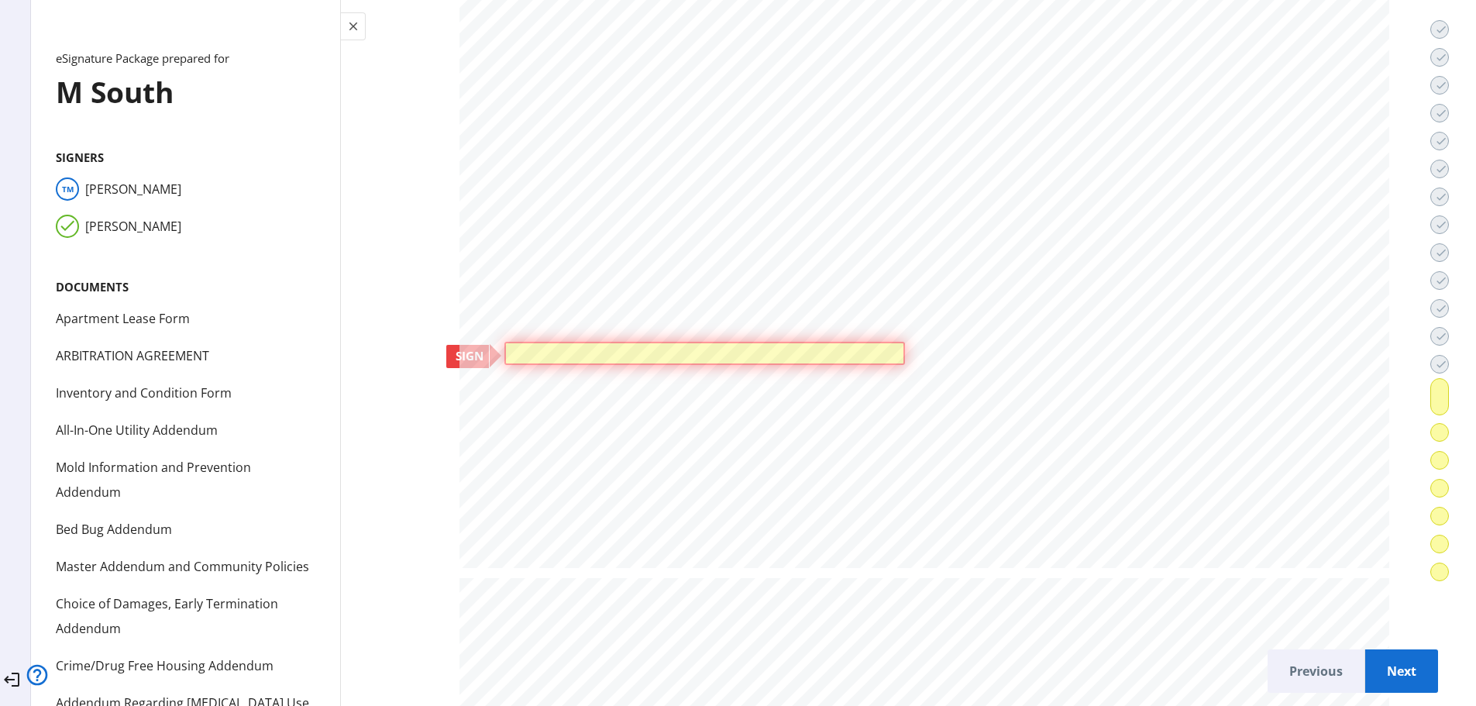
click at [504, 349] on div at bounding box center [704, 353] width 400 height 22
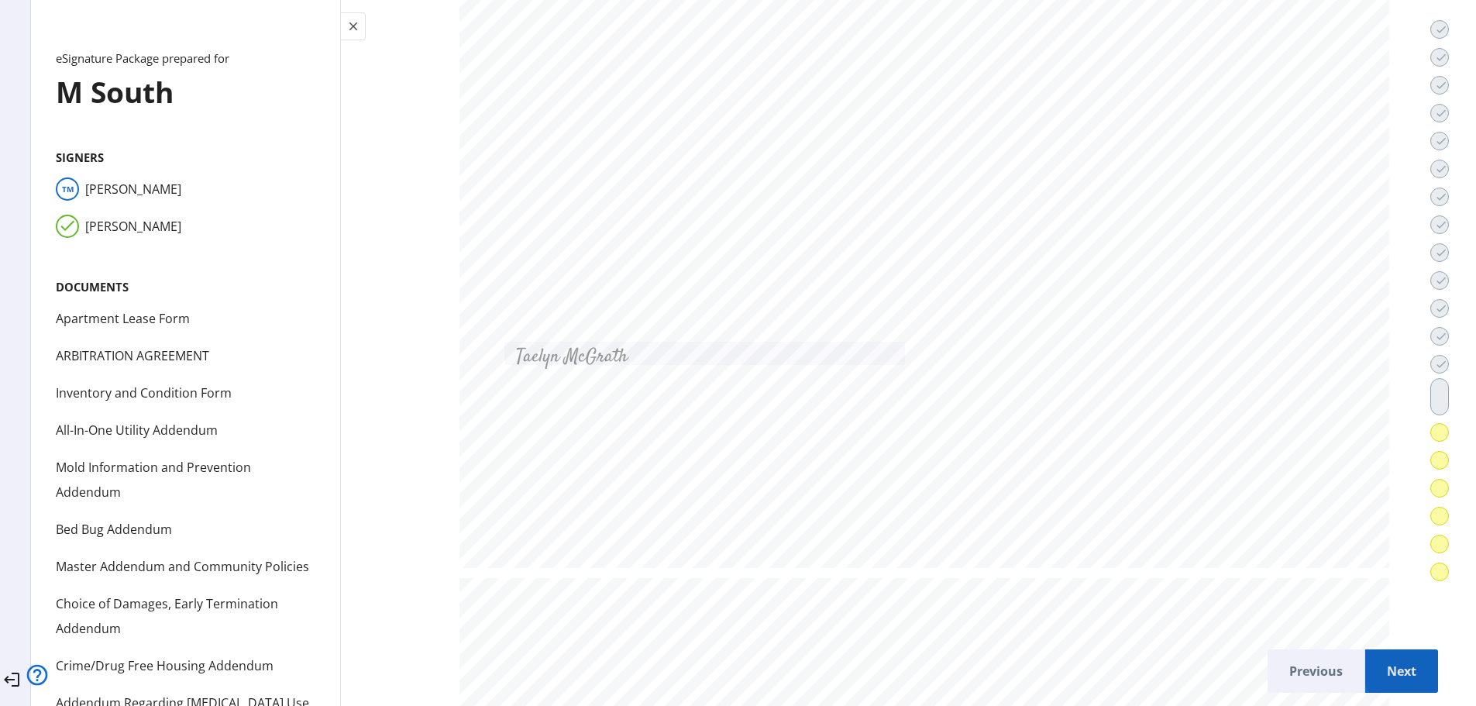
click at [1380, 662] on span "Next" at bounding box center [1401, 670] width 48 height 37
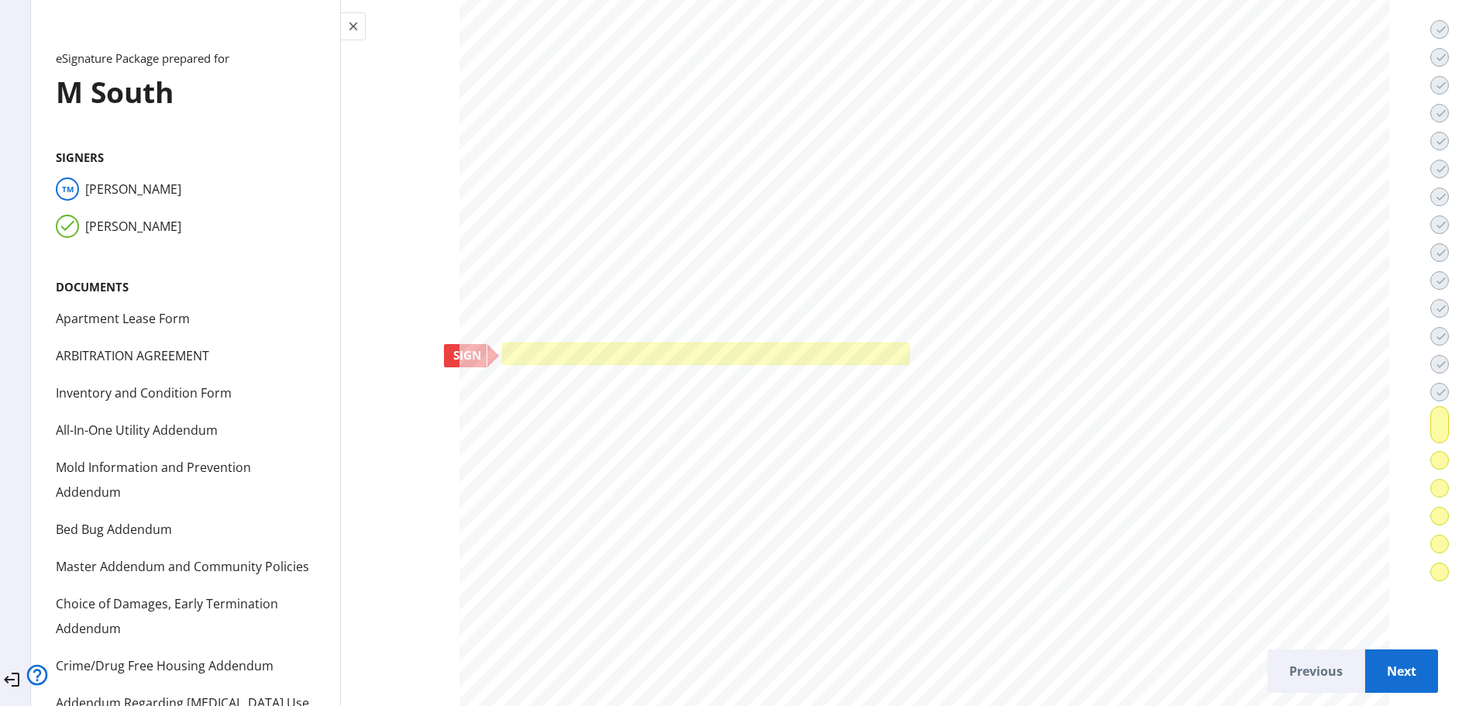
click at [502, 345] on div at bounding box center [705, 353] width 407 height 22
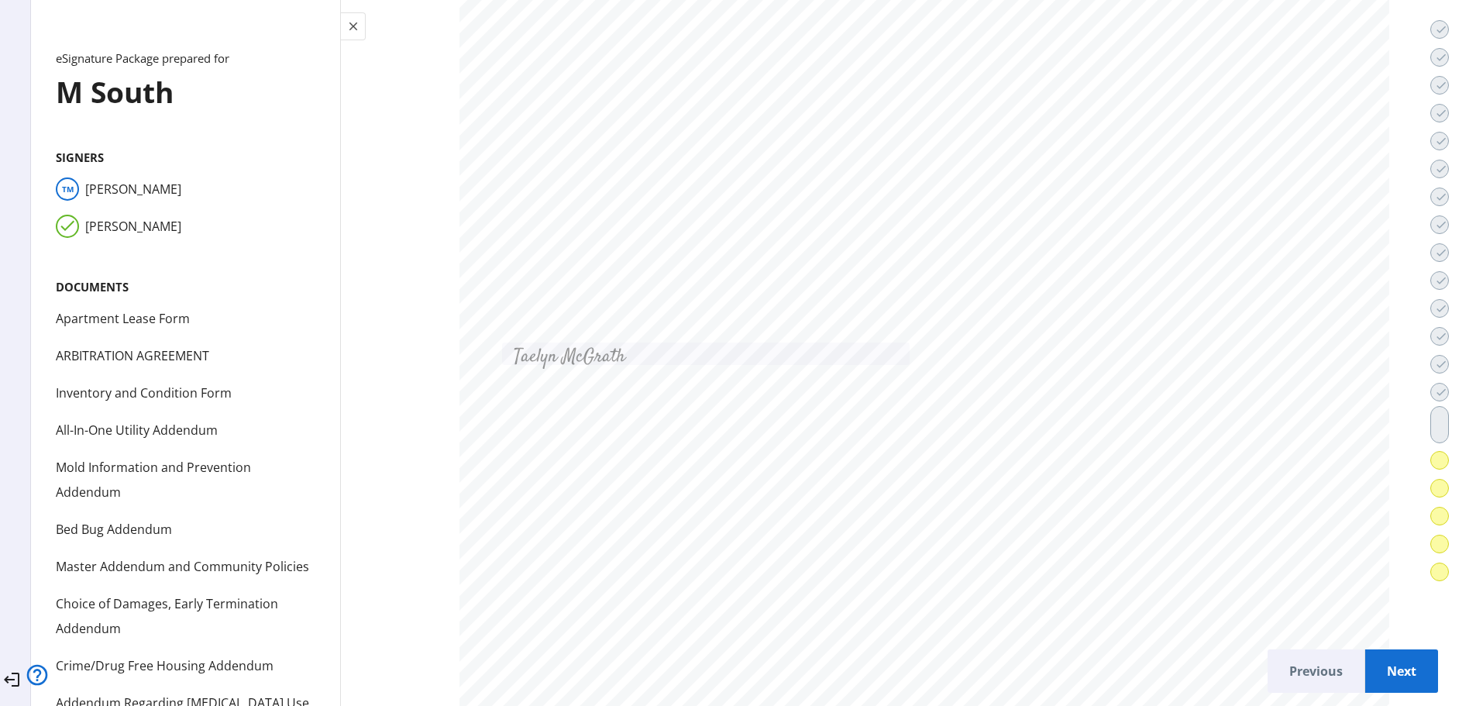
click at [1381, 661] on span "Next" at bounding box center [1401, 670] width 48 height 37
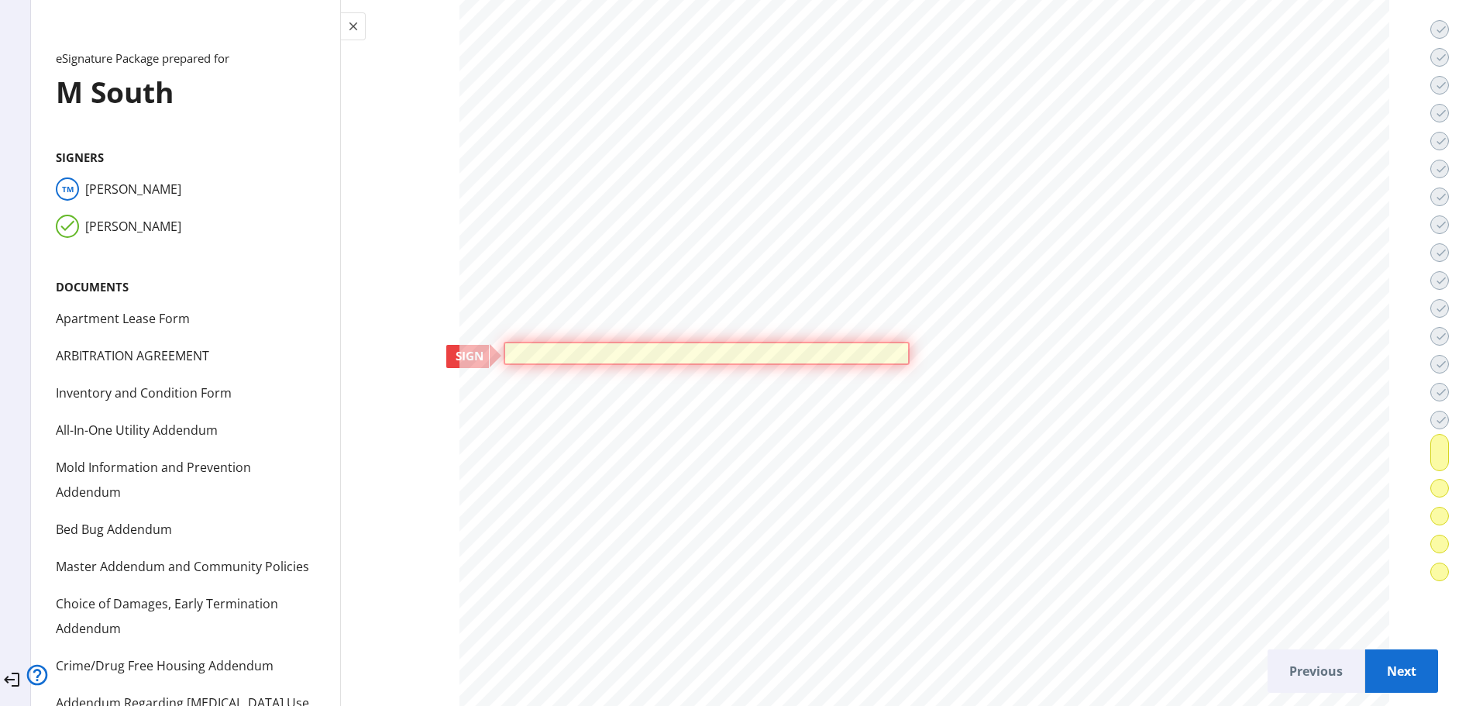
click at [504, 351] on div at bounding box center [706, 353] width 405 height 22
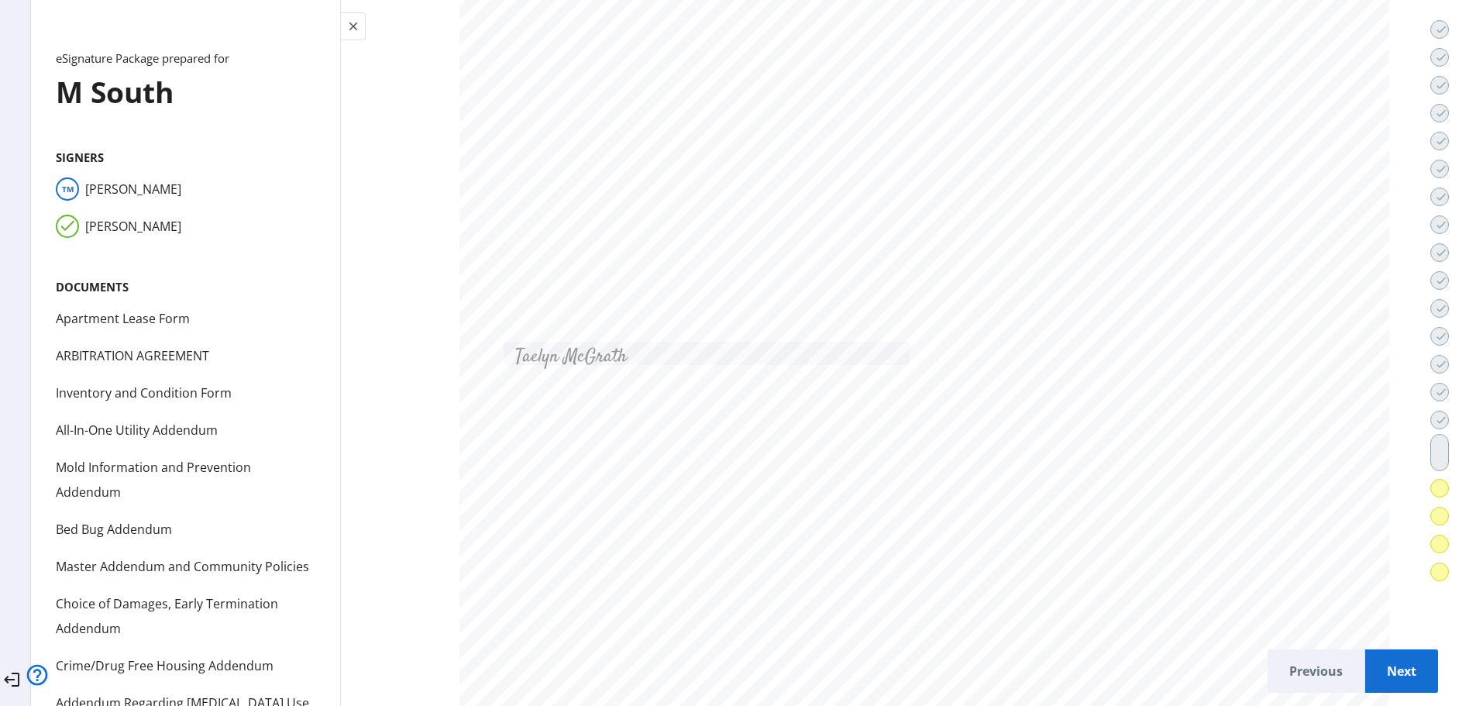
click at [1387, 652] on span "Next" at bounding box center [1401, 670] width 48 height 37
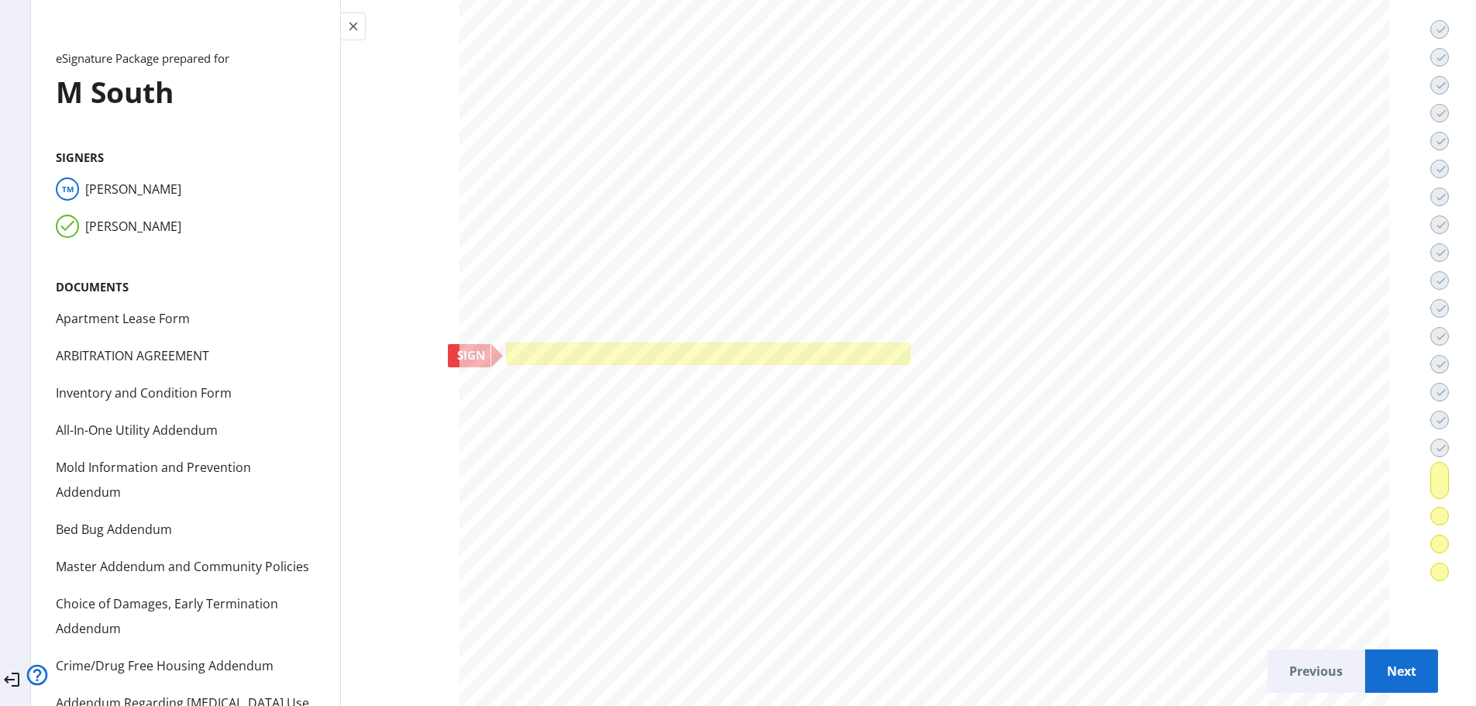
click at [506, 351] on div at bounding box center [708, 353] width 404 height 22
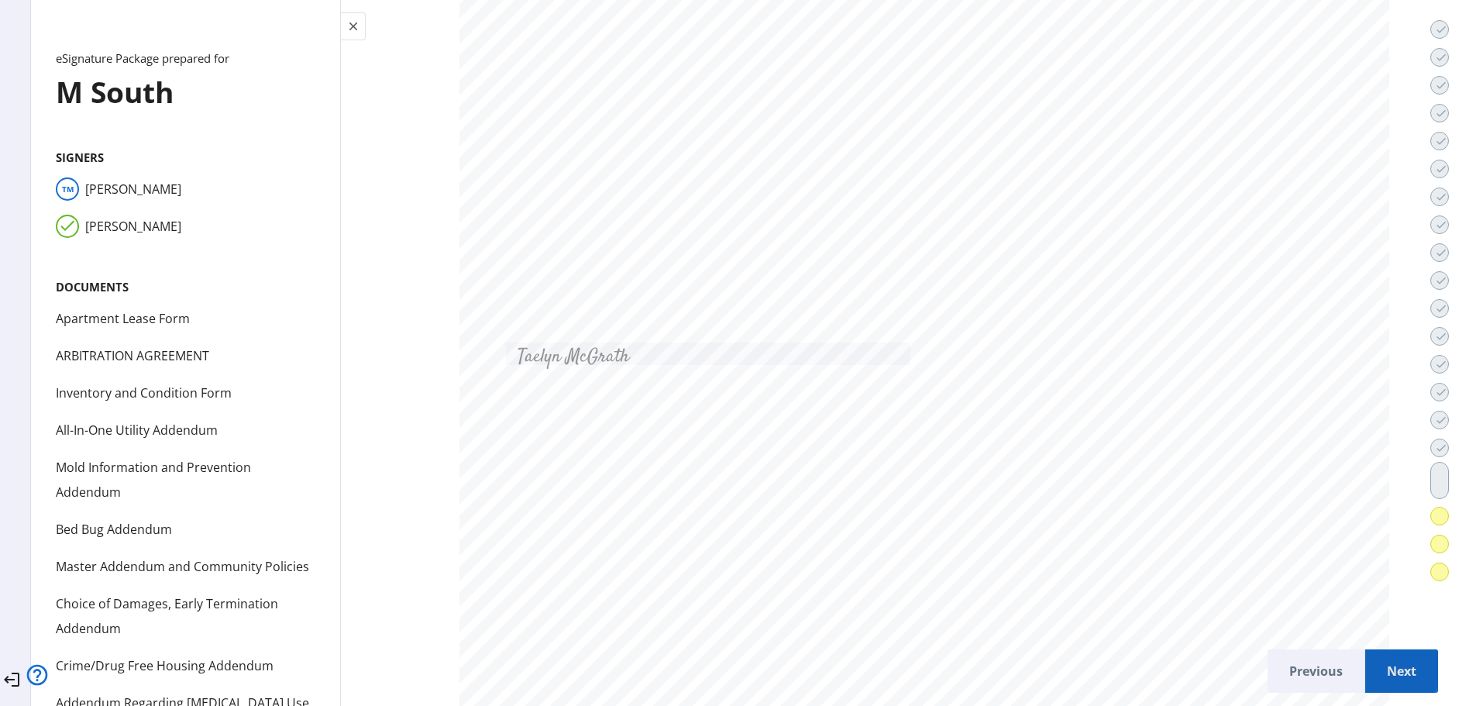
click at [1377, 652] on span "Next" at bounding box center [1401, 670] width 48 height 37
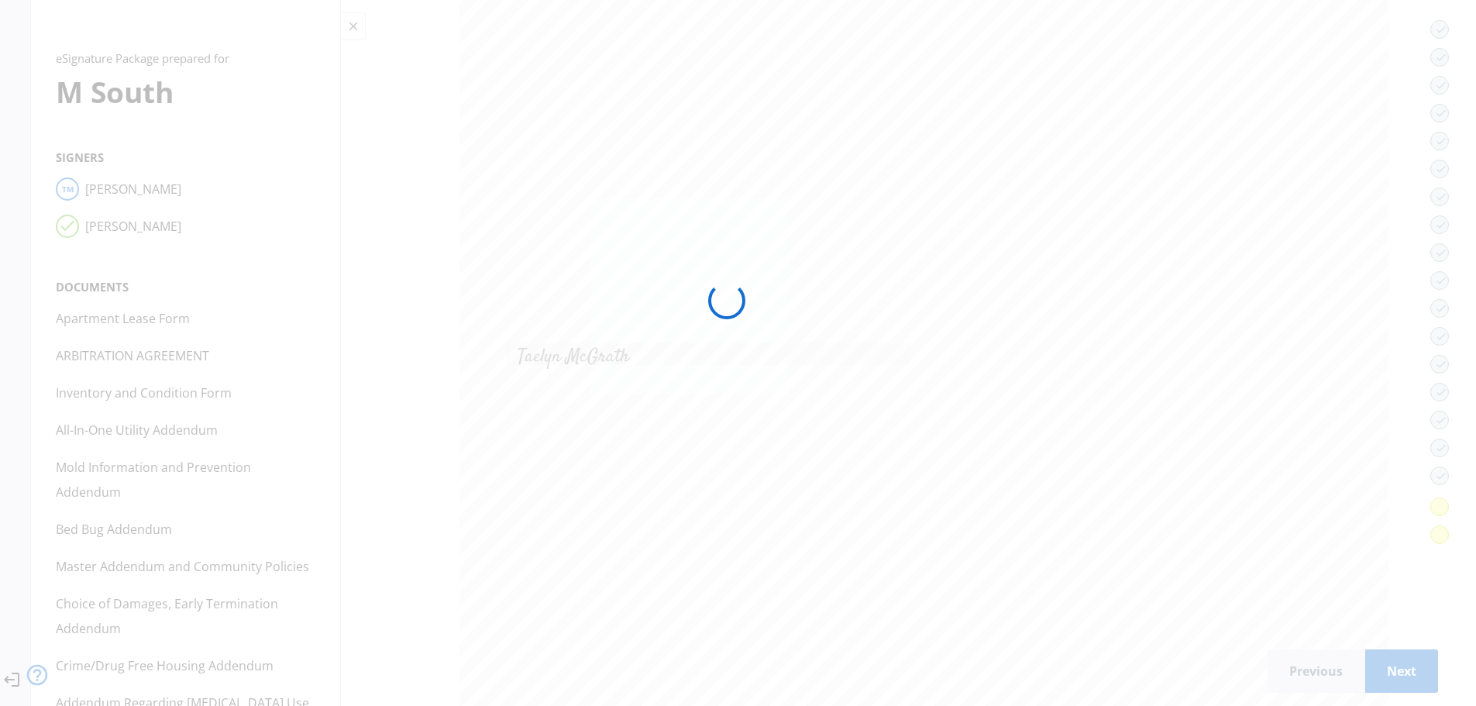
scroll to position [75642, 0]
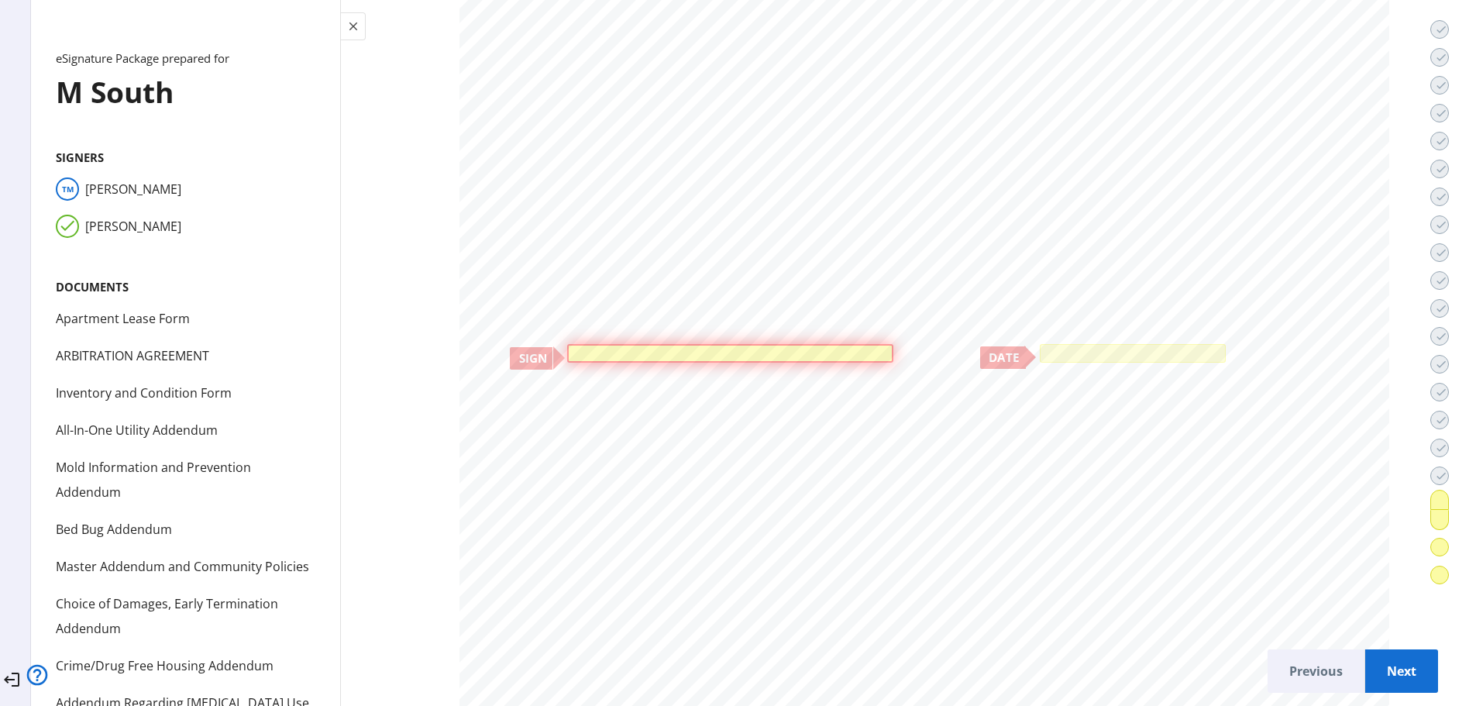
click at [567, 344] on div at bounding box center [729, 353] width 325 height 18
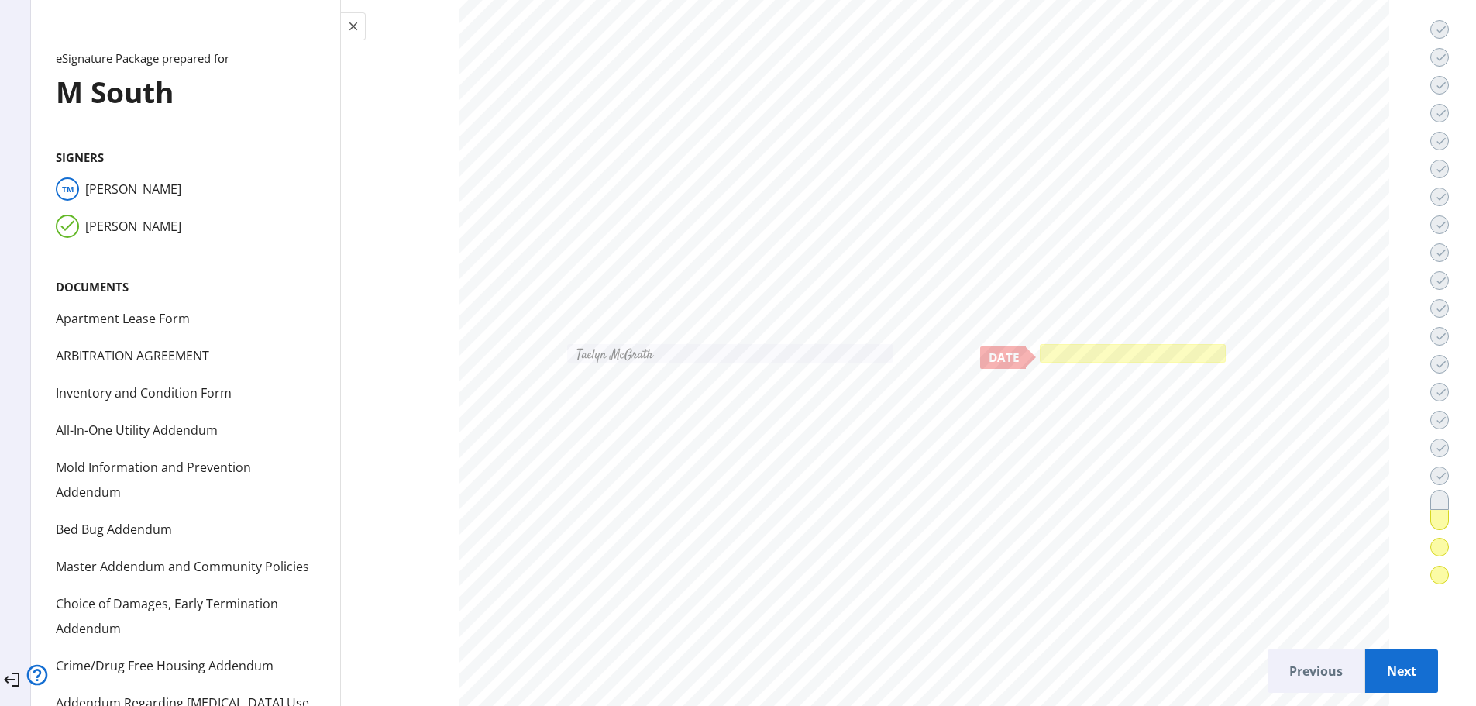
click at [1040, 351] on div at bounding box center [1133, 353] width 186 height 18
click at [1387, 668] on span "Next" at bounding box center [1401, 670] width 48 height 37
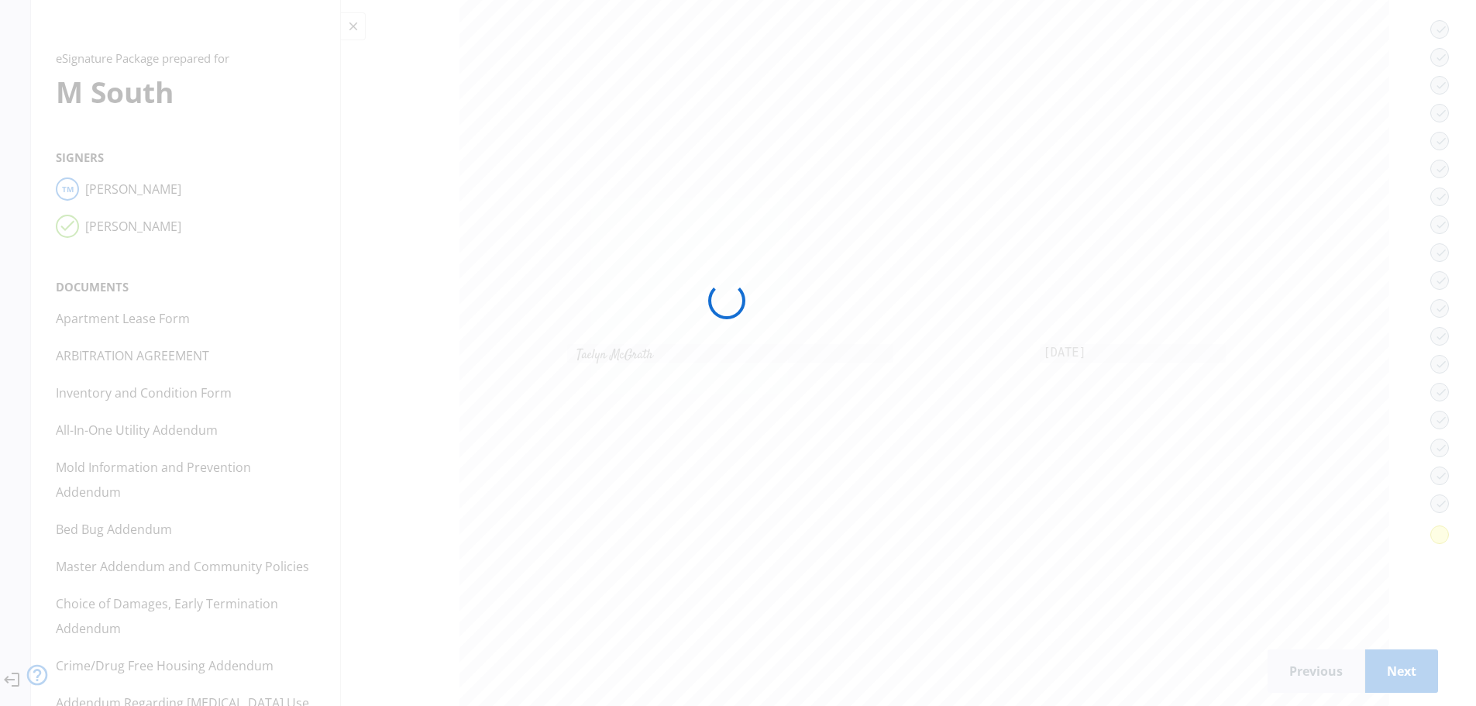
scroll to position [78771, 0]
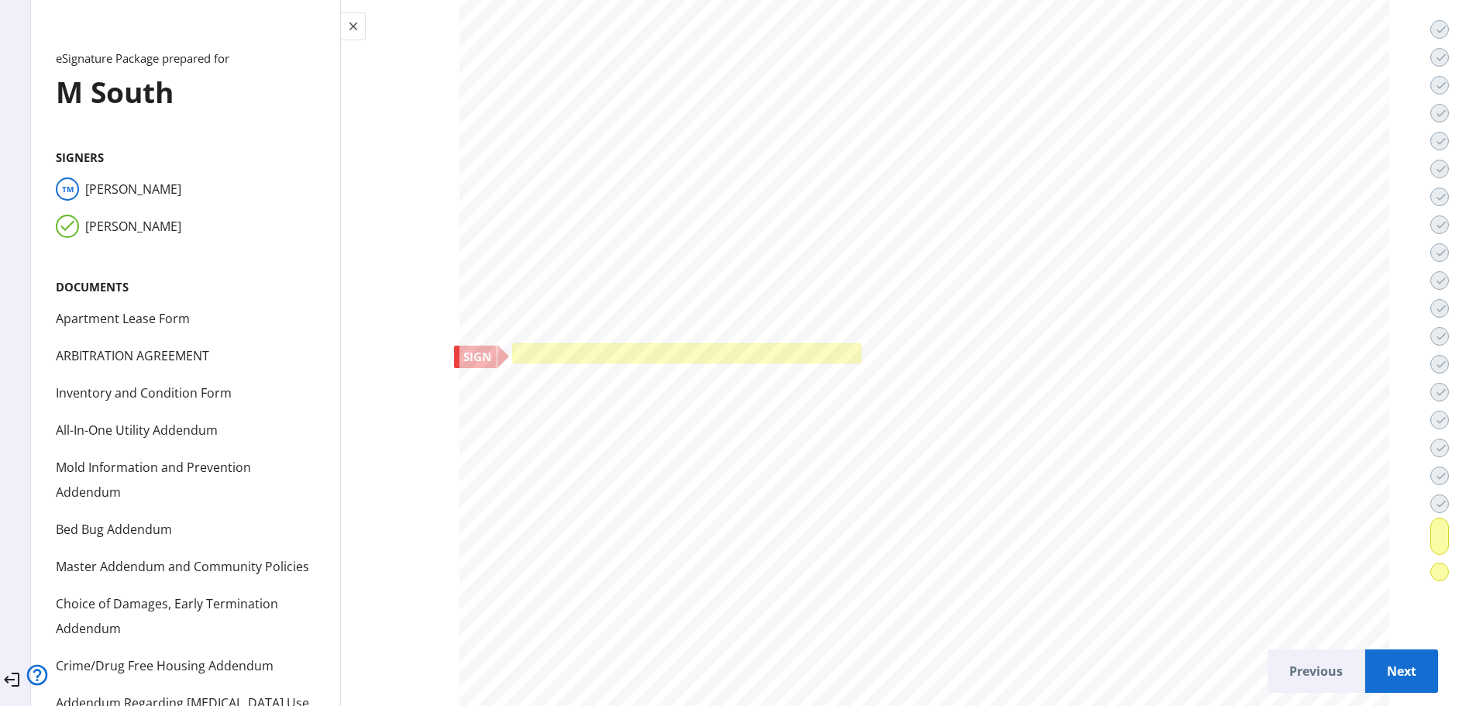
click at [512, 349] on div at bounding box center [686, 353] width 349 height 20
click at [1377, 654] on span "Next" at bounding box center [1401, 670] width 48 height 37
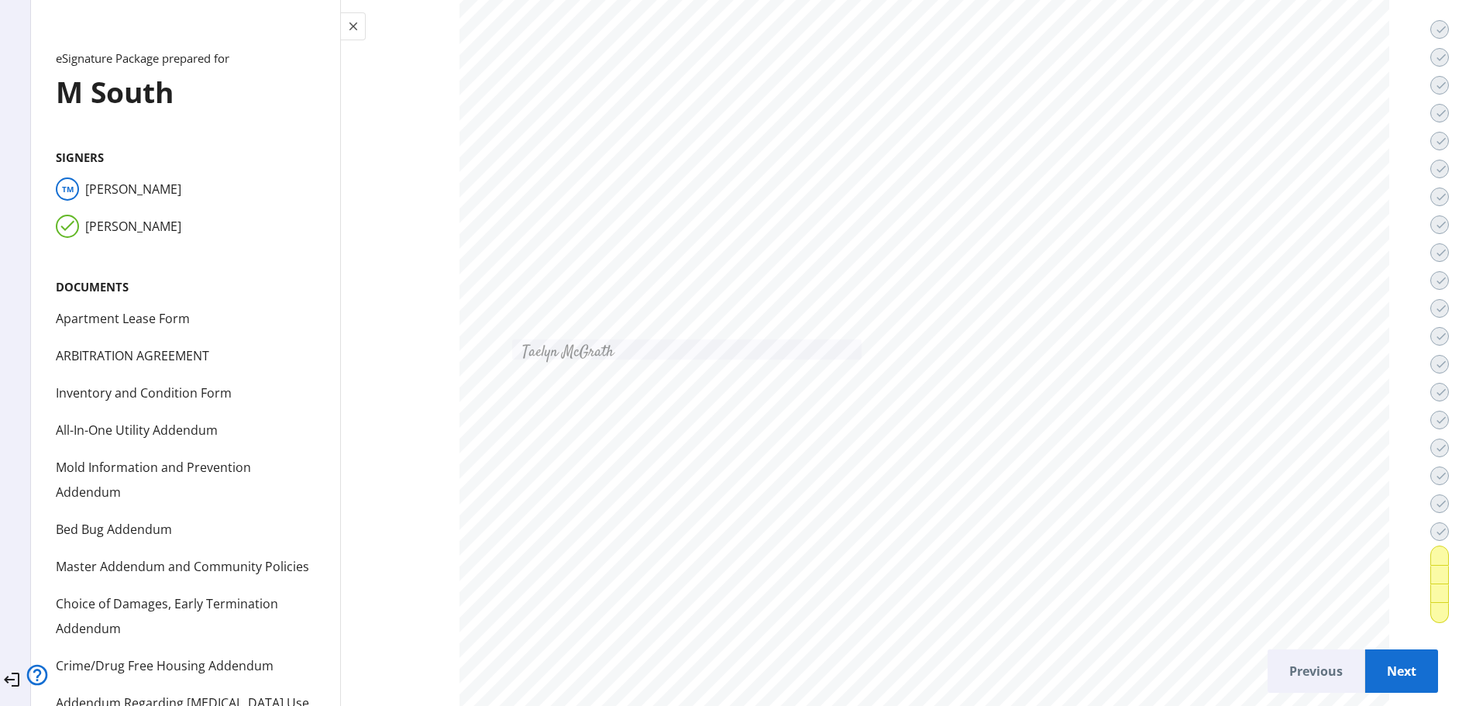
scroll to position [80203, 0]
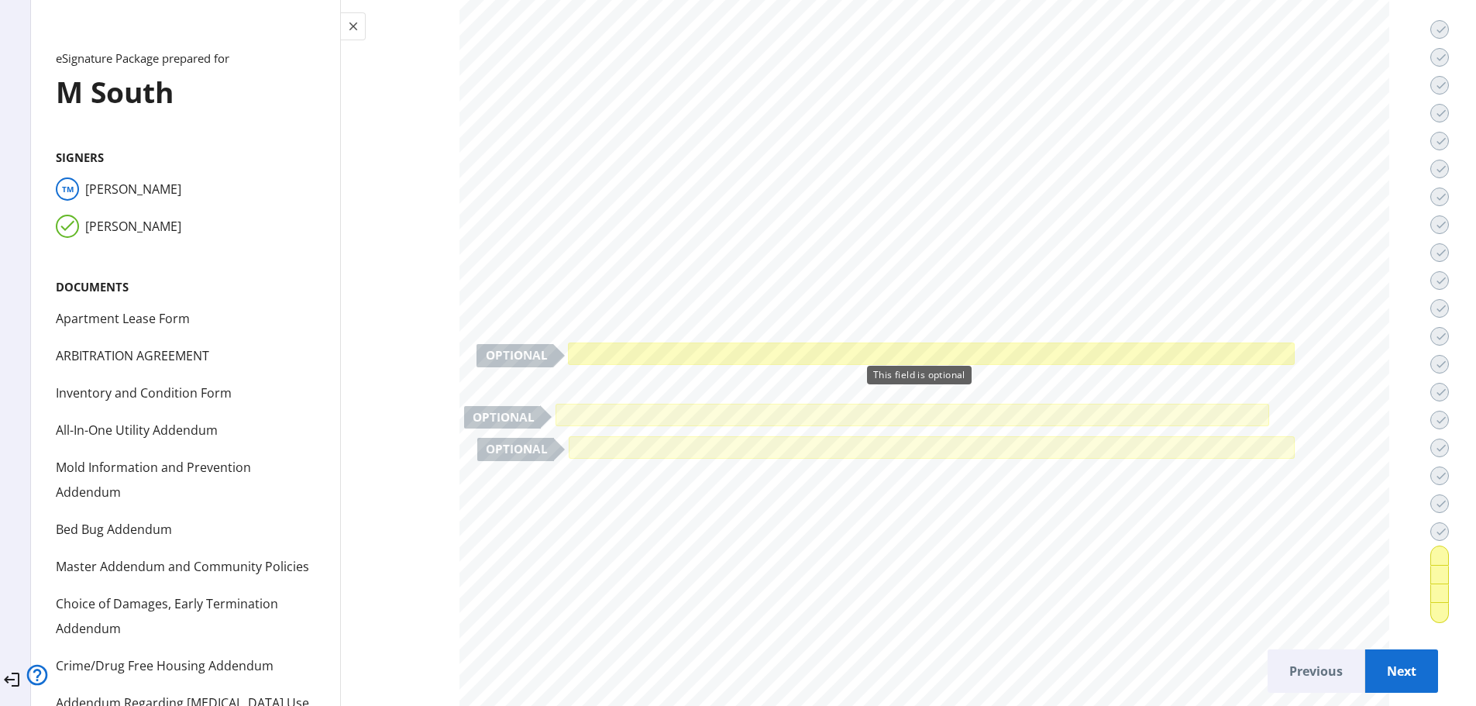
click at [568, 344] on div at bounding box center [931, 353] width 726 height 22
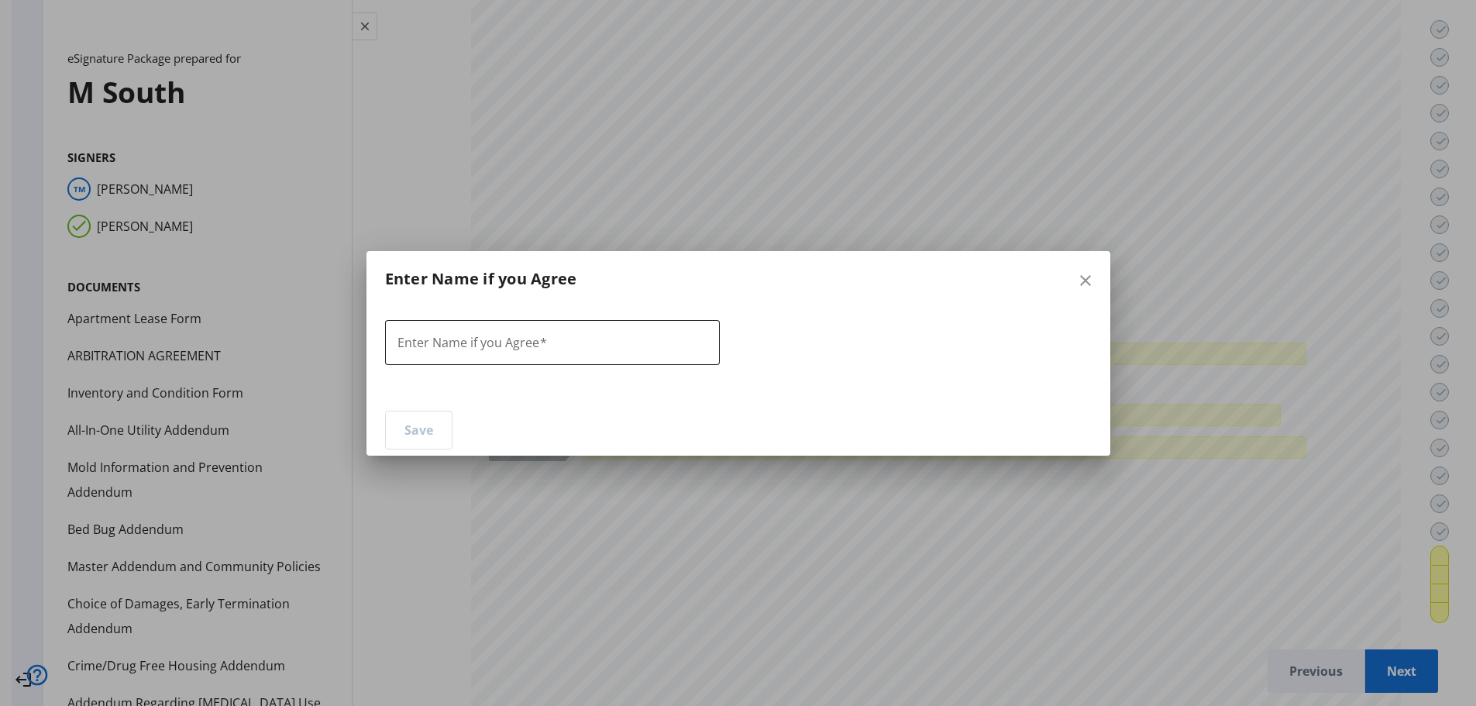
drag, startPoint x: 538, startPoint y: 339, endPoint x: 607, endPoint y: 342, distance: 69.8
click at [557, 342] on div "Enter Name if you Agree" at bounding box center [552, 342] width 310 height 45
type input "******"
click at [427, 428] on span "Save" at bounding box center [418, 429] width 29 height 37
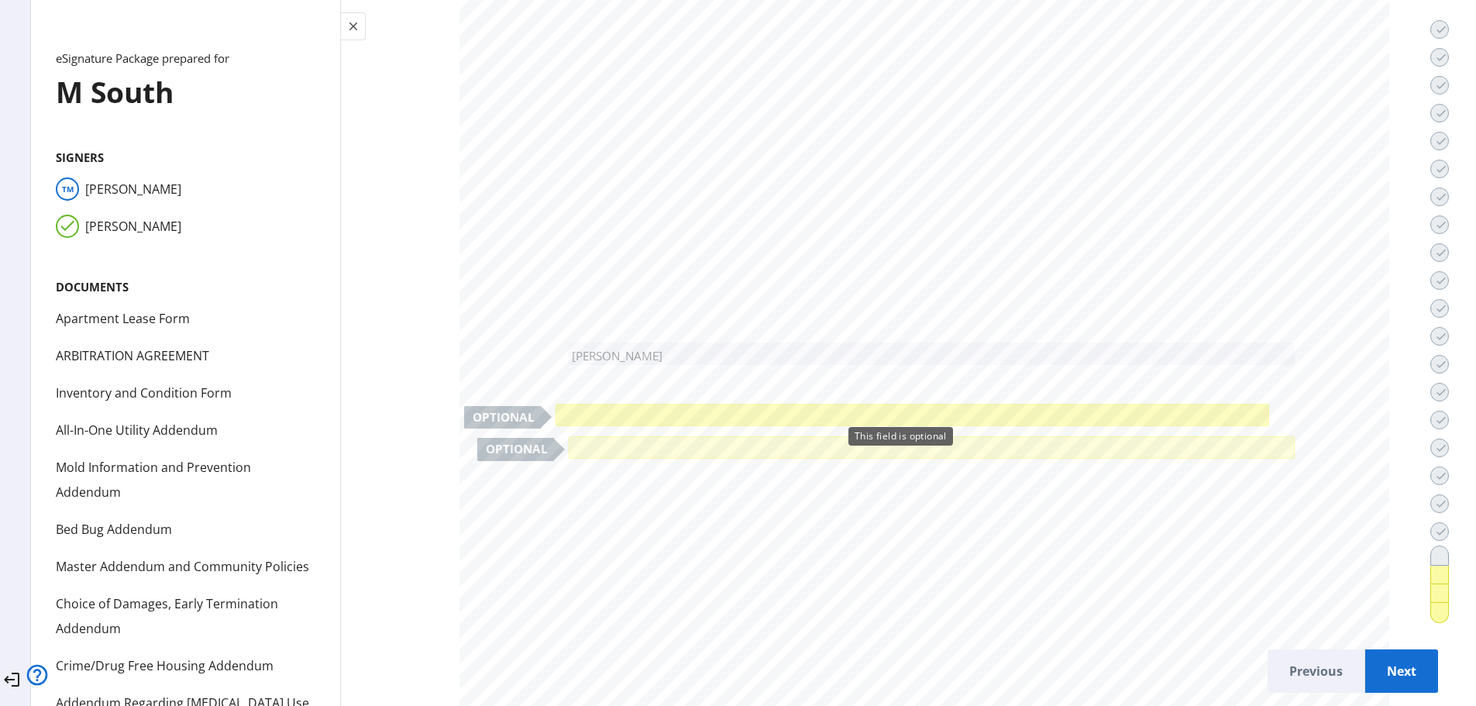
click at [555, 411] on div at bounding box center [911, 415] width 713 height 22
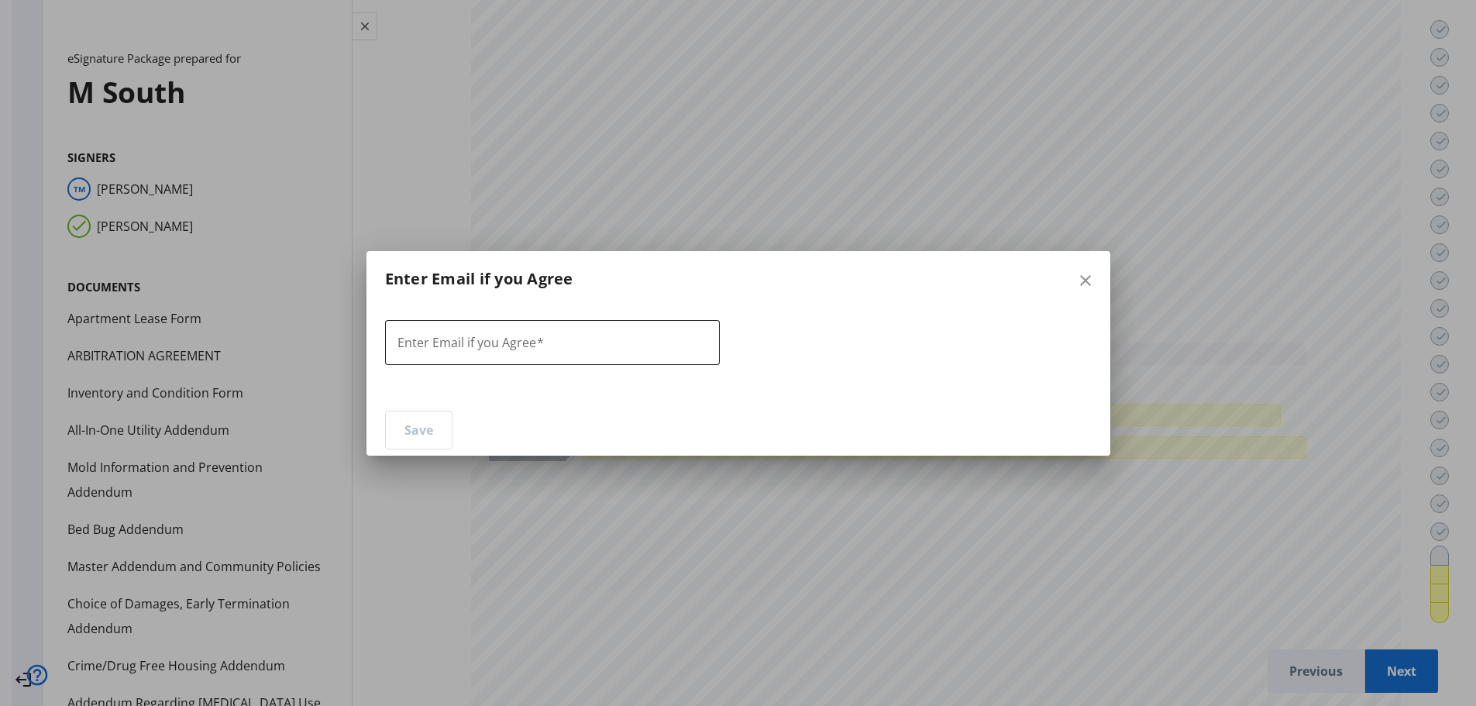
click at [536, 338] on span at bounding box center [540, 342] width 8 height 17
click at [530, 338] on input "Enter Email if you Agree" at bounding box center [552, 343] width 310 height 19
type input "******"
click at [399, 420] on button "Save" at bounding box center [418, 430] width 67 height 39
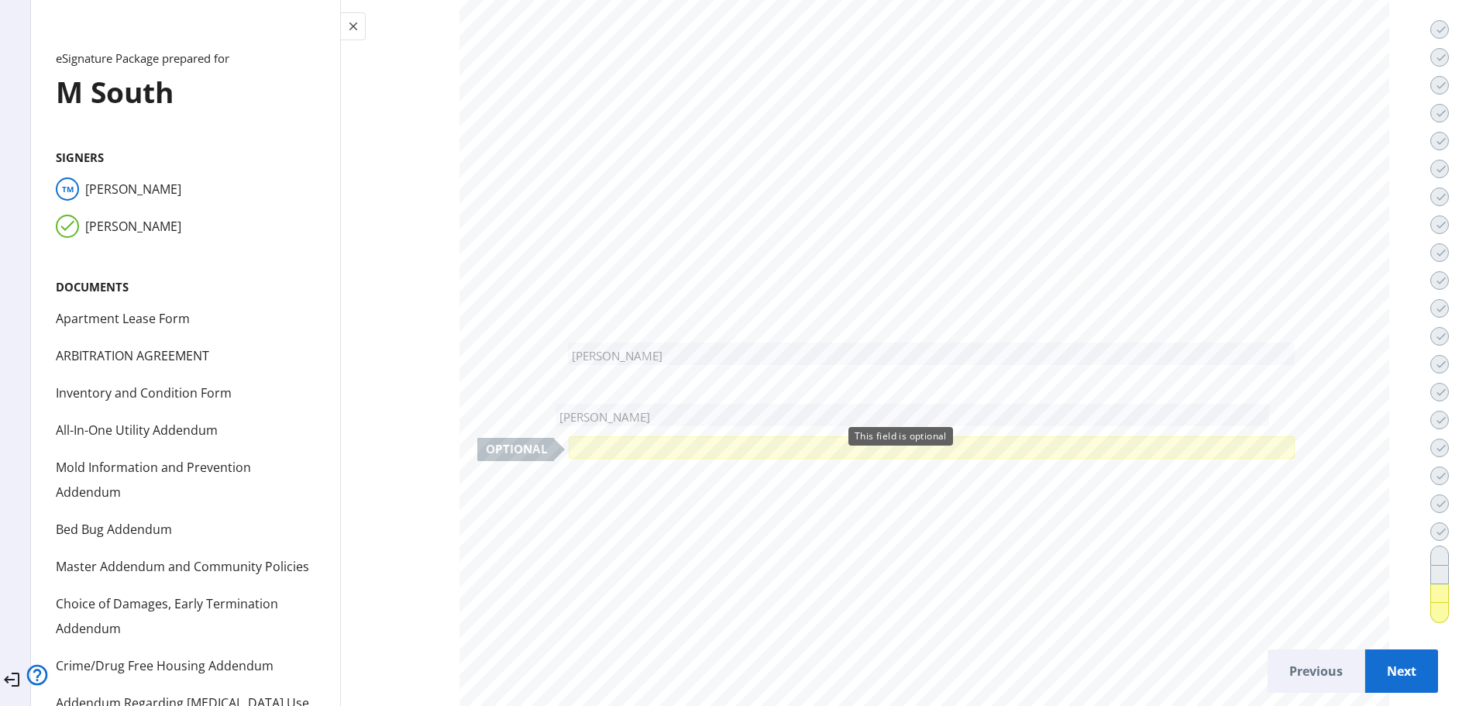
click at [606, 407] on div "Taelyn" at bounding box center [912, 414] width 706 height 15
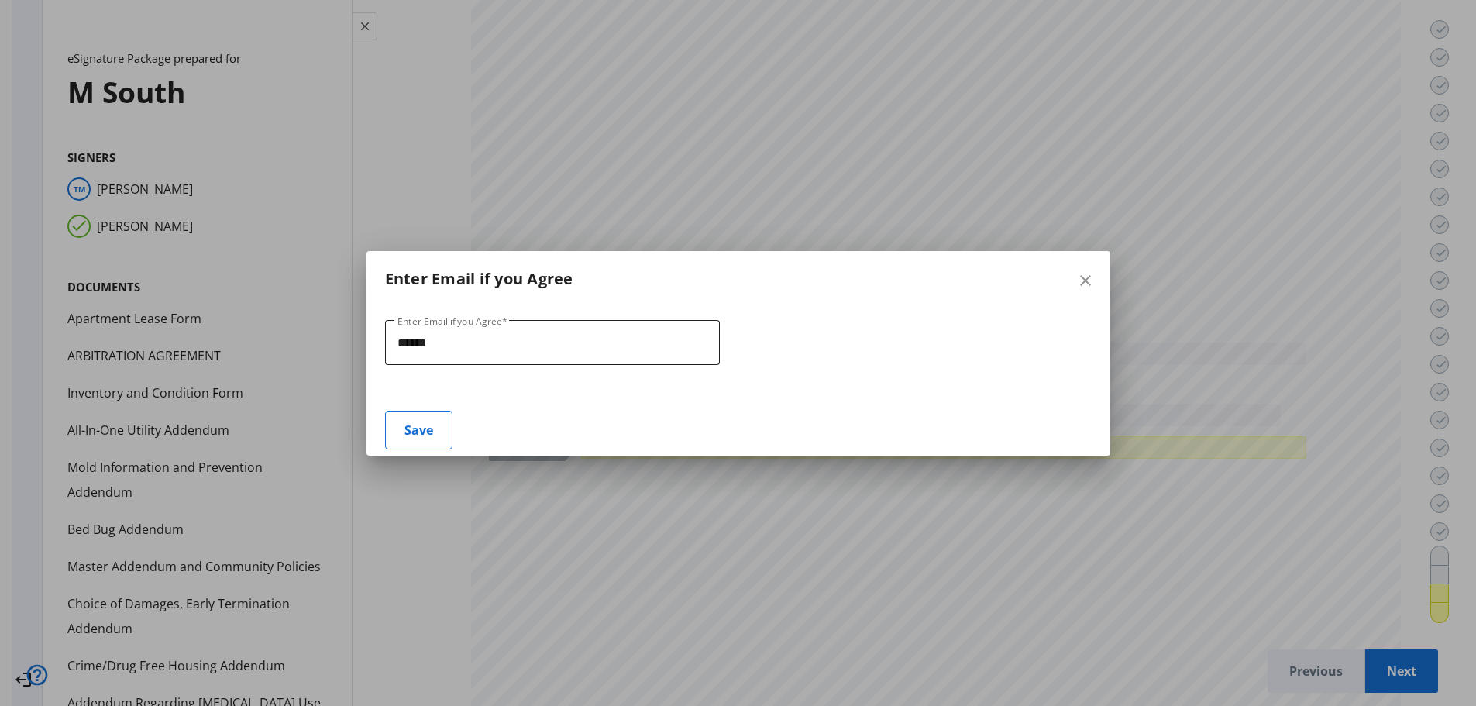
click at [524, 345] on input "******" at bounding box center [552, 343] width 310 height 19
type input "*"
type input "**********"
click at [404, 440] on span "Save" at bounding box center [418, 429] width 29 height 37
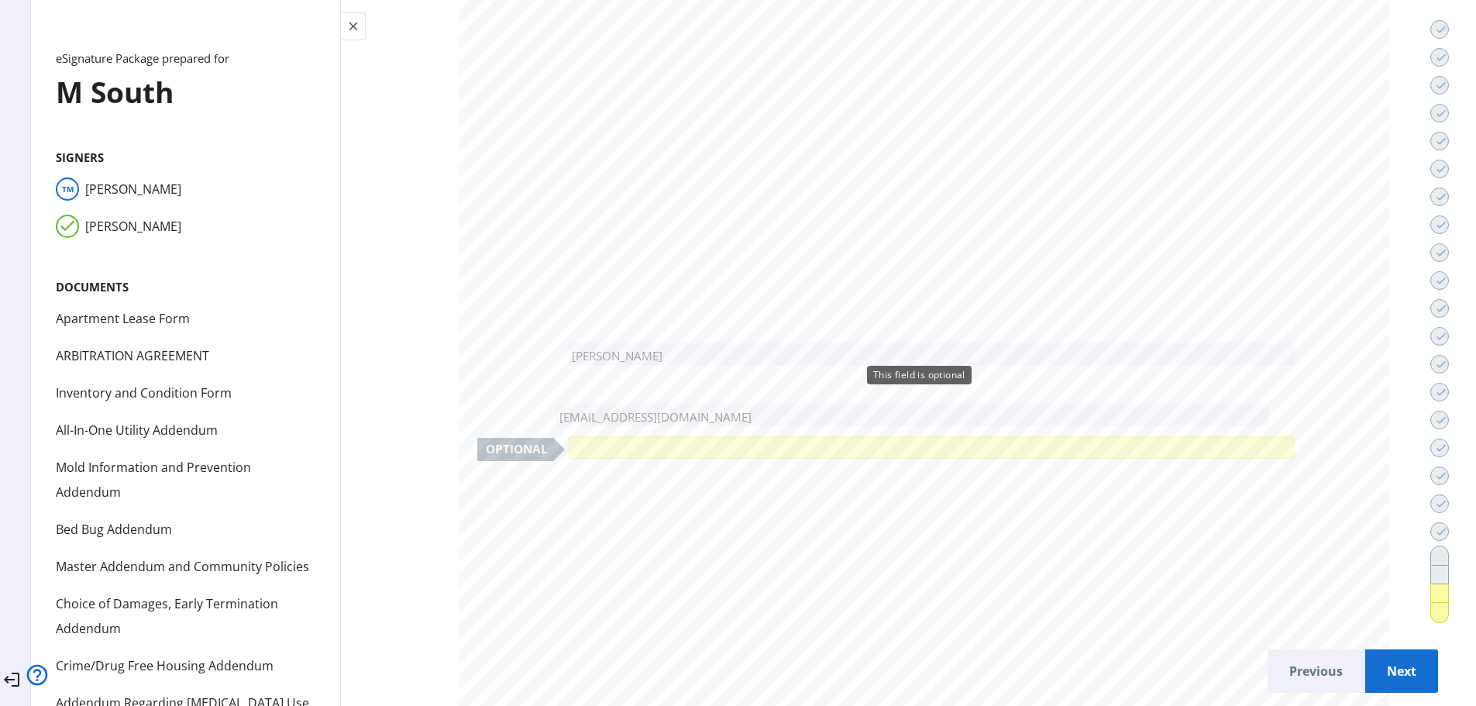
click at [659, 350] on div "Taelyn" at bounding box center [931, 353] width 719 height 15
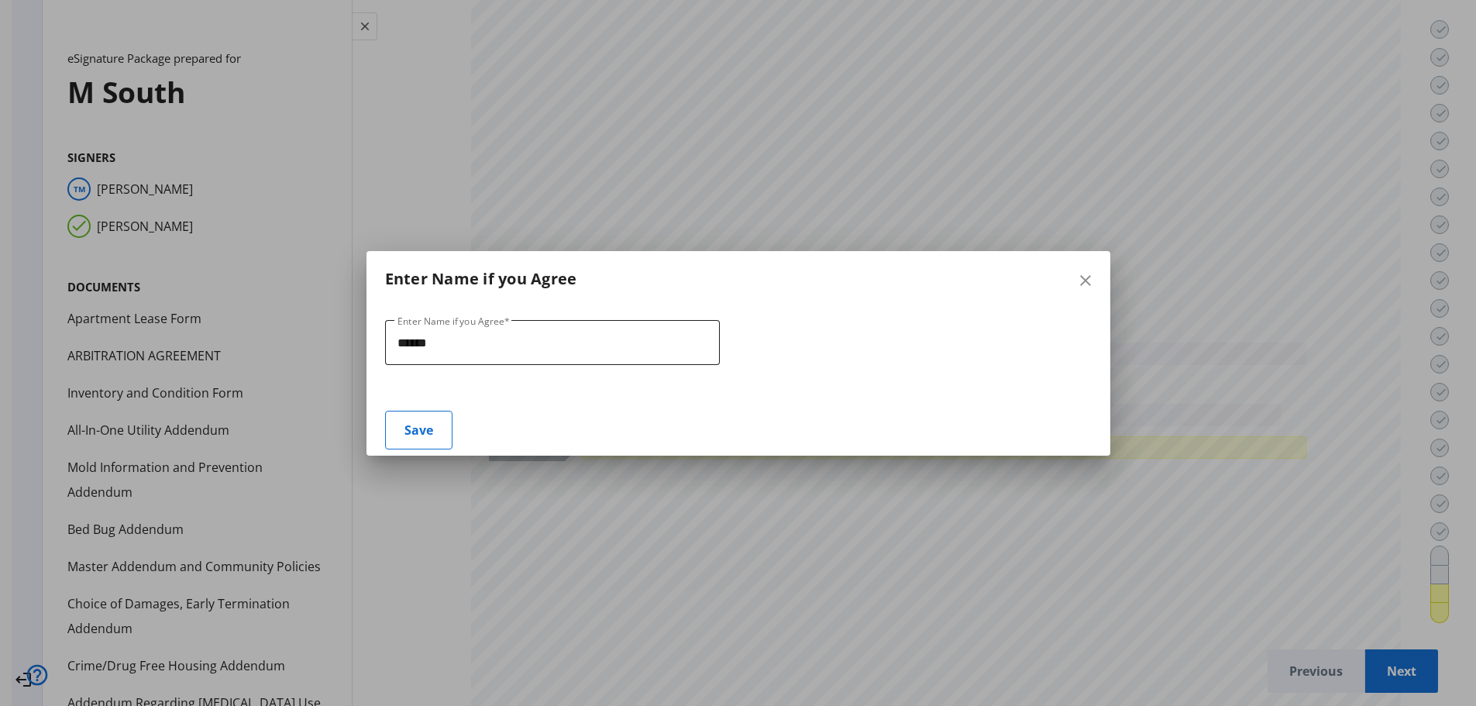
click at [626, 348] on div "******" at bounding box center [552, 342] width 310 height 45
type input "**********"
click at [407, 431] on span "Save" at bounding box center [418, 429] width 29 height 37
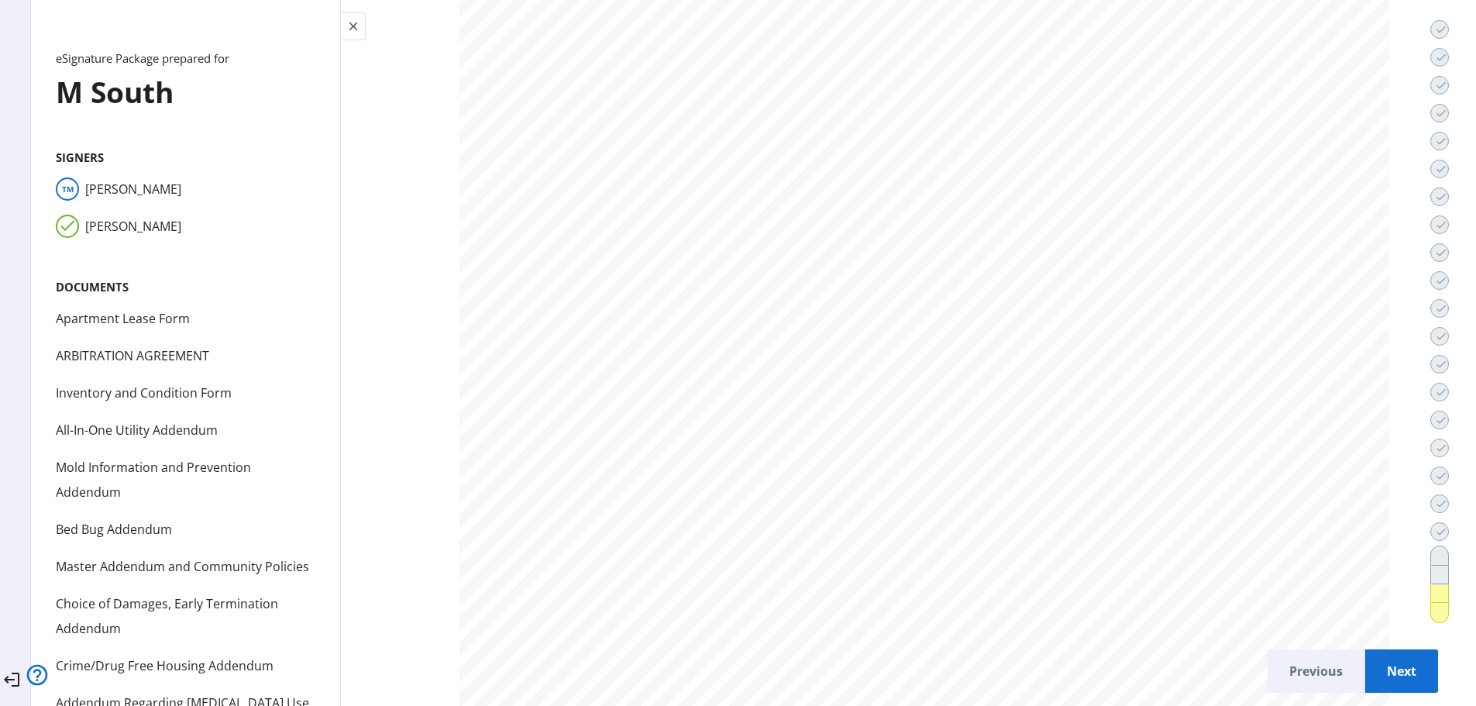
scroll to position [81443, 0]
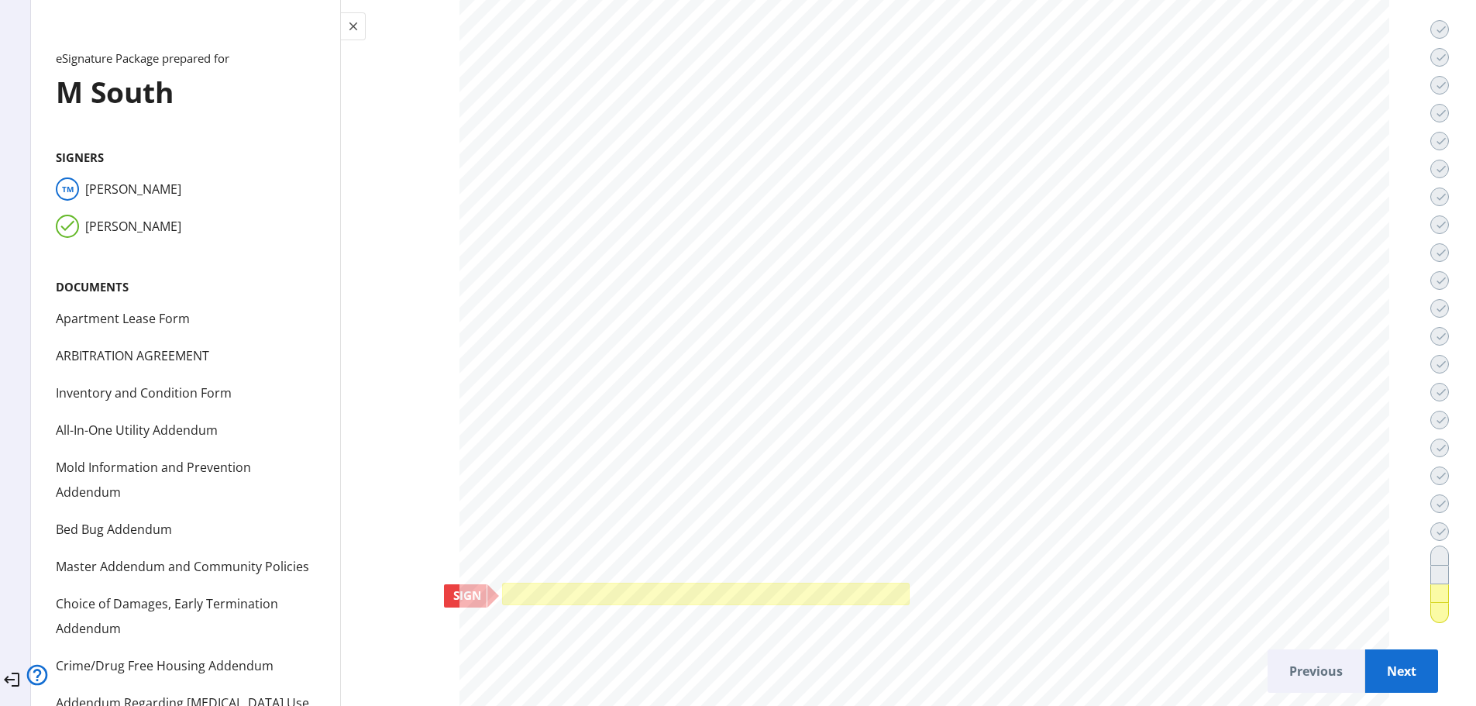
click at [502, 586] on div at bounding box center [705, 594] width 407 height 22
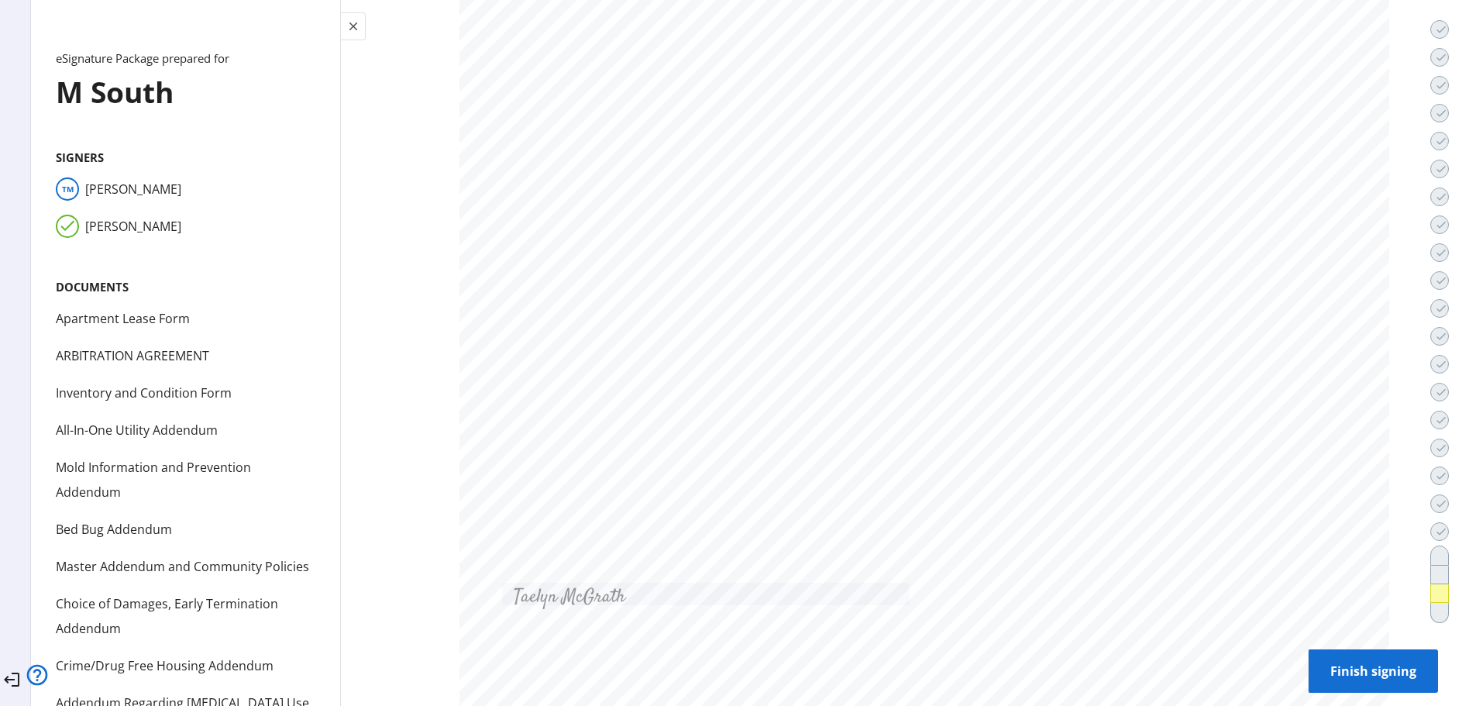
click at [1330, 655] on span "Finish signing" at bounding box center [1373, 670] width 105 height 37
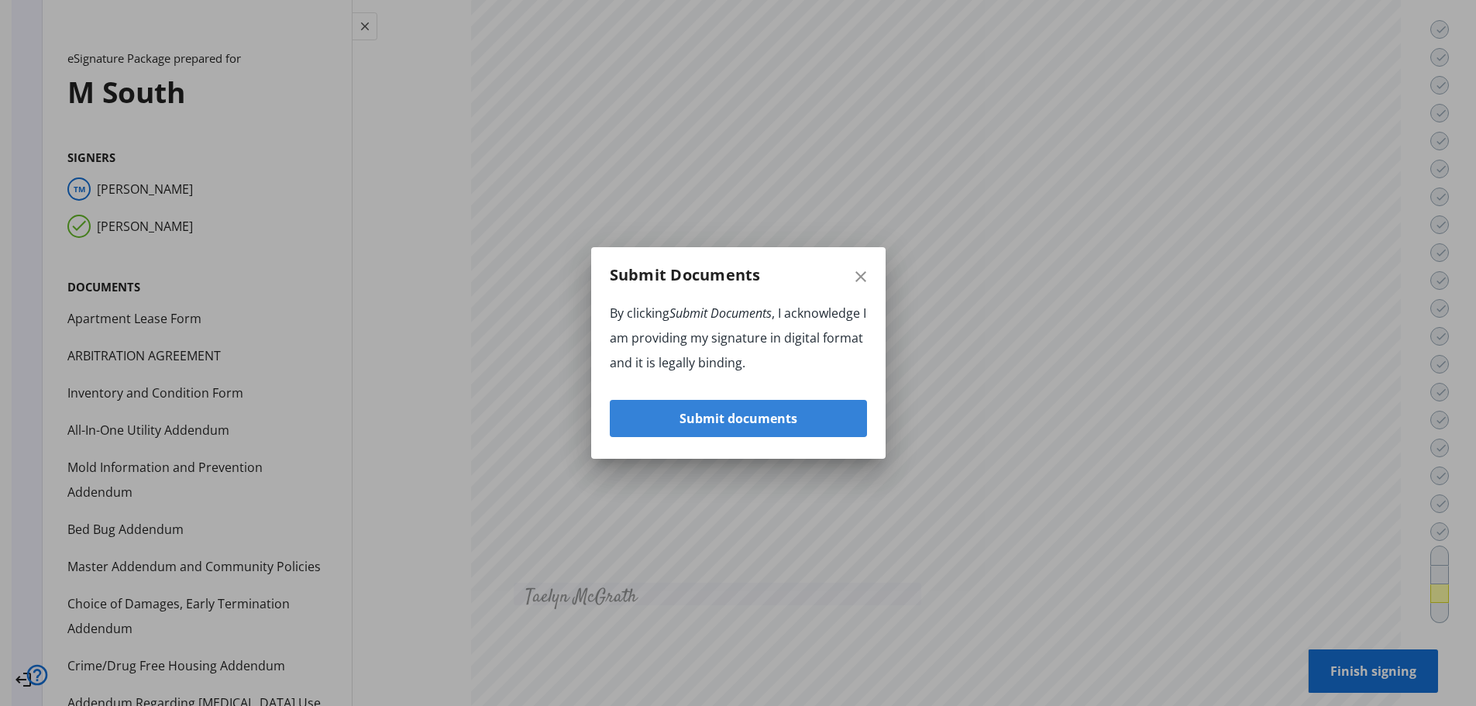
click at [820, 422] on span "button" at bounding box center [738, 418] width 257 height 37
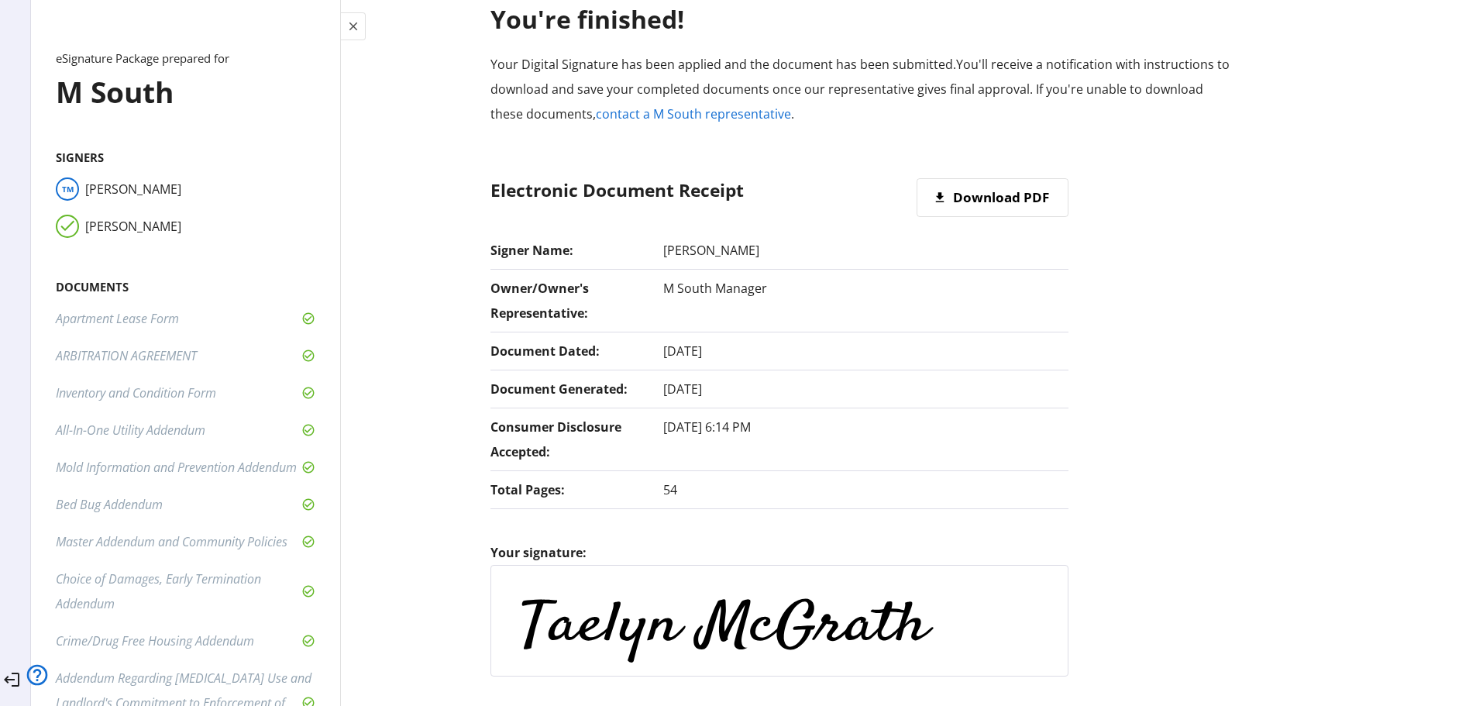
scroll to position [21, 0]
